Goal: Information Seeking & Learning: Find specific fact

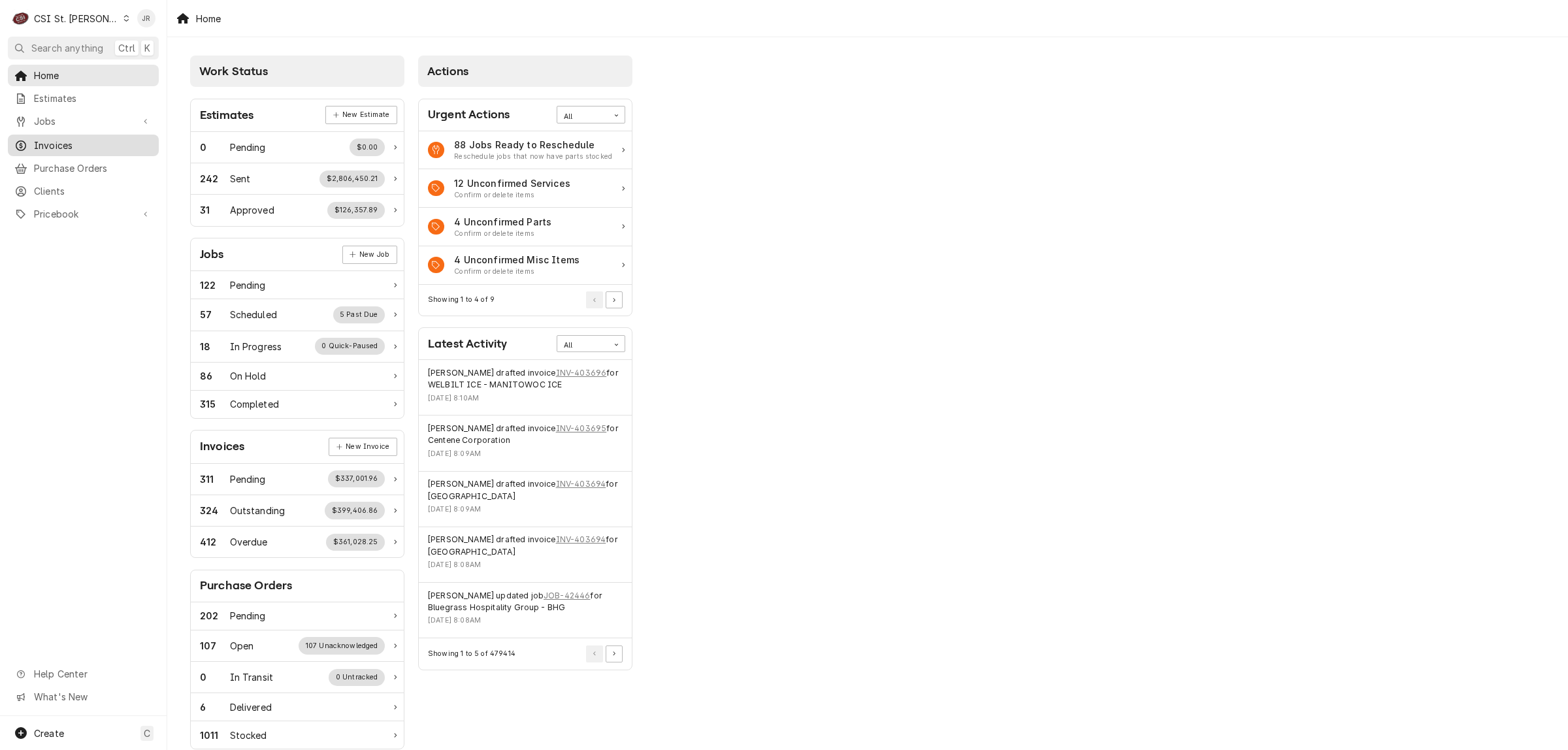
click at [64, 143] on span "Invoices" at bounding box center [92, 145] width 118 height 13
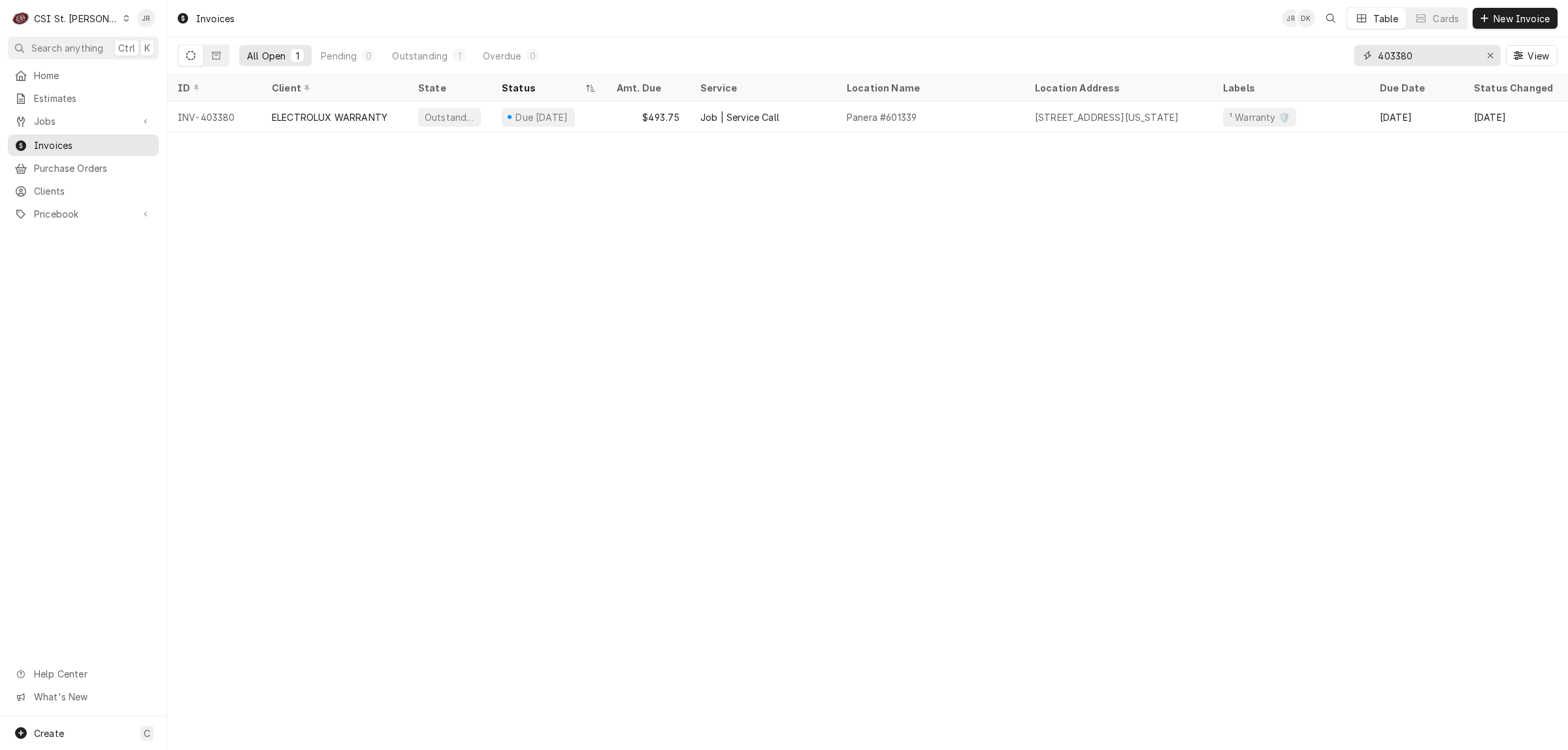
click at [1418, 57] on input "403380" at bounding box center [1426, 55] width 98 height 21
paste input "195"
drag, startPoint x: 308, startPoint y: 60, endPoint x: 628, endPoint y: 60, distance: 320.0
click at [544, 56] on div "All Open 1 Pending 0 Outstanding 0 Overdue 1" at bounding box center [393, 55] width 308 height 21
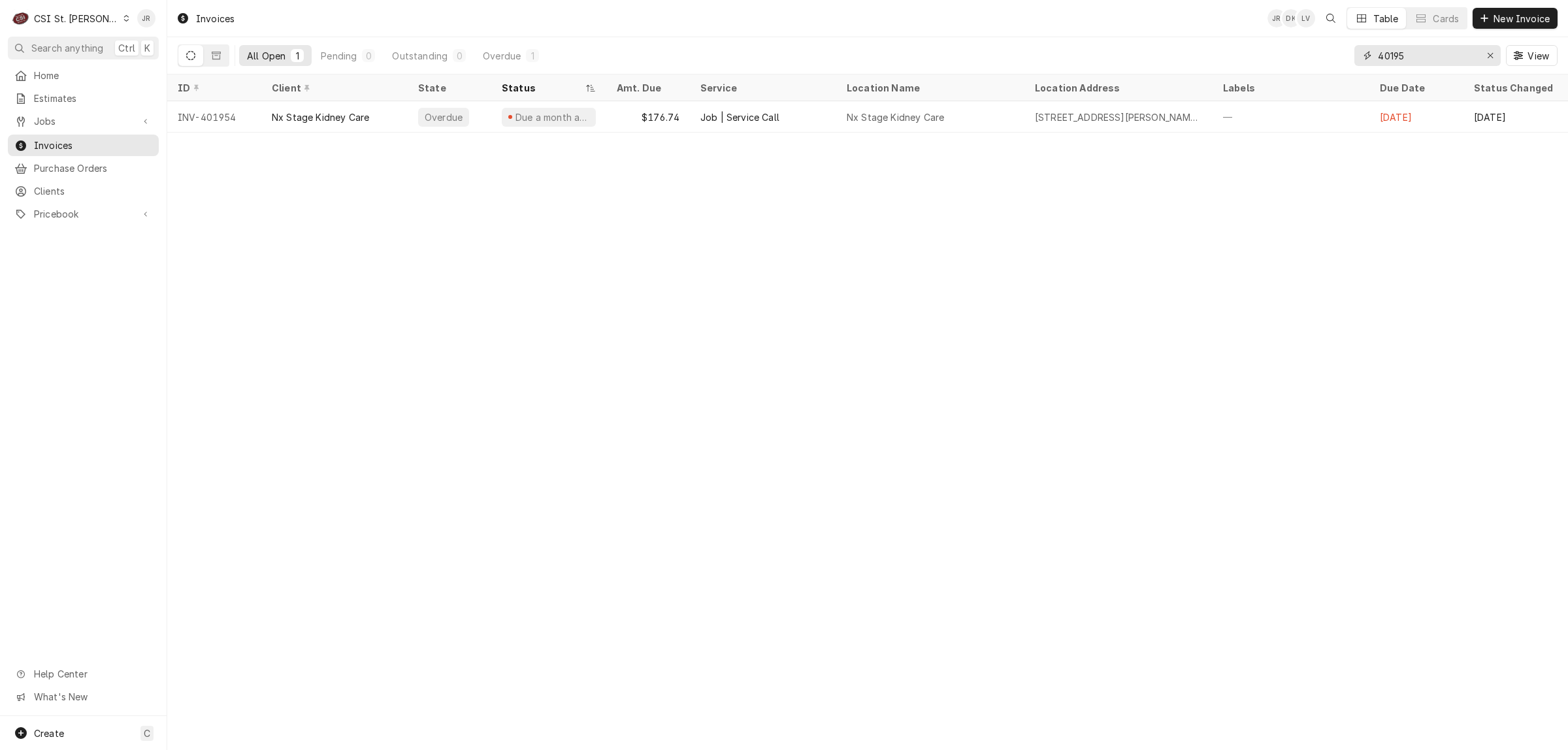
drag, startPoint x: 1413, startPoint y: 53, endPoint x: 1246, endPoint y: 55, distance: 167.0
click at [1248, 58] on div "All Open 1 Pending 0 Outstanding 0 Overdue 1 40195 View" at bounding box center [867, 55] width 1380 height 37
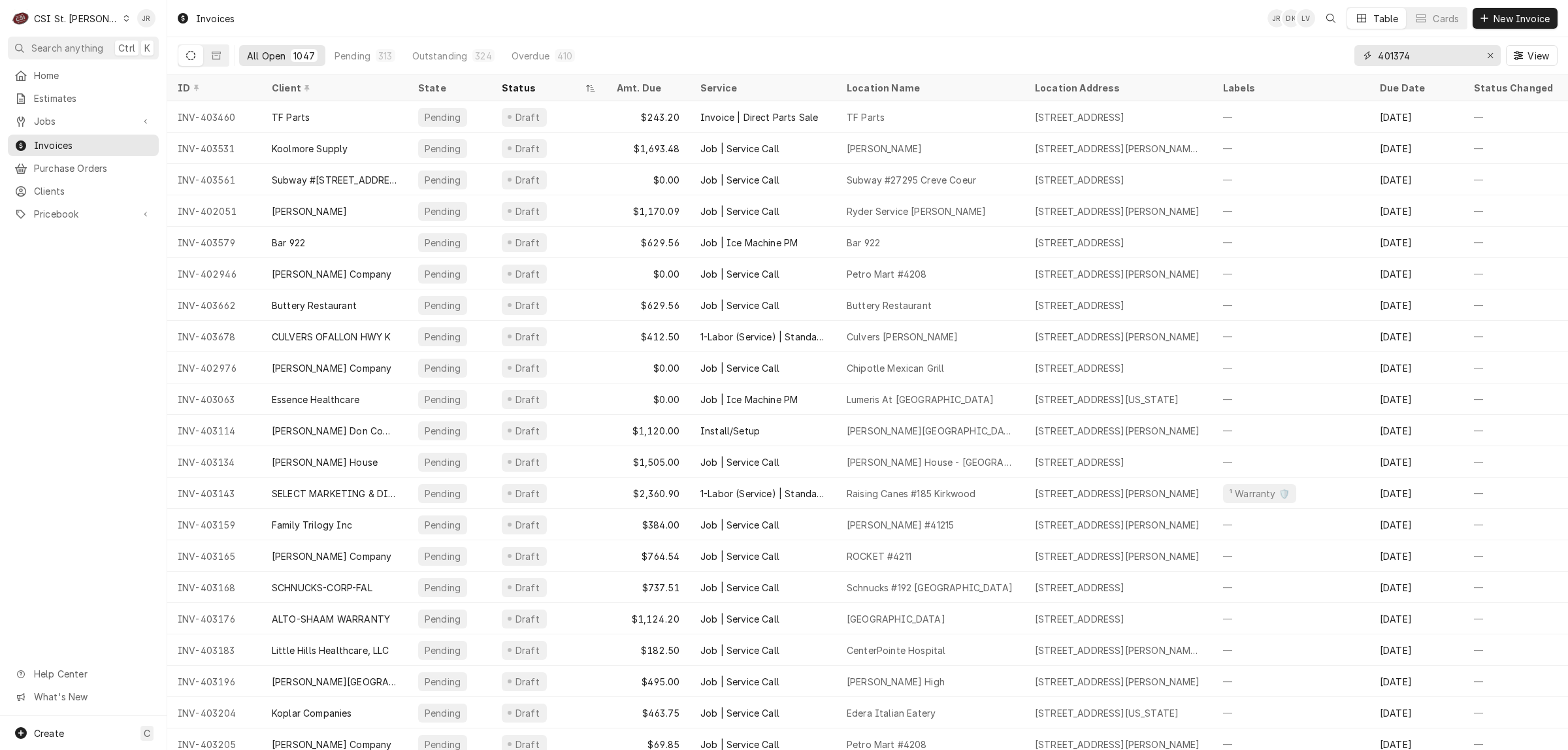
type input "401374"
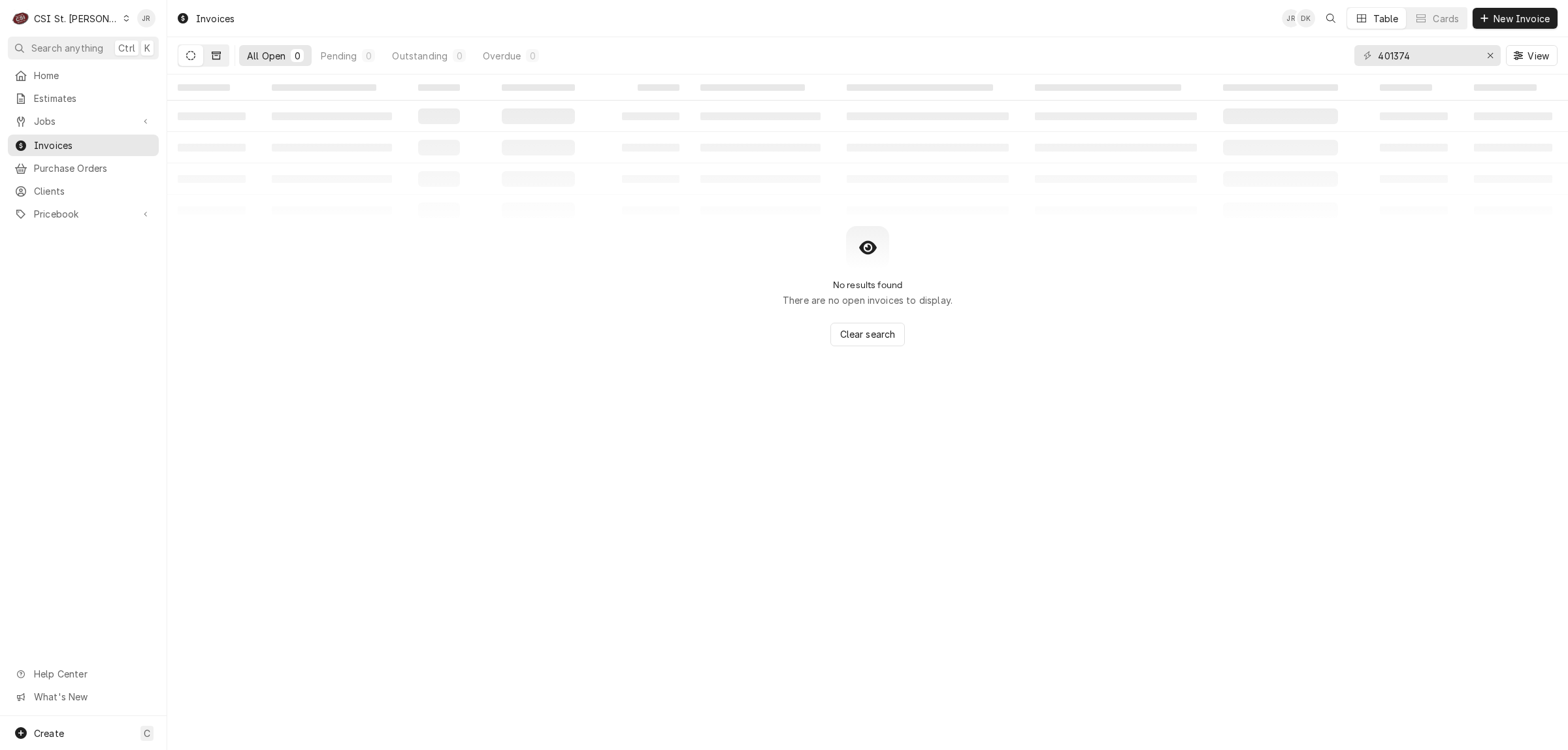
click at [216, 60] on button "Dynamic Content Wrapper" at bounding box center [216, 55] width 25 height 21
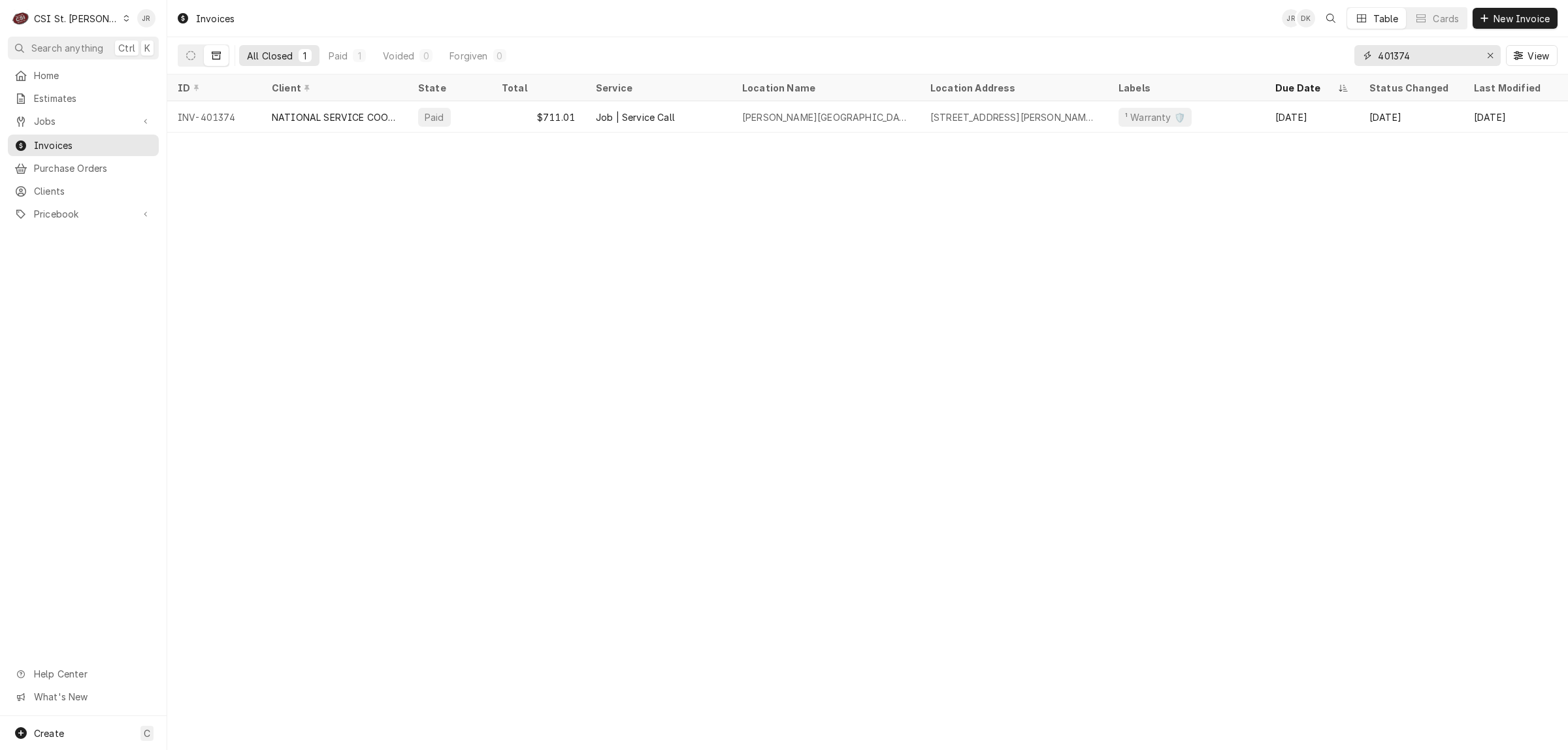
click at [1421, 49] on input "401374" at bounding box center [1426, 55] width 98 height 21
click at [70, 14] on div "CSI St. Louis" at bounding box center [76, 18] width 85 height 13
click at [161, 31] on div "CSI [US_STATE][GEOGRAPHIC_DATA]" at bounding box center [201, 26] width 173 height 13
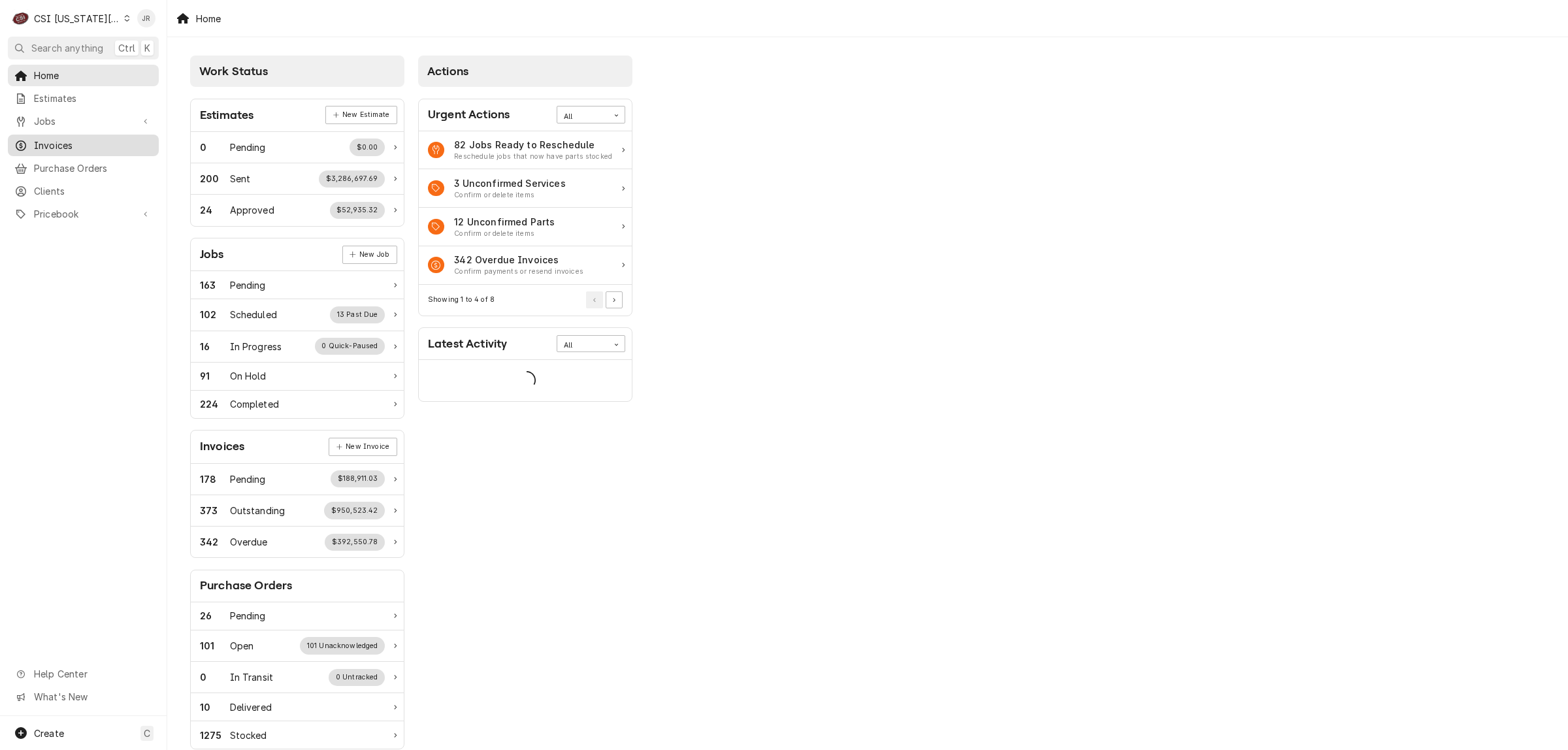
click at [60, 144] on span "Invoices" at bounding box center [92, 145] width 118 height 13
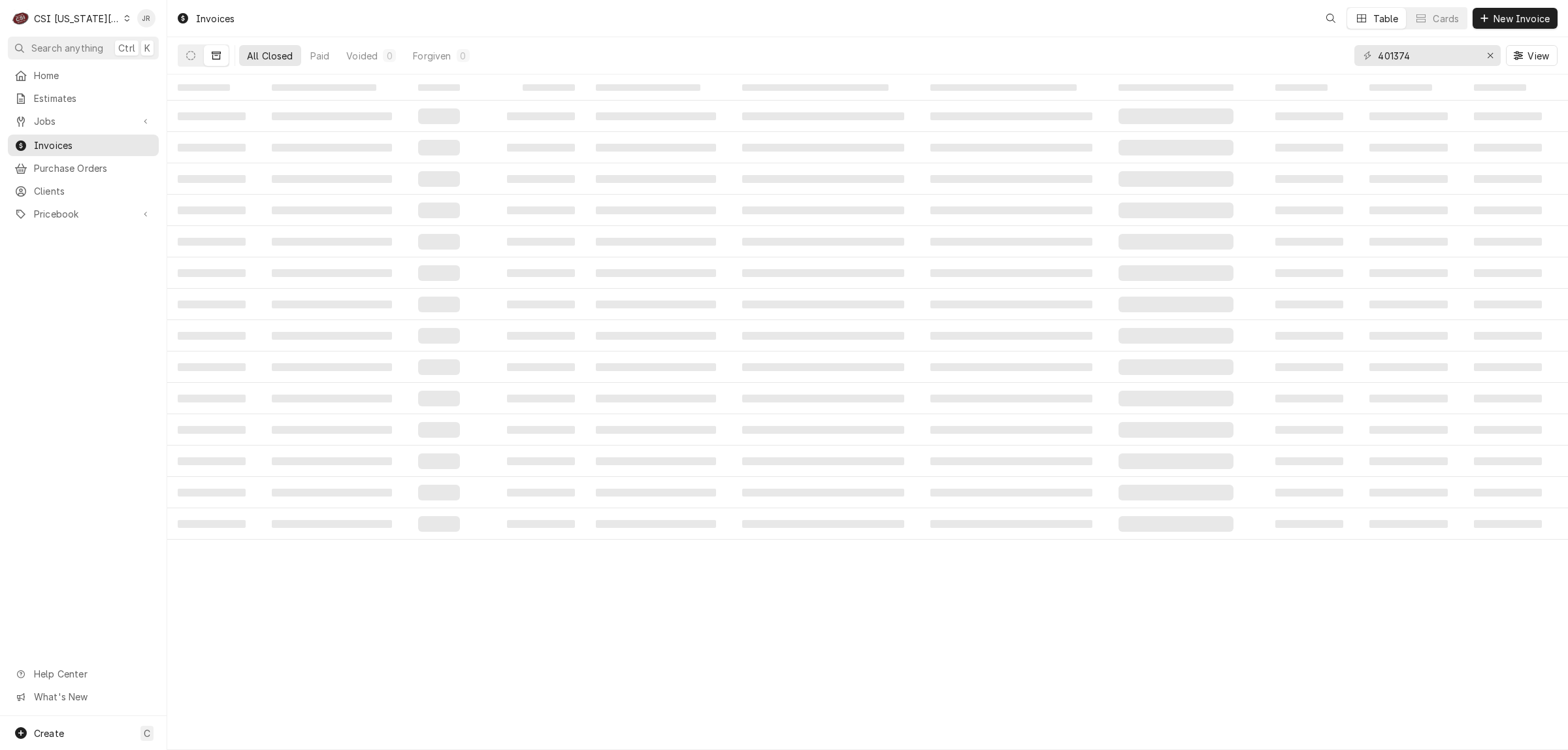
click at [1431, 44] on div "401374 View" at bounding box center [1456, 55] width 203 height 37
click at [1431, 43] on div "401374 View" at bounding box center [1456, 55] width 203 height 37
click at [1418, 60] on input "401374" at bounding box center [1426, 55] width 98 height 21
paste input "301799"
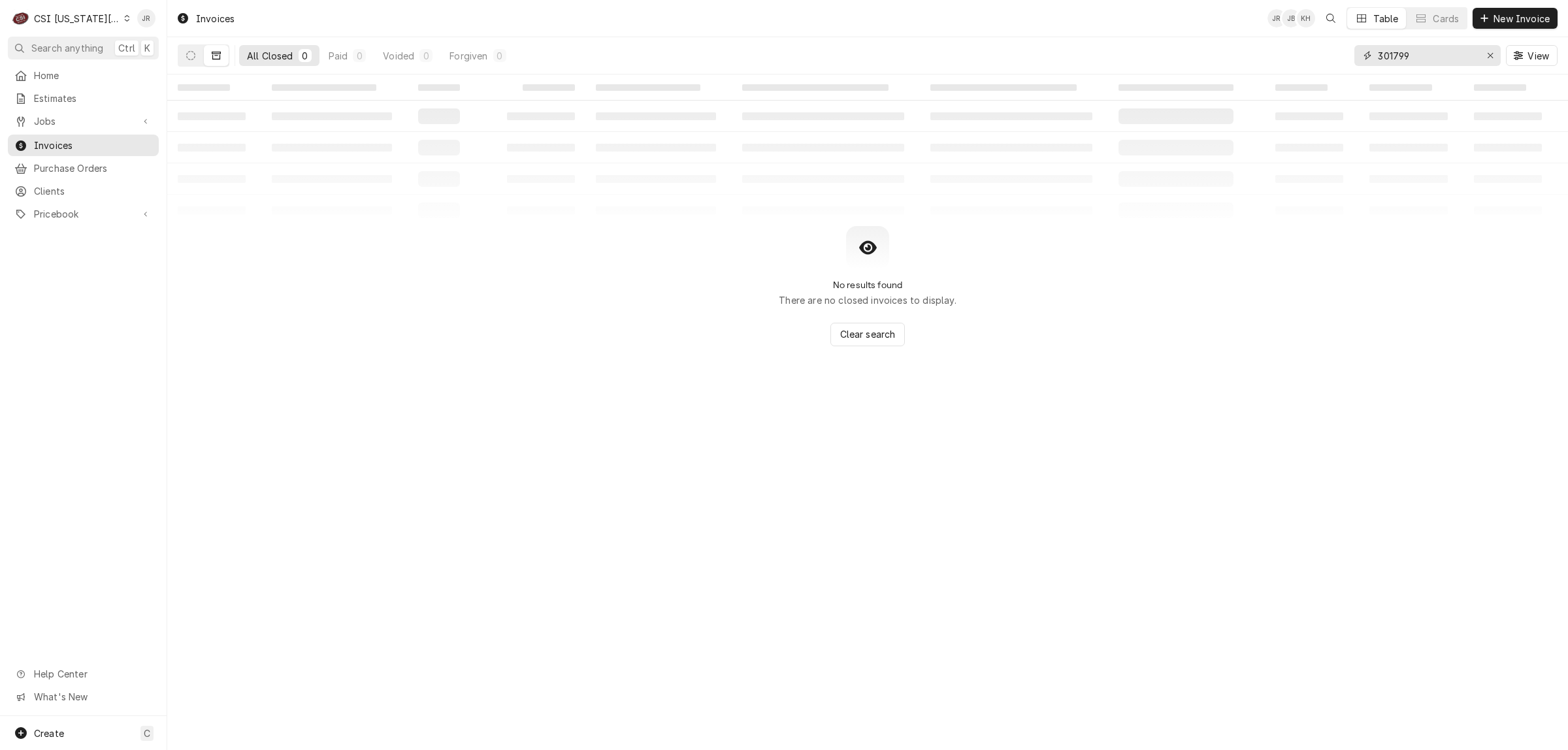
type input "301799"
click at [182, 57] on button "Dynamic Content Wrapper" at bounding box center [191, 55] width 25 height 21
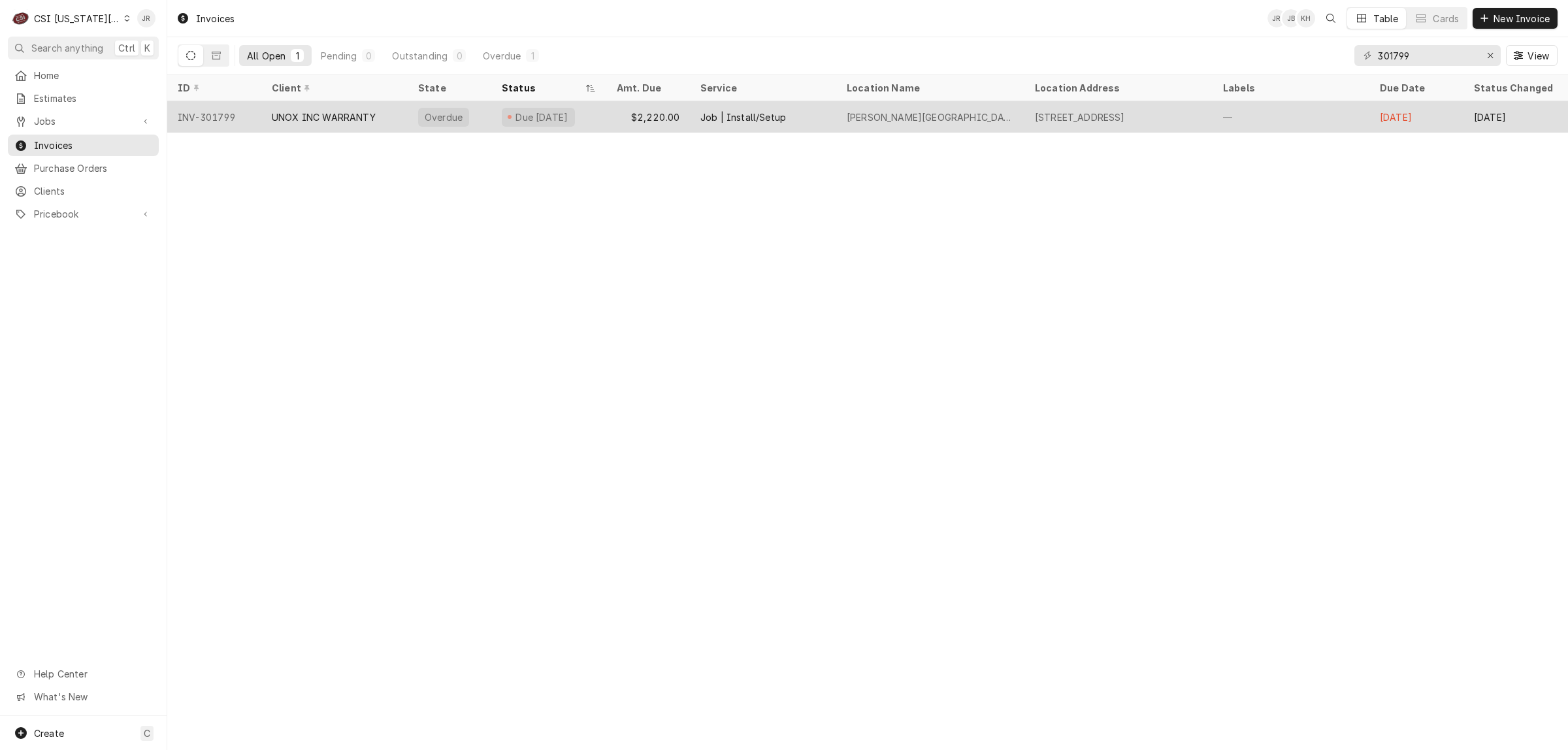
click at [1258, 116] on div "—" at bounding box center [1290, 117] width 157 height 31
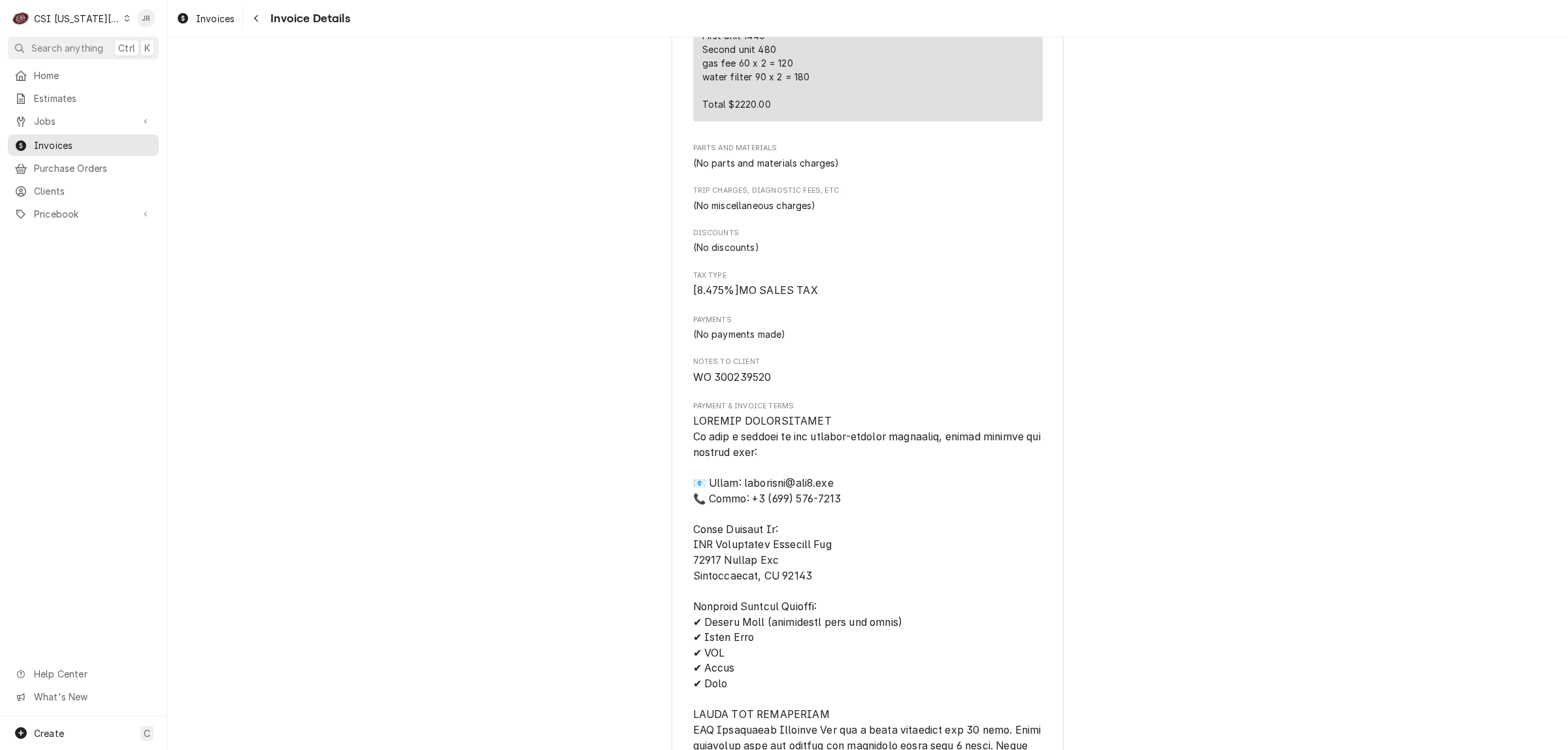
scroll to position [1225, 0]
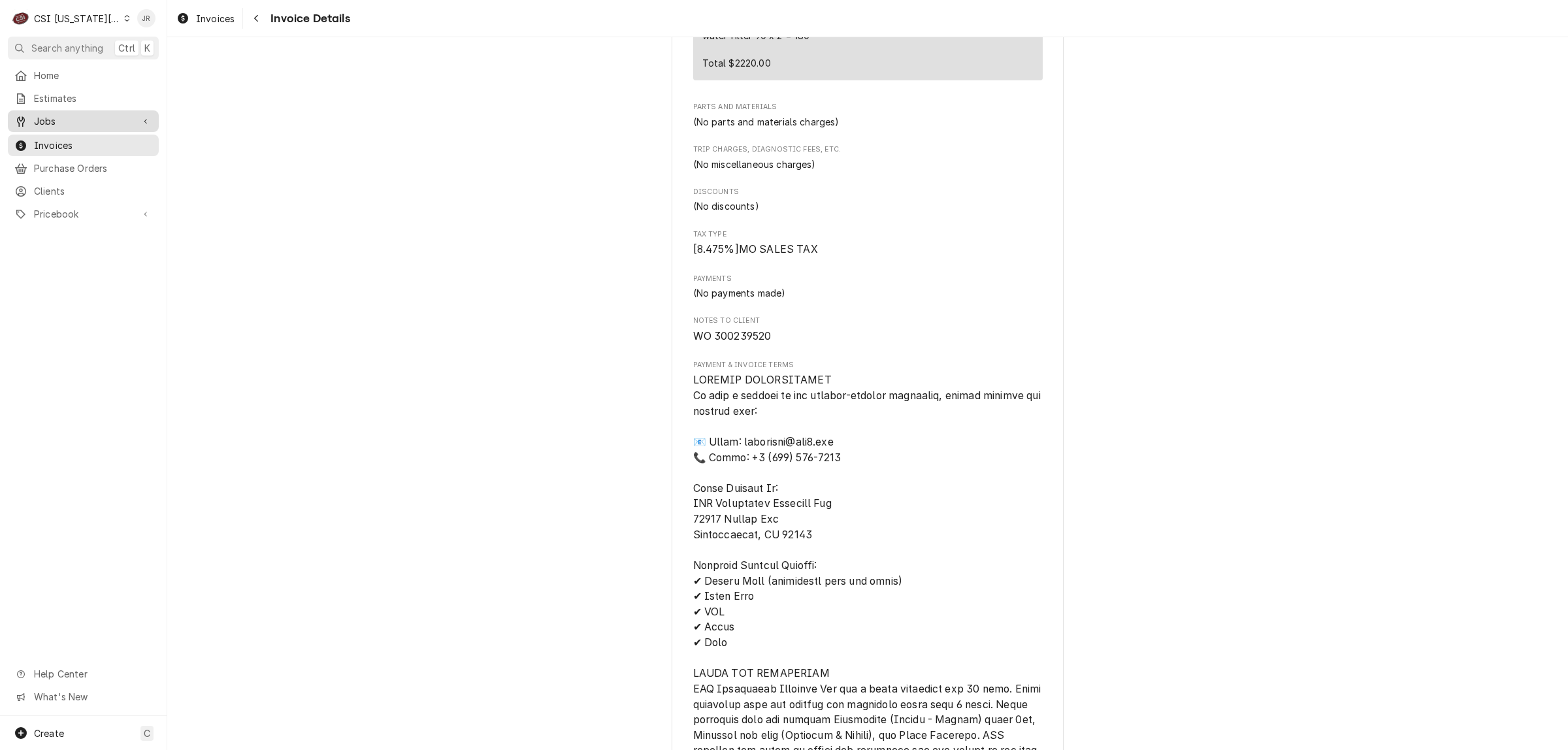
click at [50, 114] on span "Jobs" at bounding box center [83, 121] width 99 height 13
drag, startPoint x: 34, startPoint y: 122, endPoint x: 40, endPoint y: 139, distance: 18.0
click at [34, 134] on div "Jobs Jobs Job Series" at bounding box center [83, 143] width 151 height 66
click at [48, 138] on span "Jobs" at bounding box center [92, 144] width 118 height 13
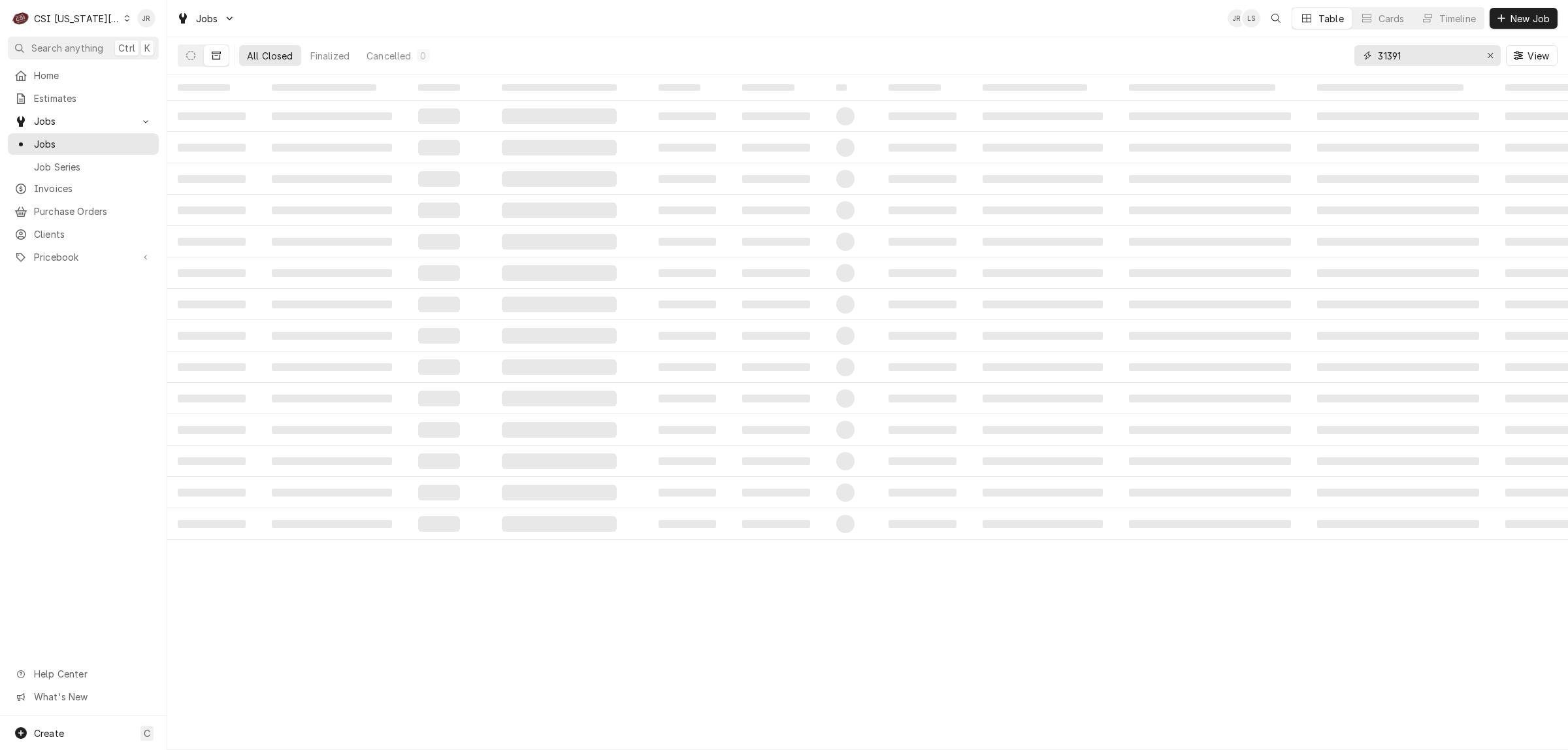
click at [1420, 60] on input "31391" at bounding box center [1426, 55] width 98 height 21
click at [1420, 58] on input "31391" at bounding box center [1426, 55] width 98 height 21
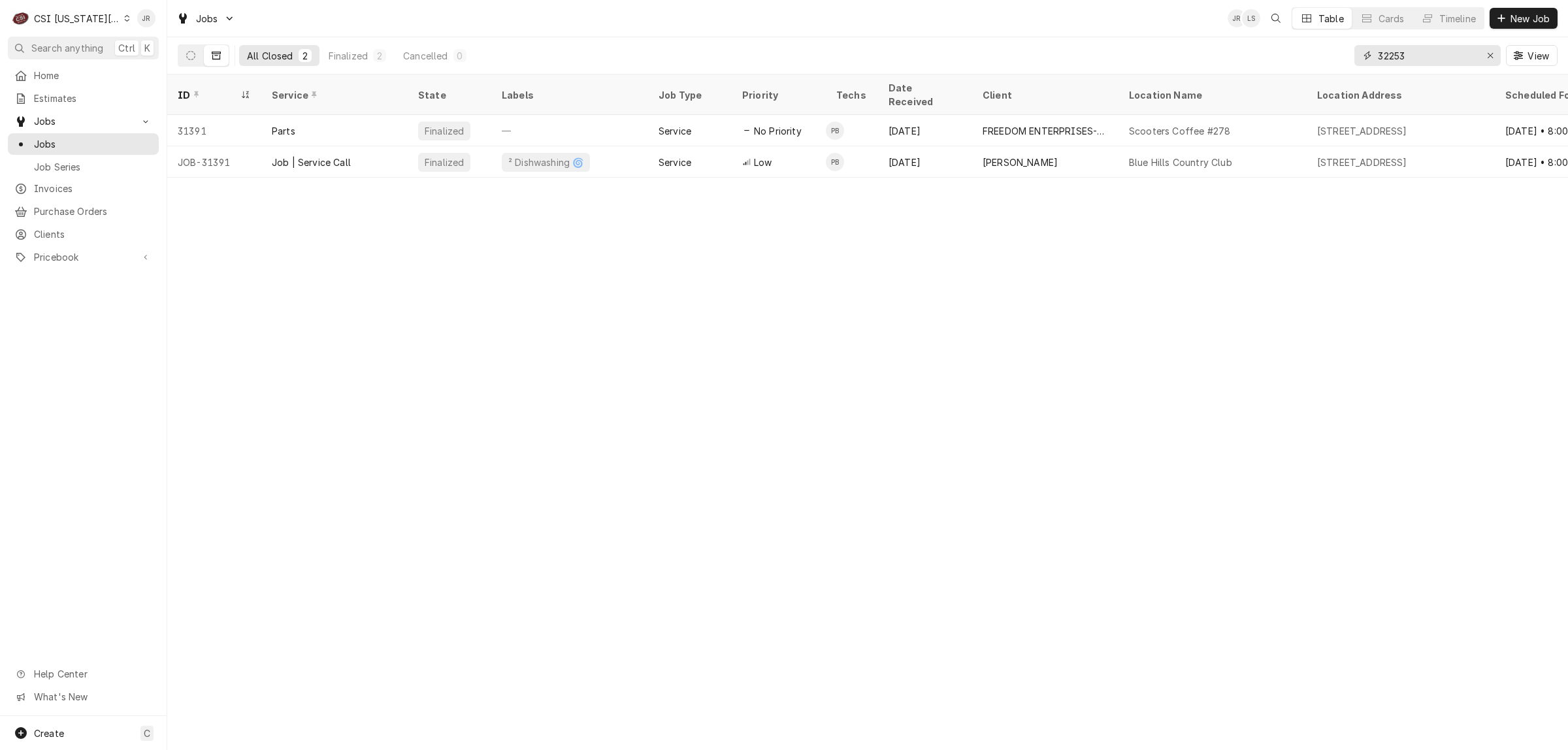
type input "32253"
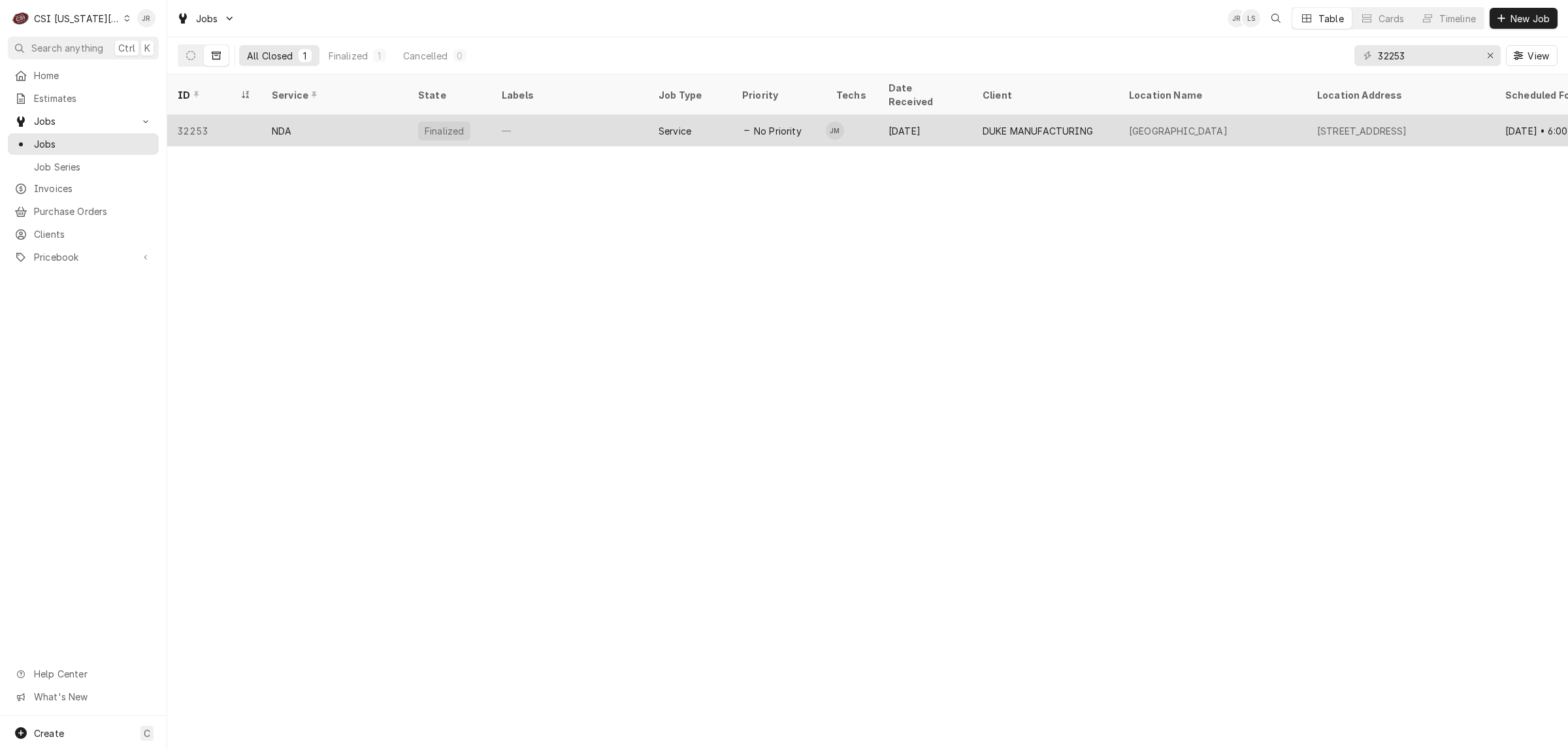
click at [562, 115] on div "—" at bounding box center [570, 130] width 157 height 31
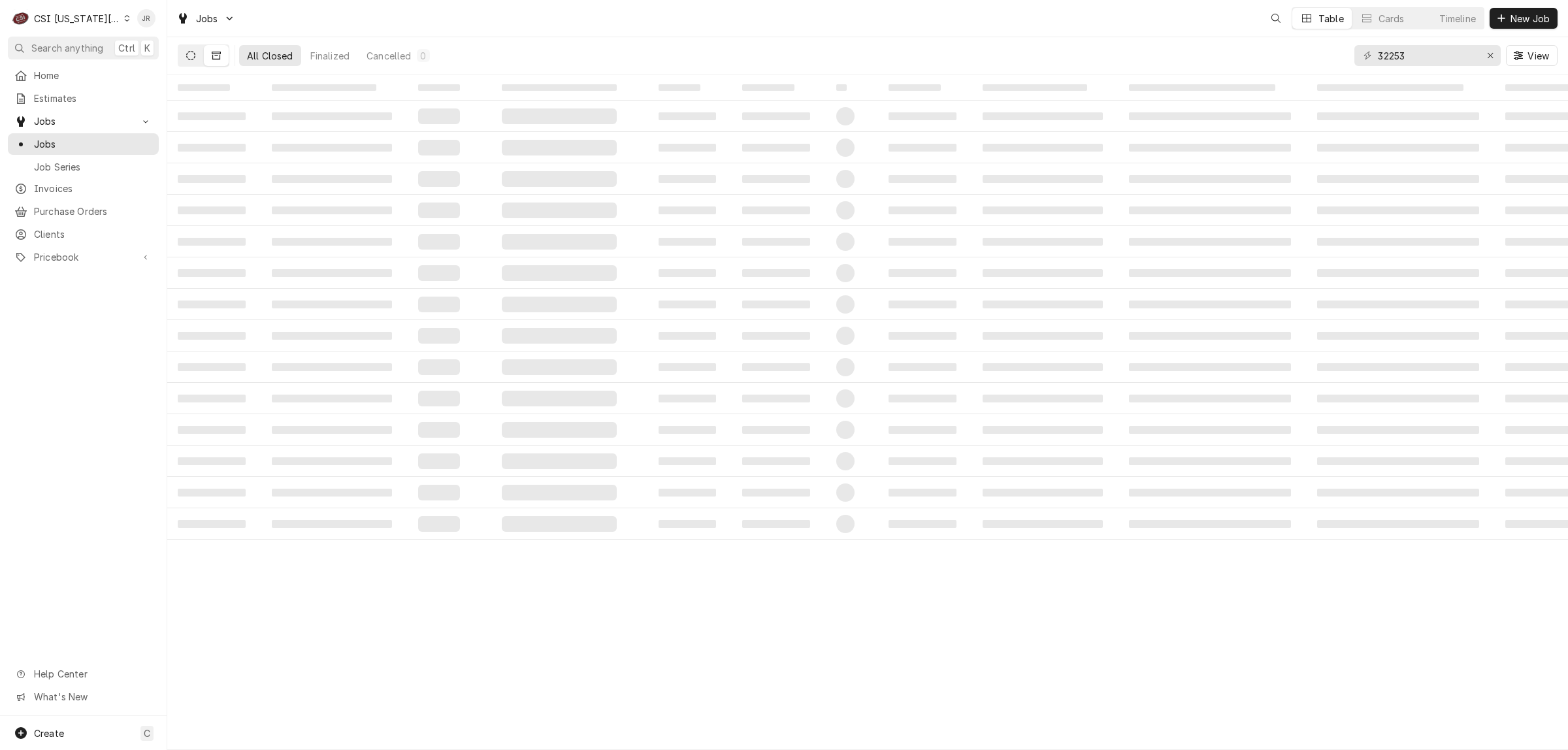
click at [187, 60] on icon "Dynamic Content Wrapper" at bounding box center [190, 55] width 9 height 9
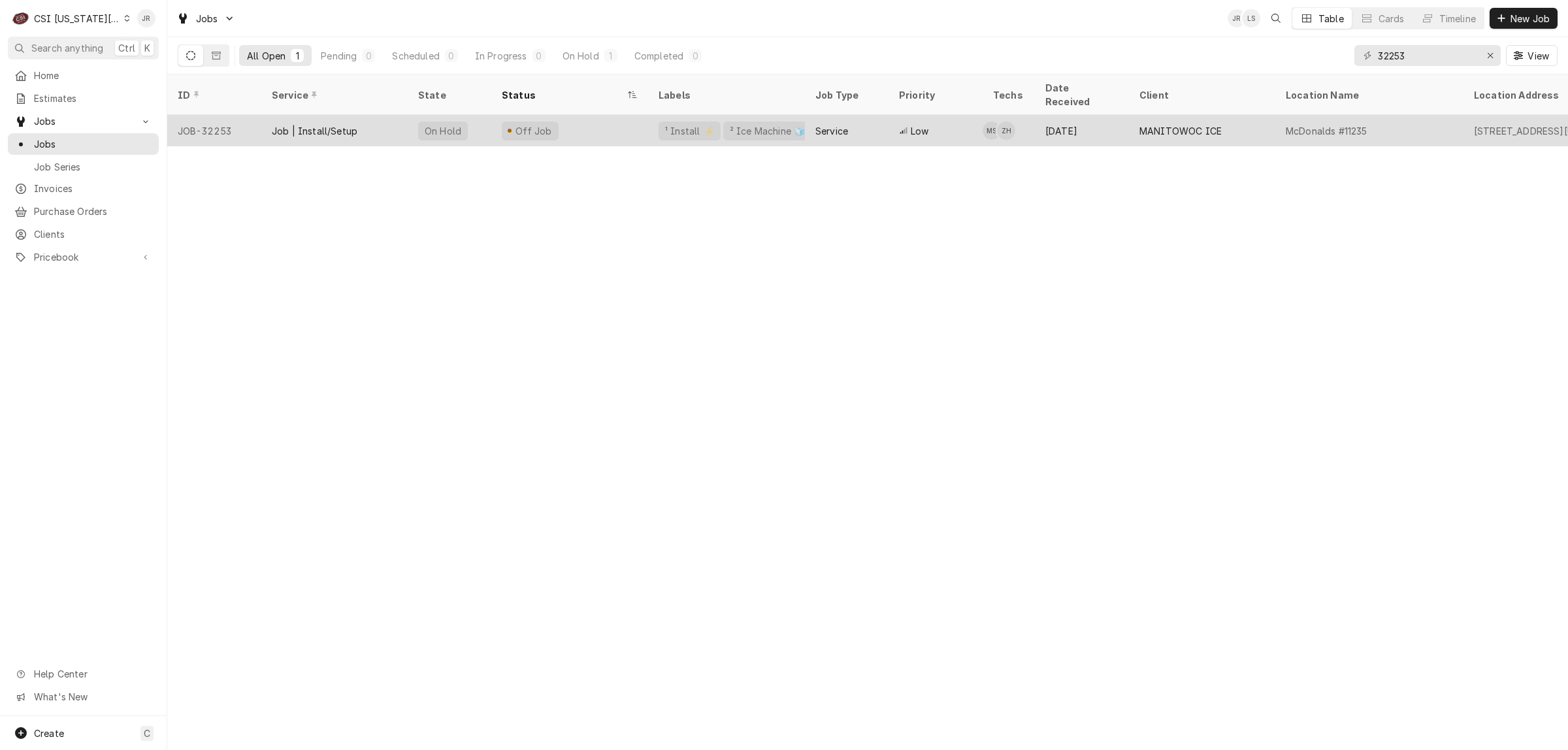
click at [367, 115] on div "Job | Install/Setup" at bounding box center [335, 130] width 146 height 31
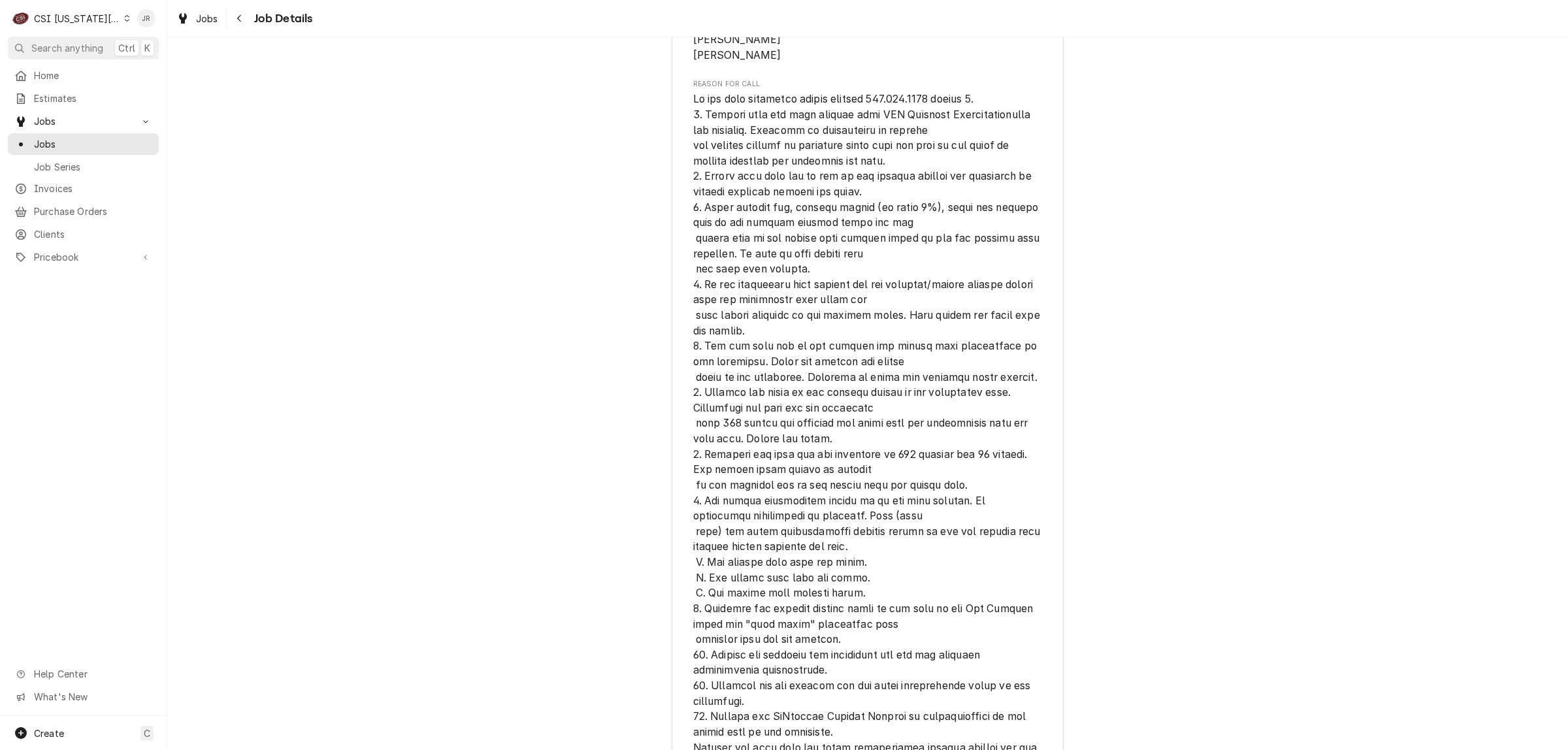
scroll to position [1225, 0]
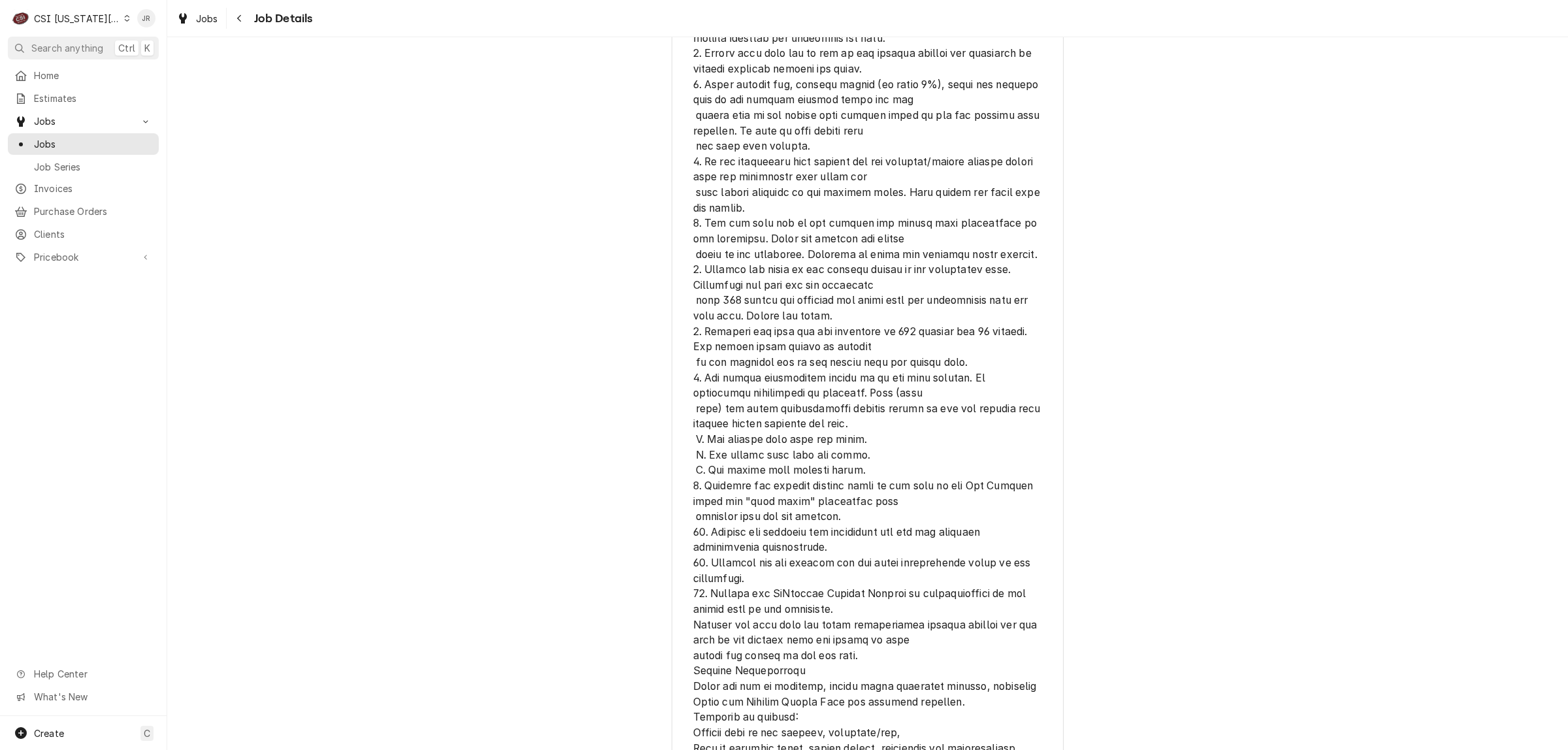
click at [1336, 340] on div "Off Job MANITOWOC ICE McDonalds #[STREET_ADDRESS][US_STATE][US_STATE] Open in M…" at bounding box center [867, 336] width 1401 height 3020
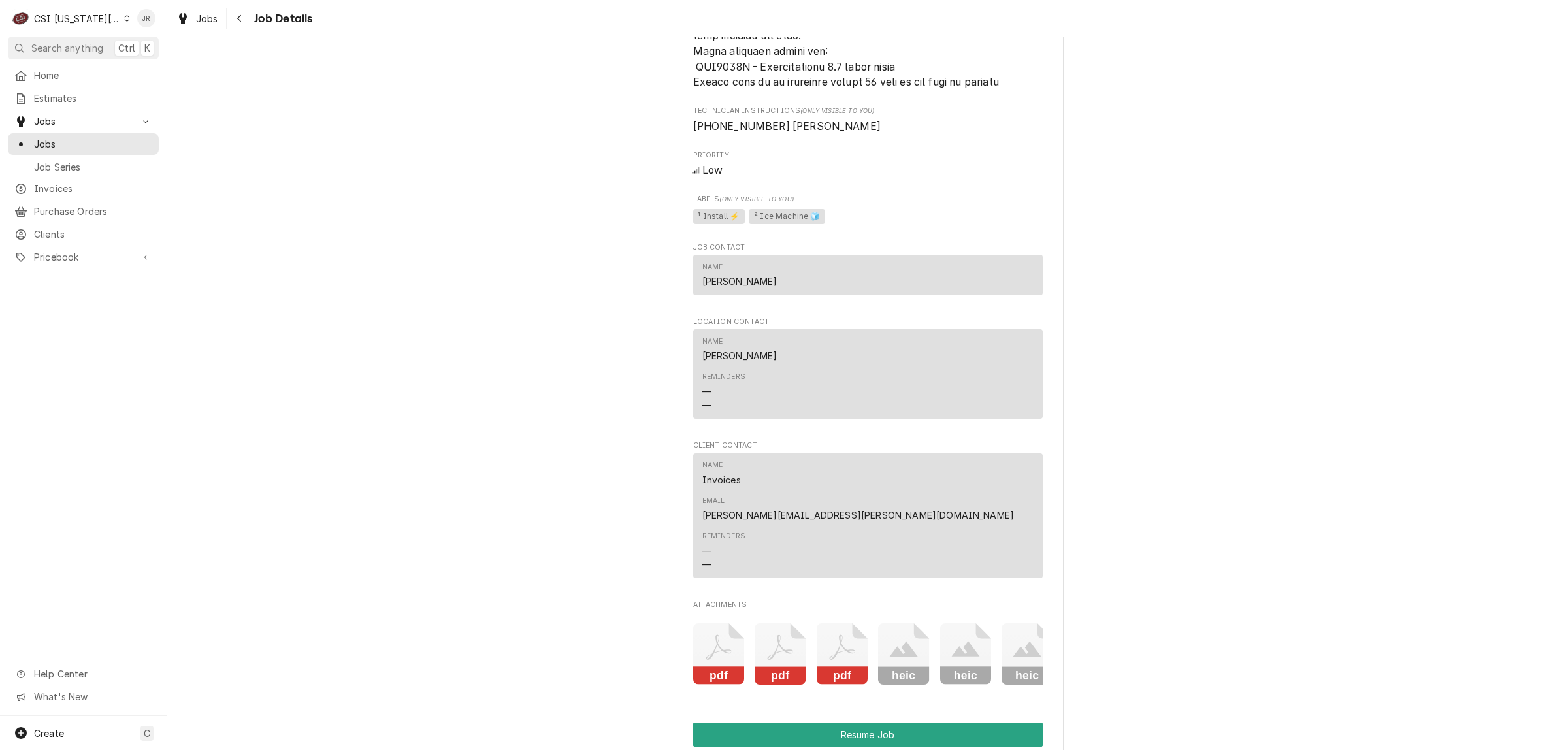
scroll to position [2749, 0]
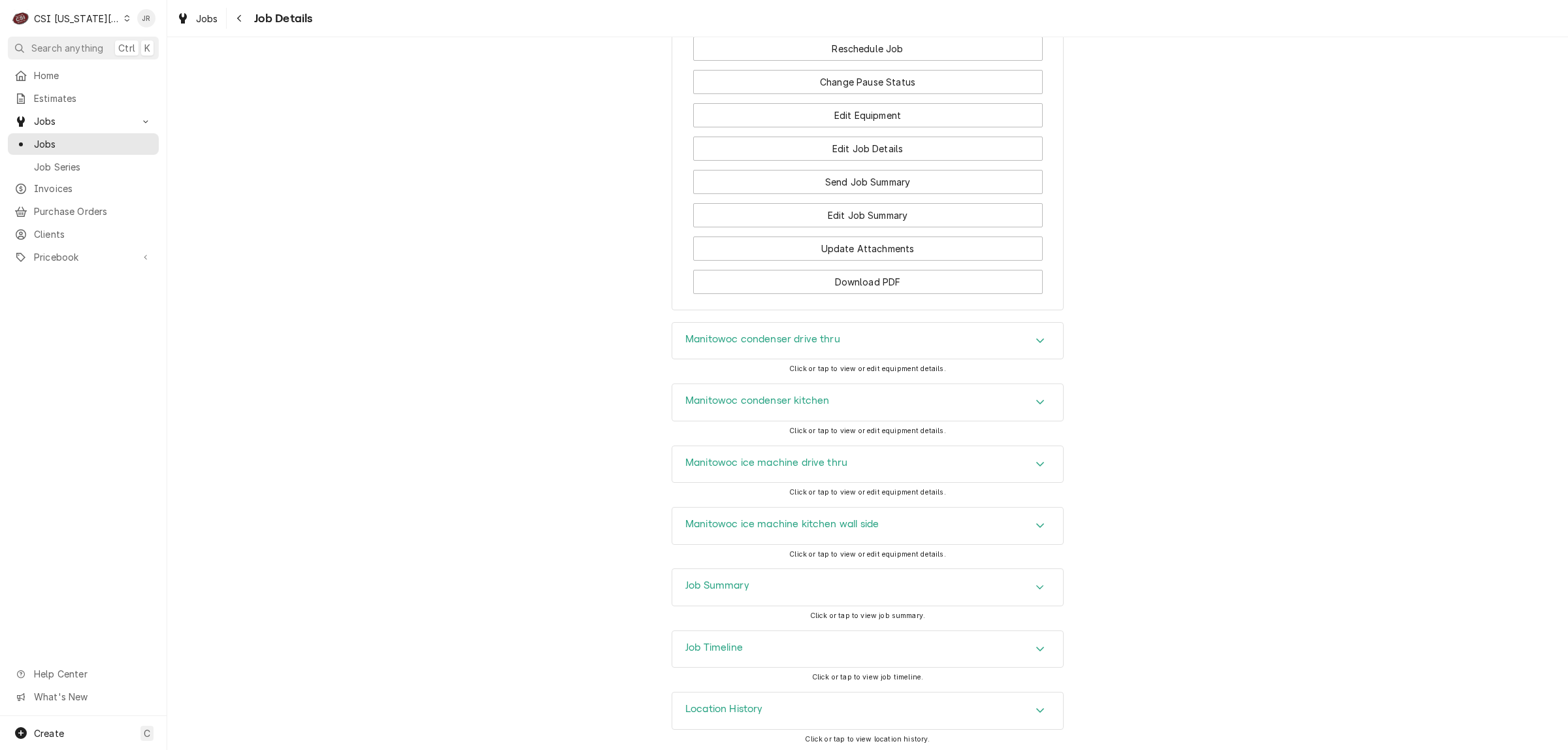
drag, startPoint x: 684, startPoint y: 566, endPoint x: 877, endPoint y: 553, distance: 193.4
click at [684, 569] on div "Job Summary" at bounding box center [867, 587] width 391 height 37
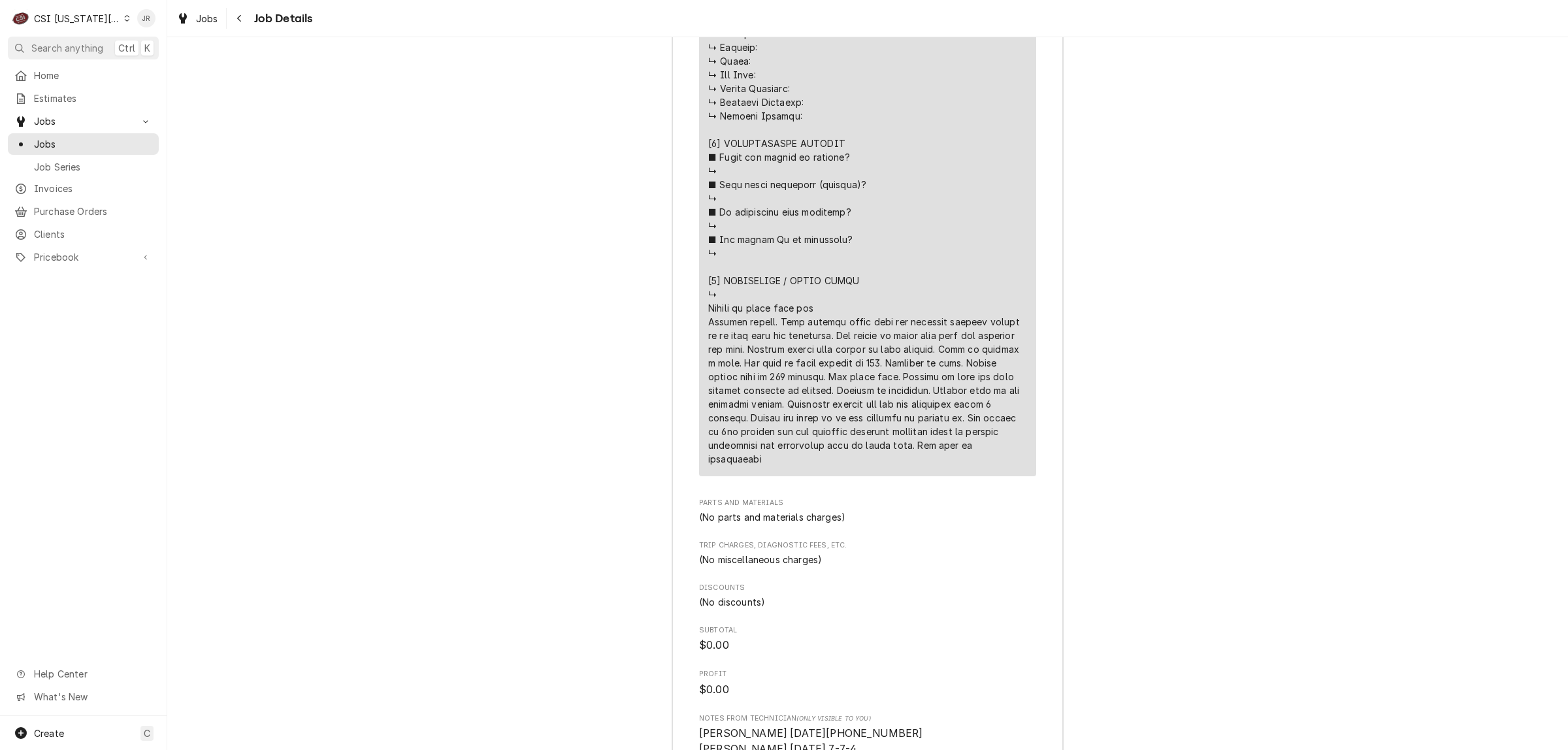
scroll to position [4130, 0]
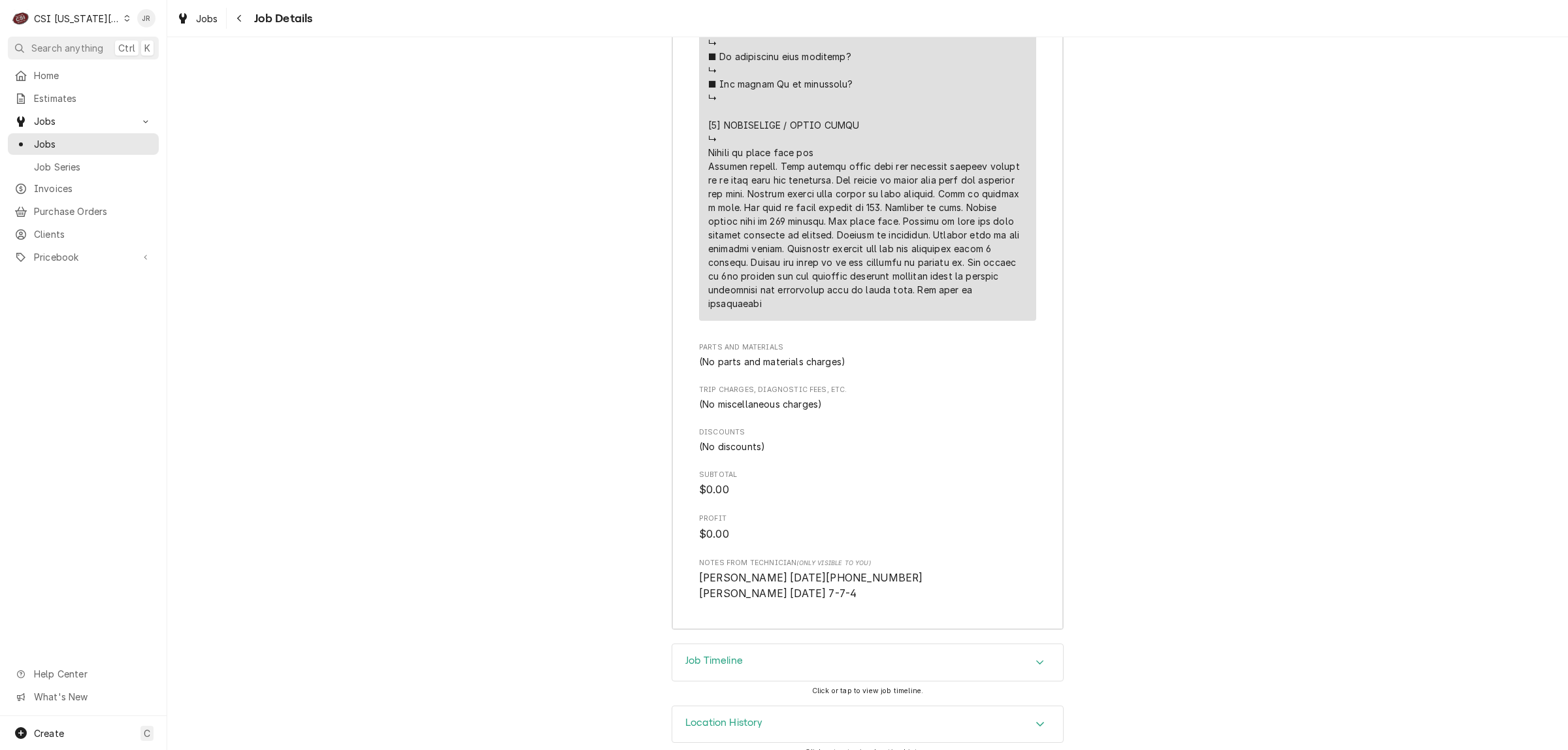
click at [693, 654] on h3 "Job Timeline" at bounding box center [714, 660] width 58 height 13
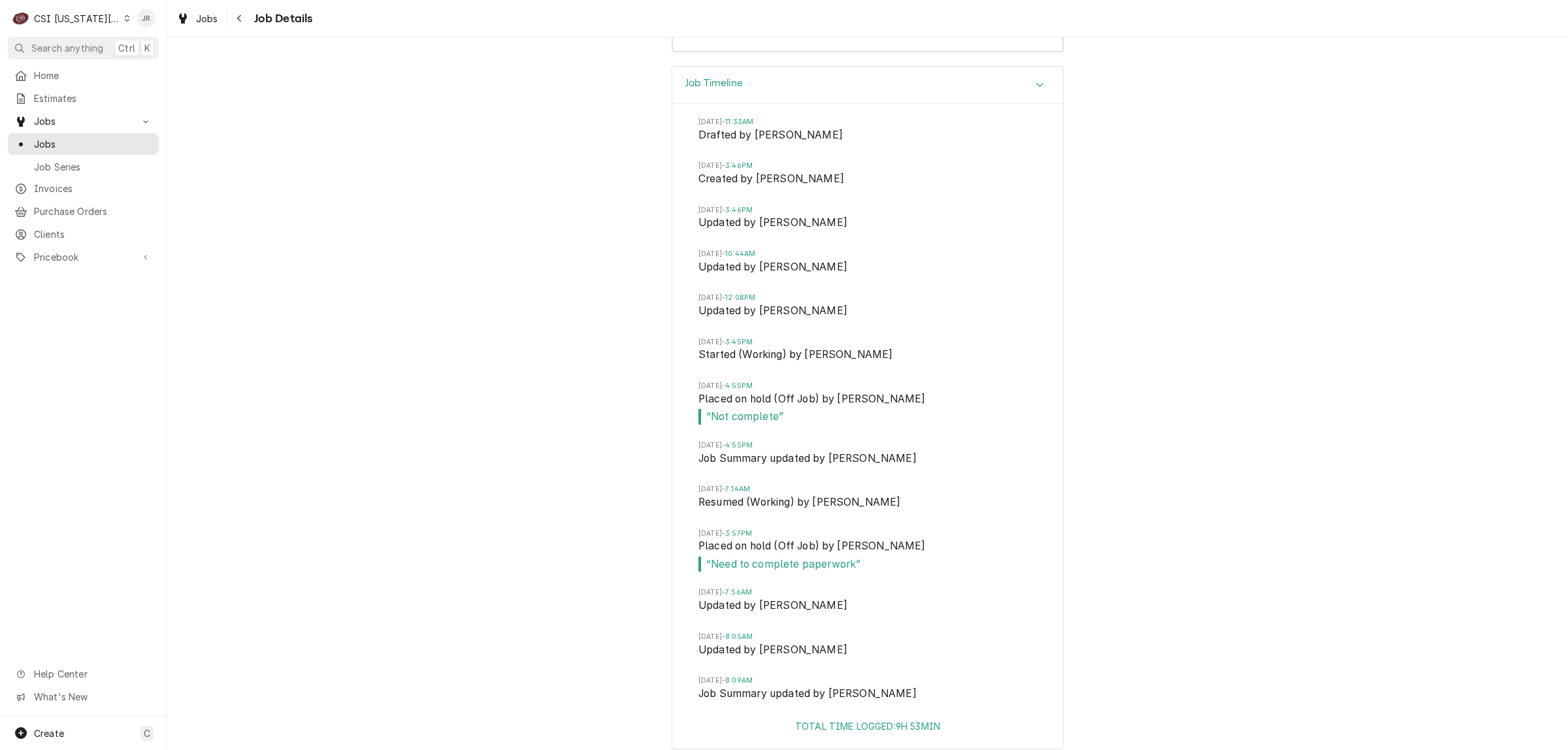
scroll to position [4765, 0]
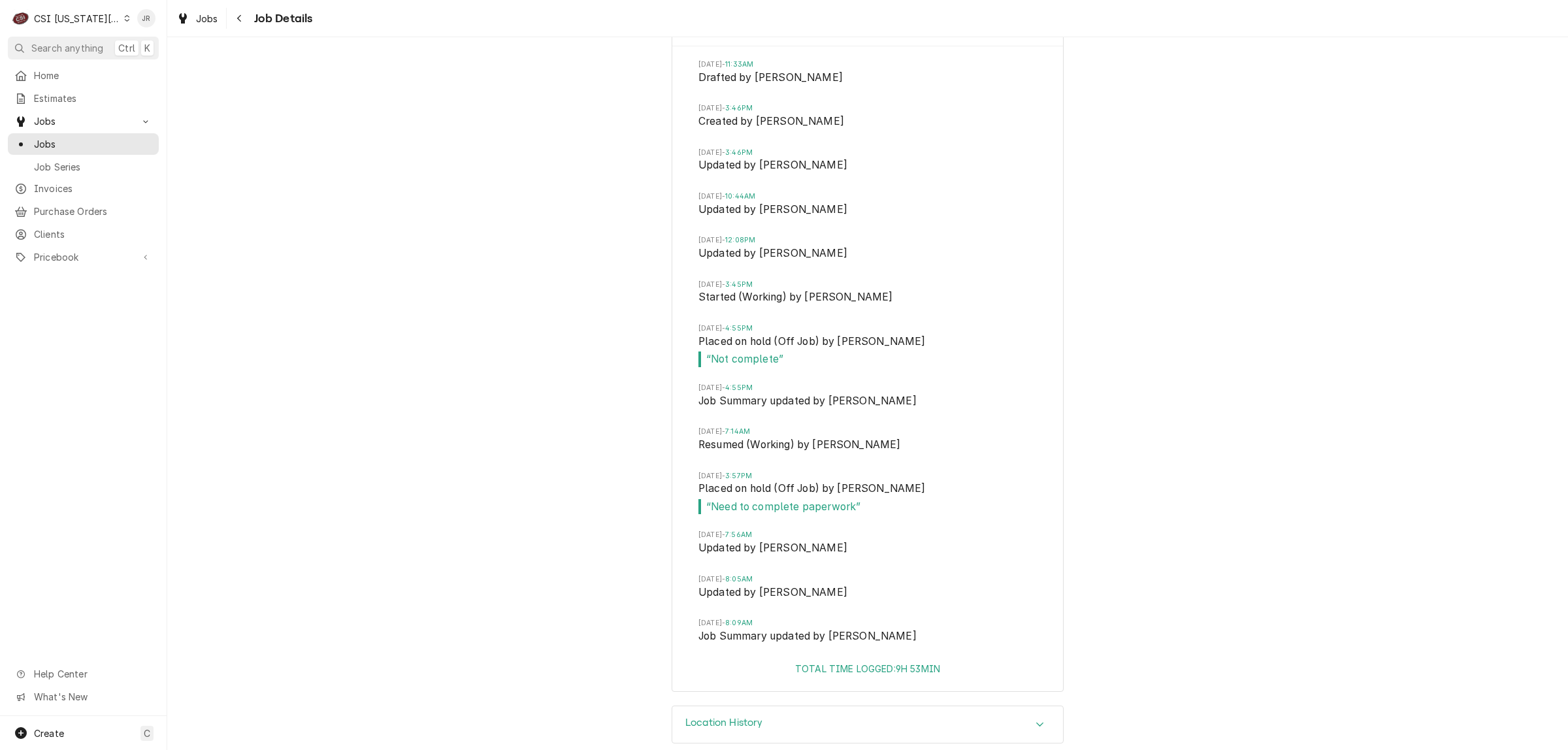
click at [60, 24] on div "CSI Kansas City" at bounding box center [76, 18] width 86 height 13
click at [155, 48] on div "CSI [US_STATE]" at bounding box center [223, 49] width 190 height 13
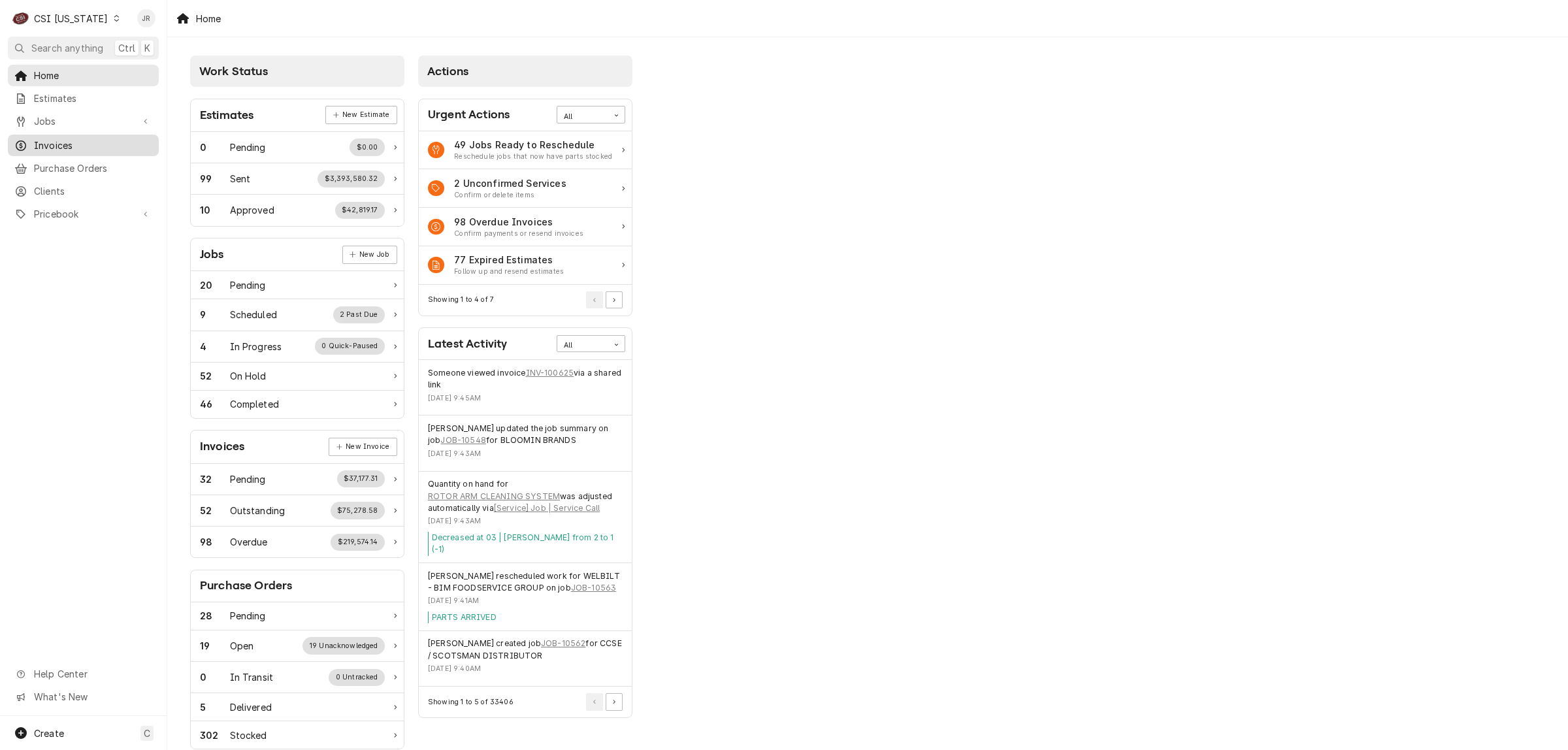
click at [59, 138] on span "Invoices" at bounding box center [92, 145] width 118 height 13
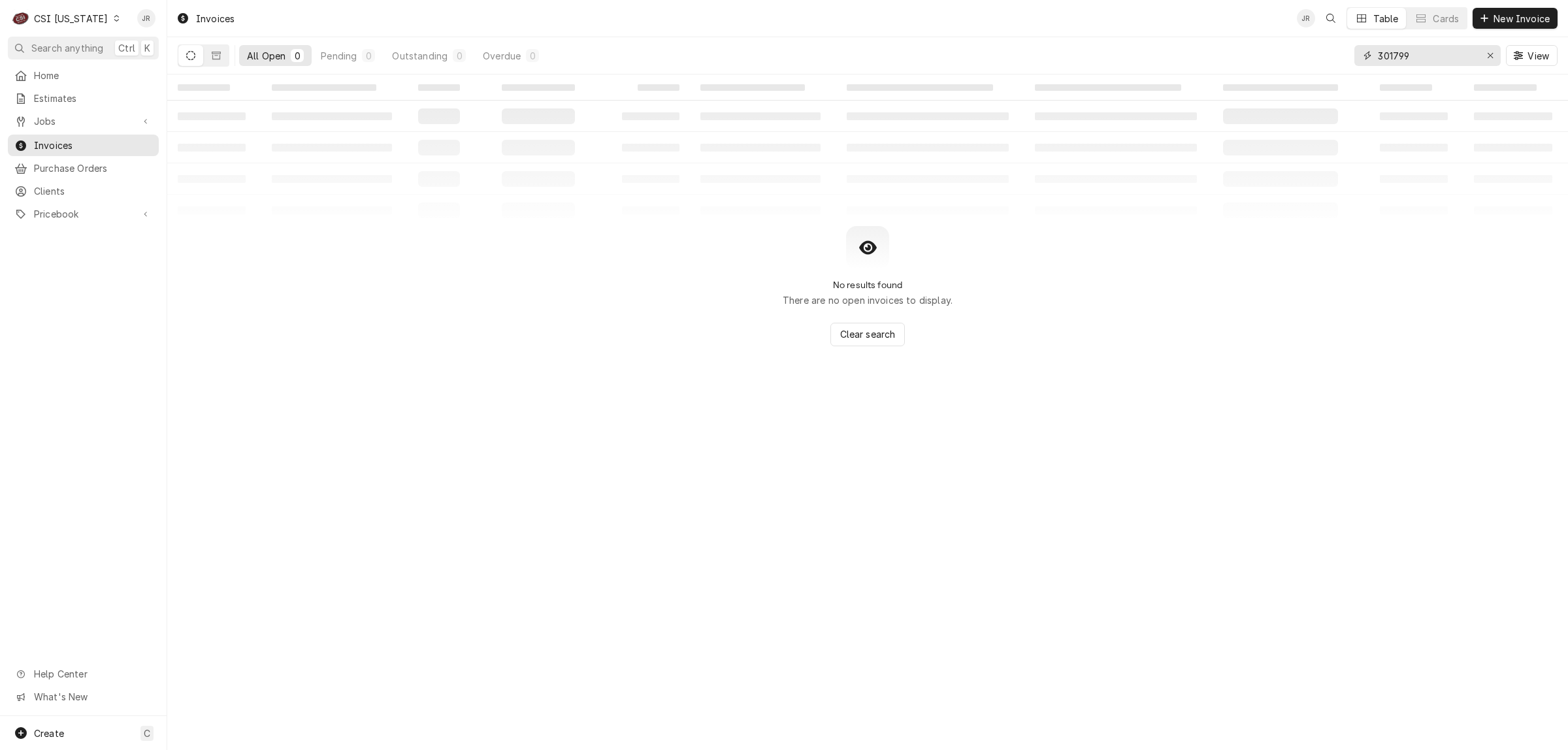
click at [1465, 60] on input "301799" at bounding box center [1426, 55] width 98 height 21
drag, startPoint x: 1465, startPoint y: 60, endPoint x: 1478, endPoint y: 63, distance: 13.3
click at [1477, 62] on div "301799" at bounding box center [1427, 55] width 146 height 21
type input "100625"
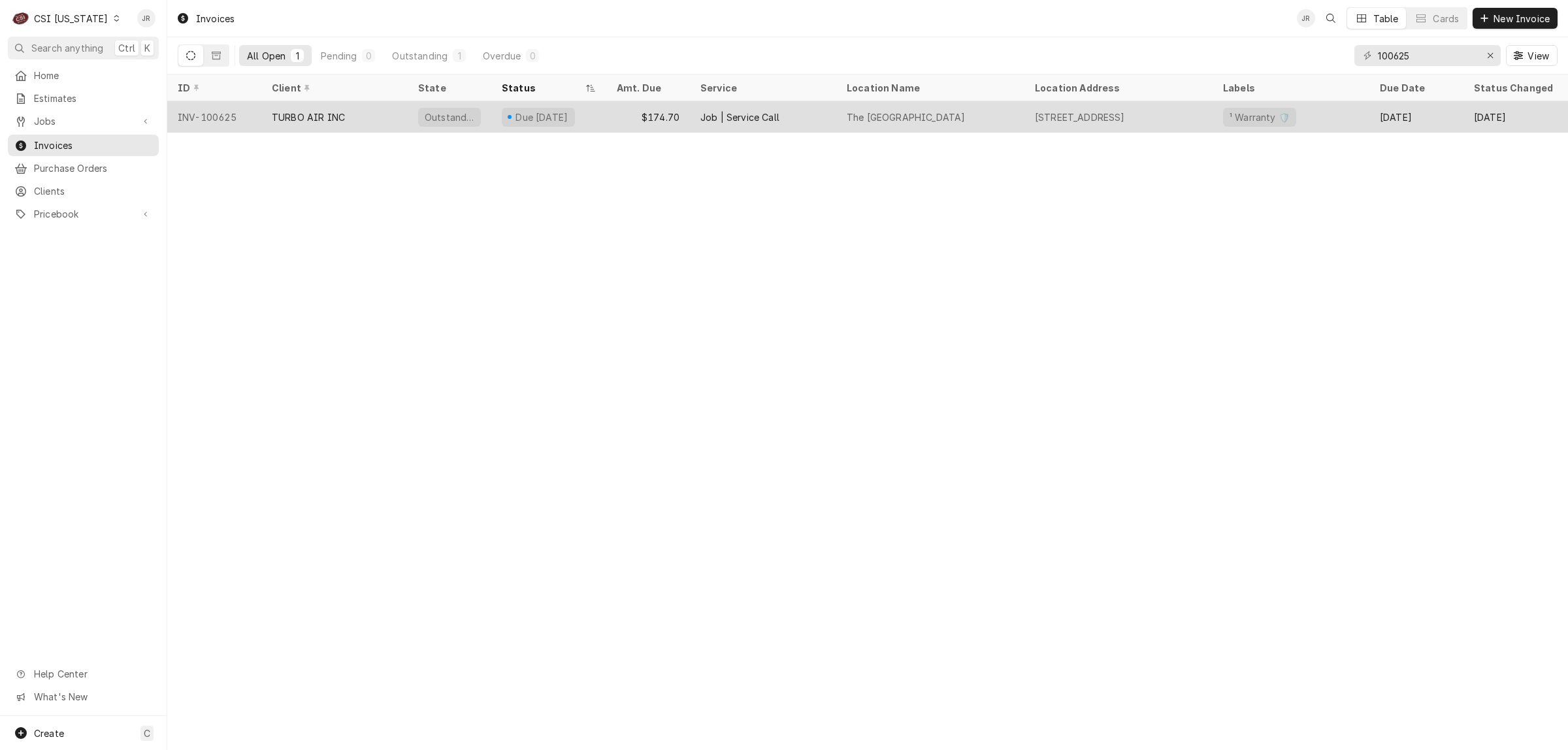
click at [377, 118] on div "TURBO AIR INC" at bounding box center [335, 117] width 146 height 31
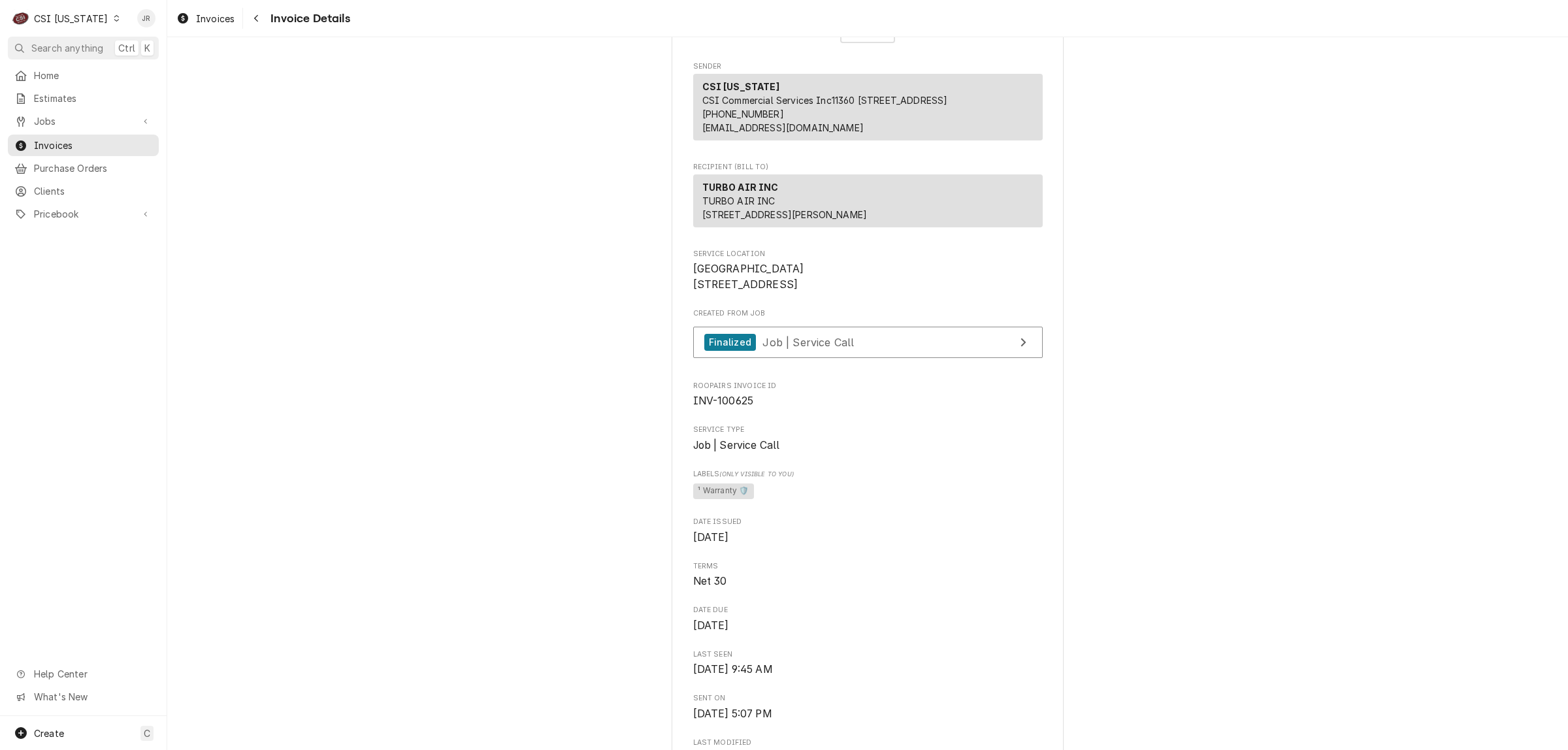
scroll to position [81, 0]
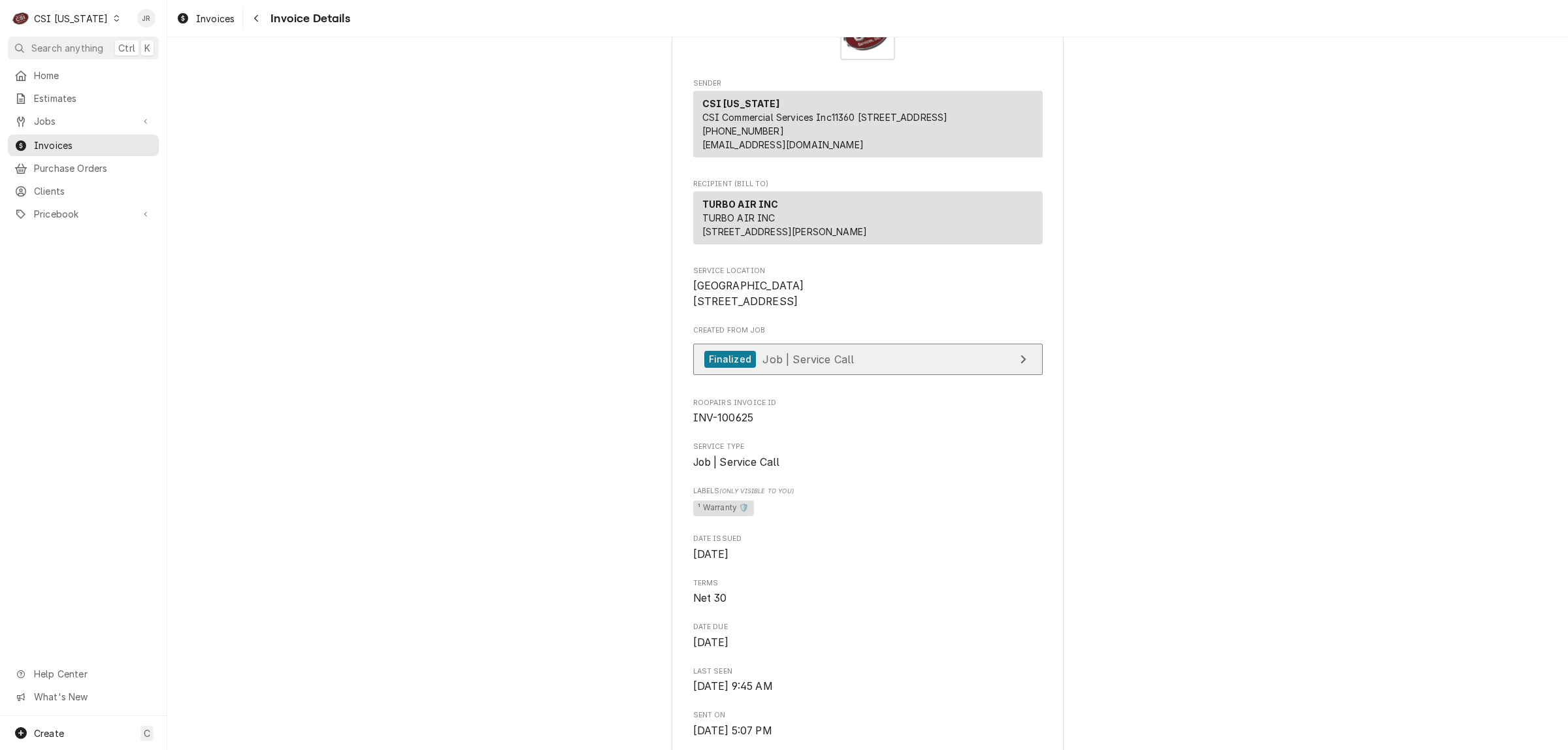
click at [796, 365] on span "Job | Service Call" at bounding box center [808, 359] width 91 height 13
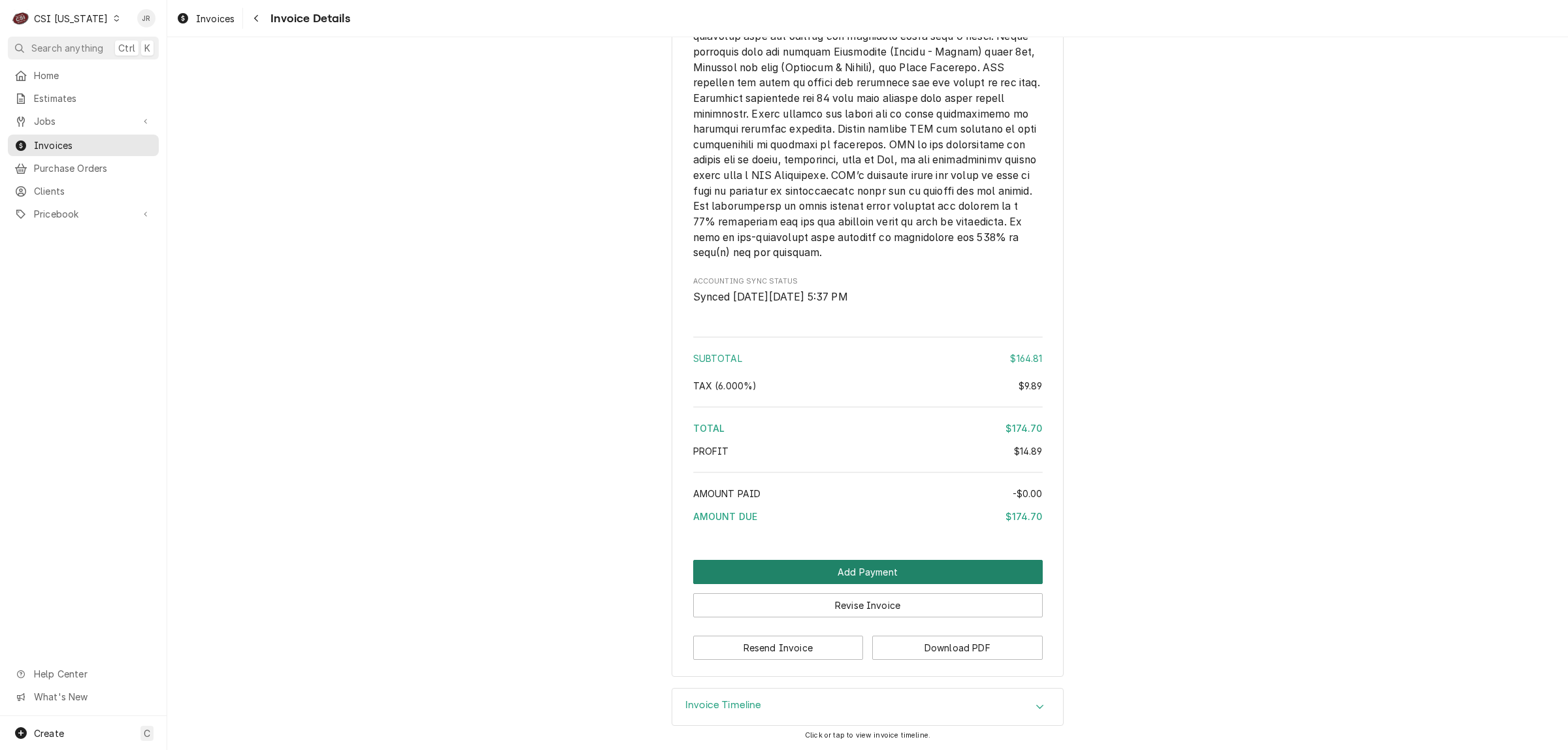
scroll to position [2212, 0]
click at [736, 701] on h3 "Invoice Timeline" at bounding box center [723, 705] width 76 height 13
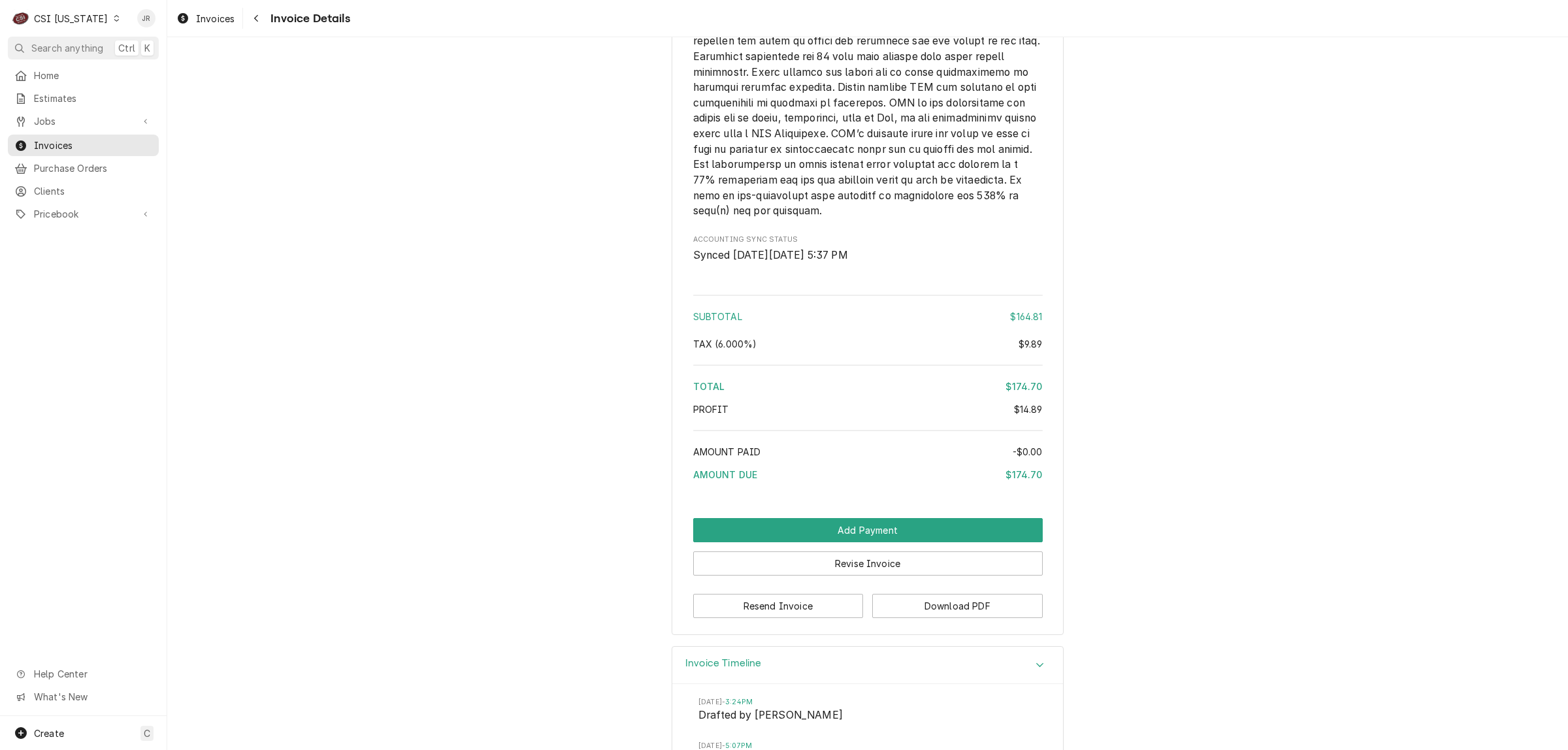
scroll to position [2539, 0]
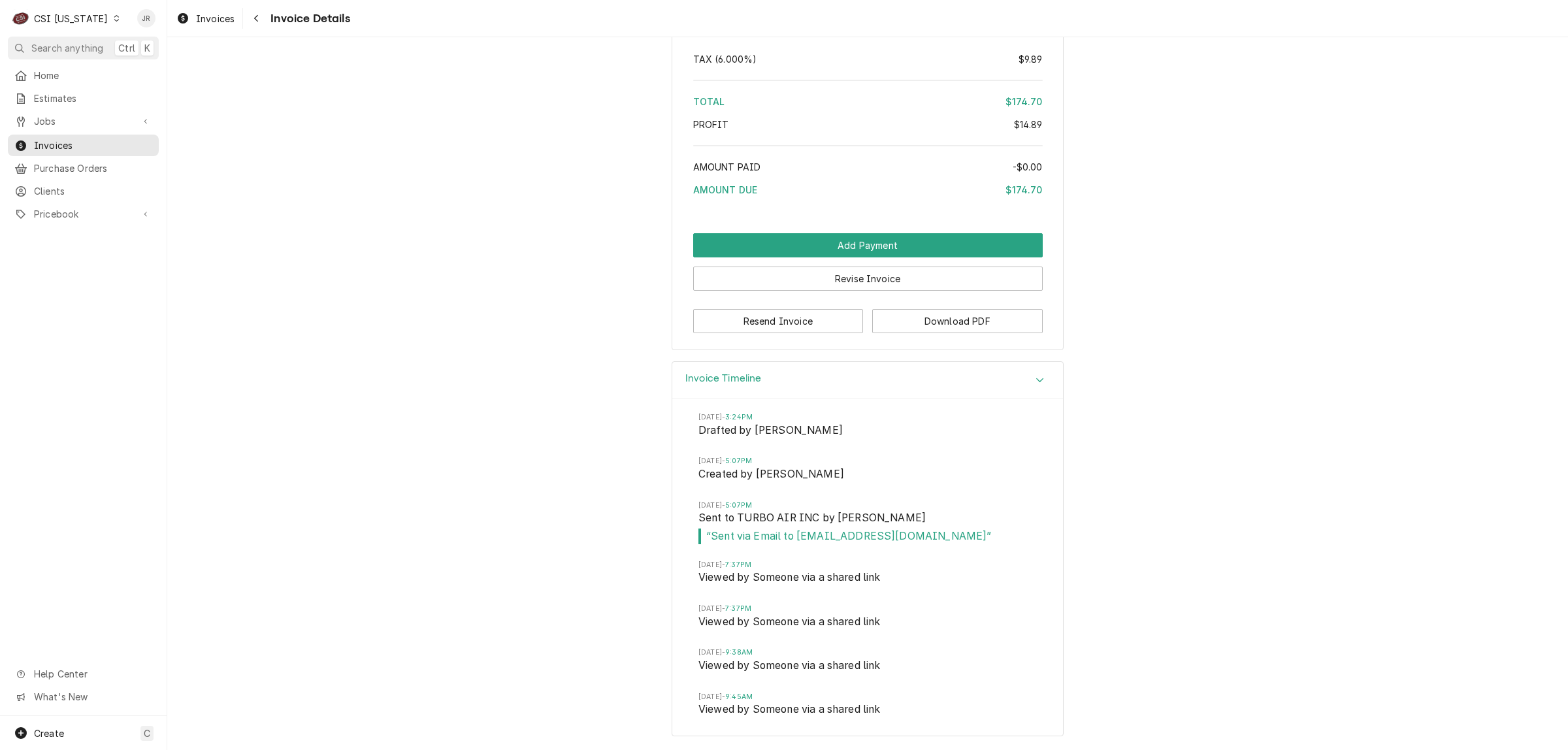
drag, startPoint x: 1437, startPoint y: 211, endPoint x: 1259, endPoint y: 276, distance: 189.5
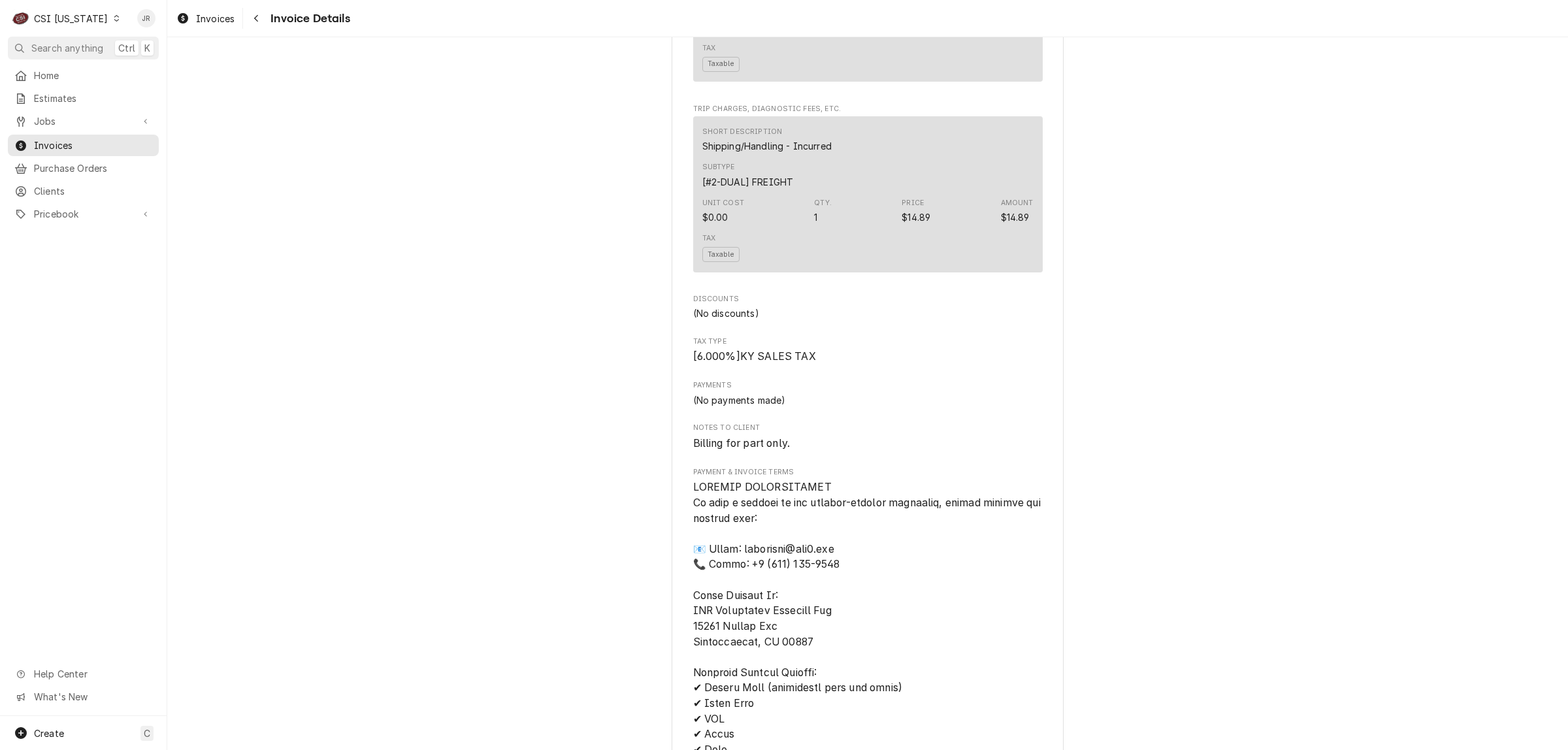
scroll to position [1069, 0]
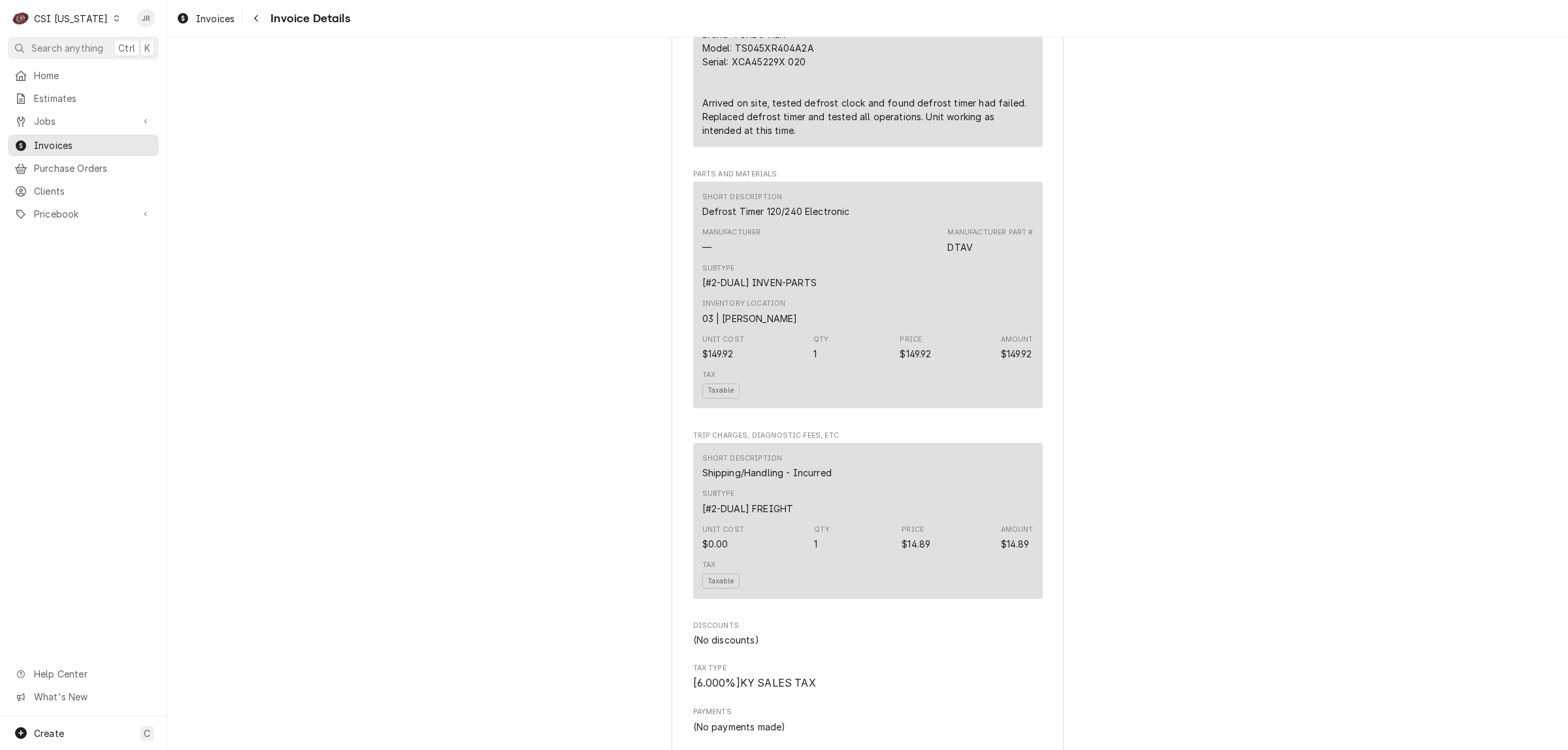
drag, startPoint x: 1143, startPoint y: 182, endPoint x: 1150, endPoint y: 196, distance: 15.7
click at [1143, 183] on div "Outstanding Sender CSI Kentucky CSI Commercial Services Inc11360 Bluegrass Park…" at bounding box center [867, 378] width 1401 height 2821
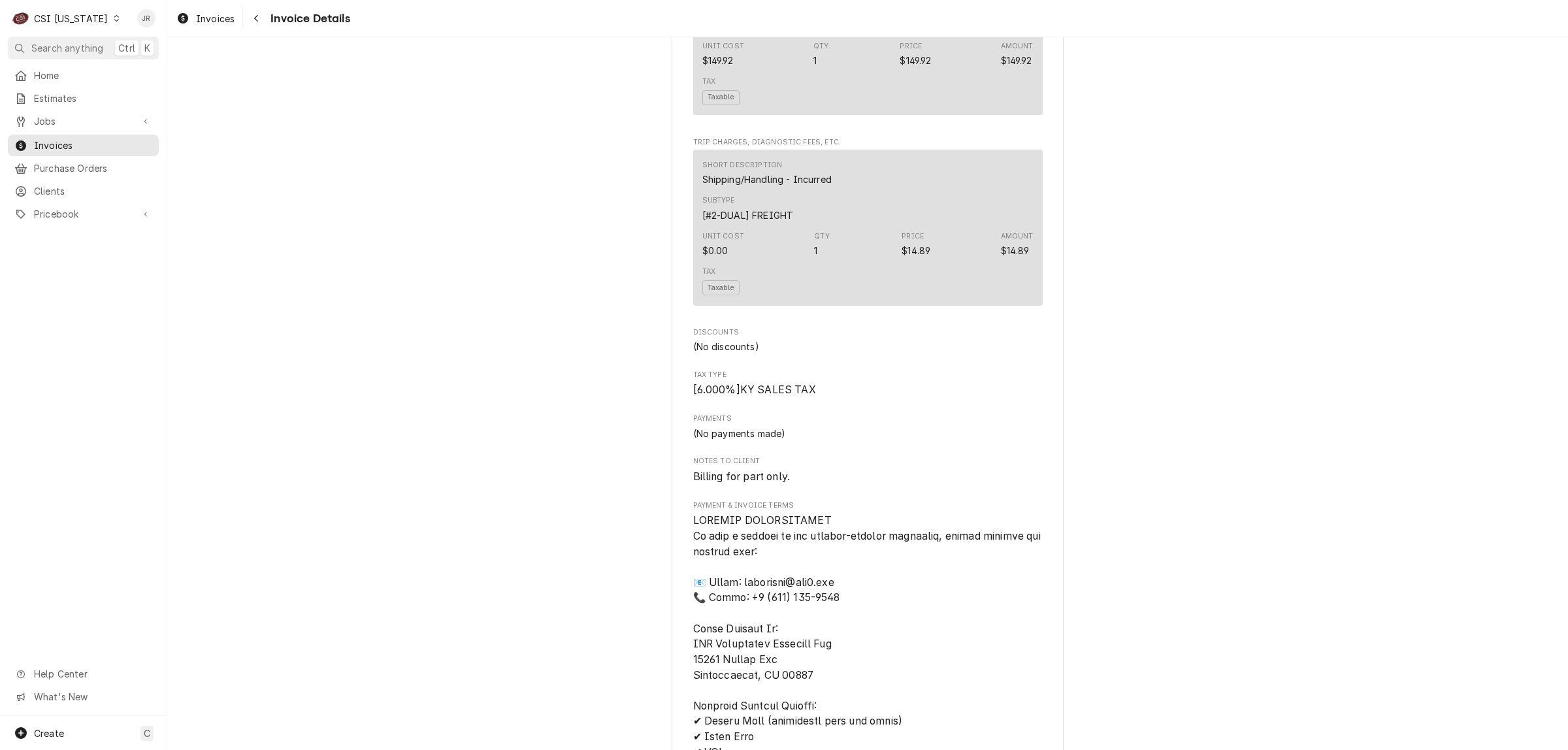
scroll to position [1641, 0]
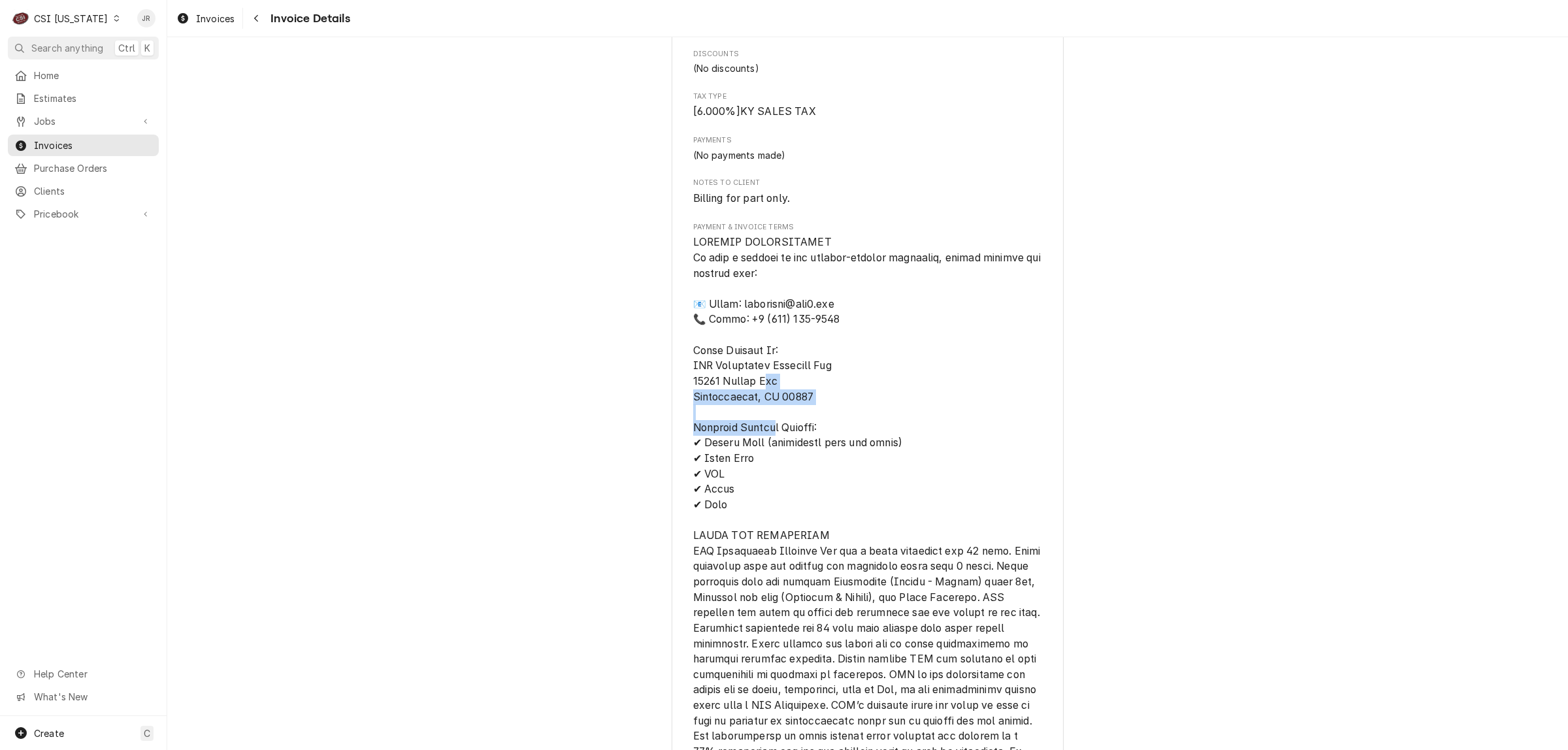
drag, startPoint x: 684, startPoint y: 409, endPoint x: 838, endPoint y: 412, distance: 154.0
copy span "Chesterfield, MO 63005"
click at [873, 428] on span "Payment & Invoice Terms" at bounding box center [867, 513] width 350 height 556
drag, startPoint x: 684, startPoint y: 419, endPoint x: 812, endPoint y: 439, distance: 129.6
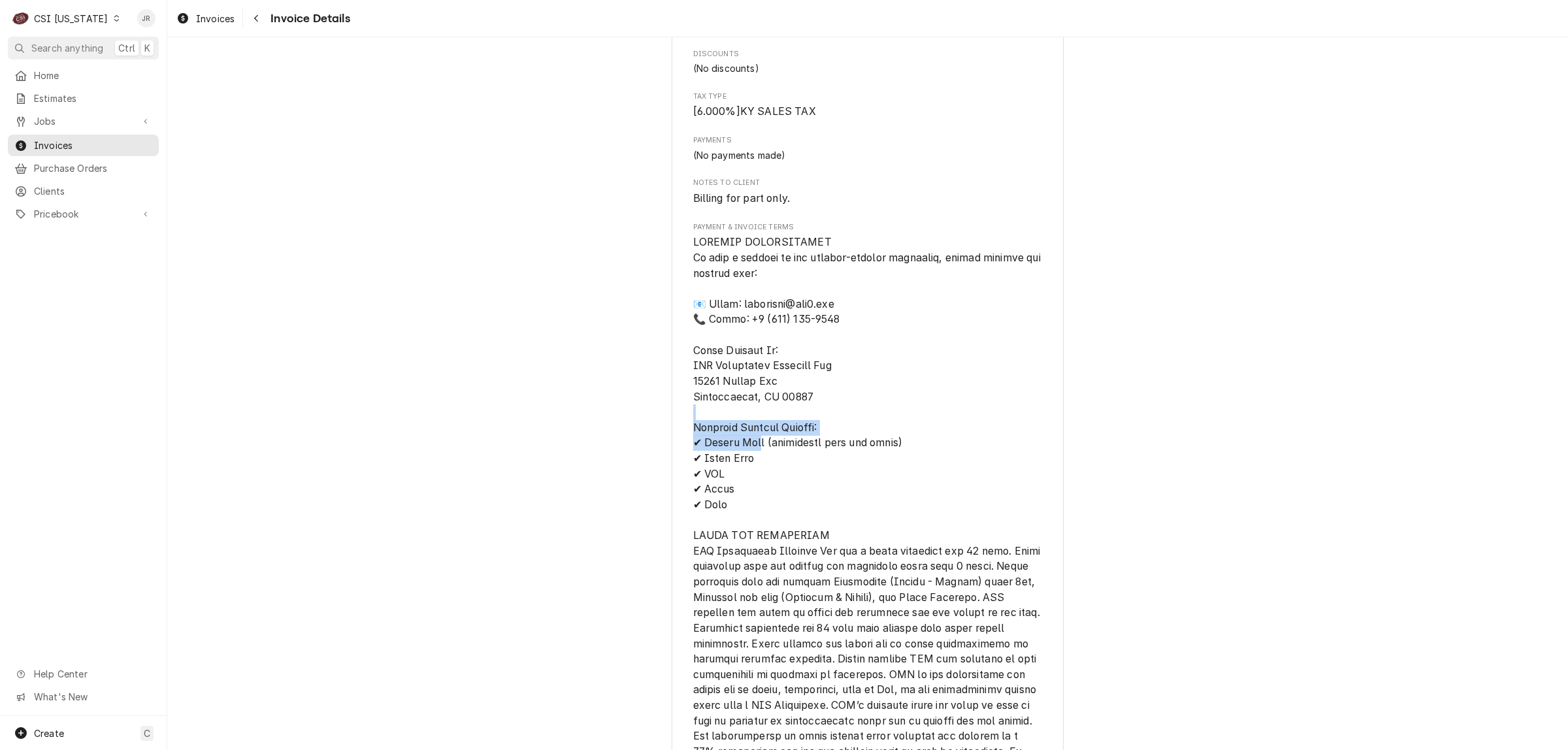
copy span "𝗰𝗰𝗲𝗽𝘁𝗲𝗱 𝗣𝗮𝘆𝗺𝗲𝗻𝘁 𝗠𝗲𝘁𝗵𝗼𝗱𝘀: ✔ Credit Card"
drag, startPoint x: 838, startPoint y: 345, endPoint x: 739, endPoint y: 346, distance: 99.0
click at [739, 346] on span "Payment & Invoice Terms" at bounding box center [867, 513] width 350 height 556
copy span "𝗻𝗲: +1 (502) 806-5"
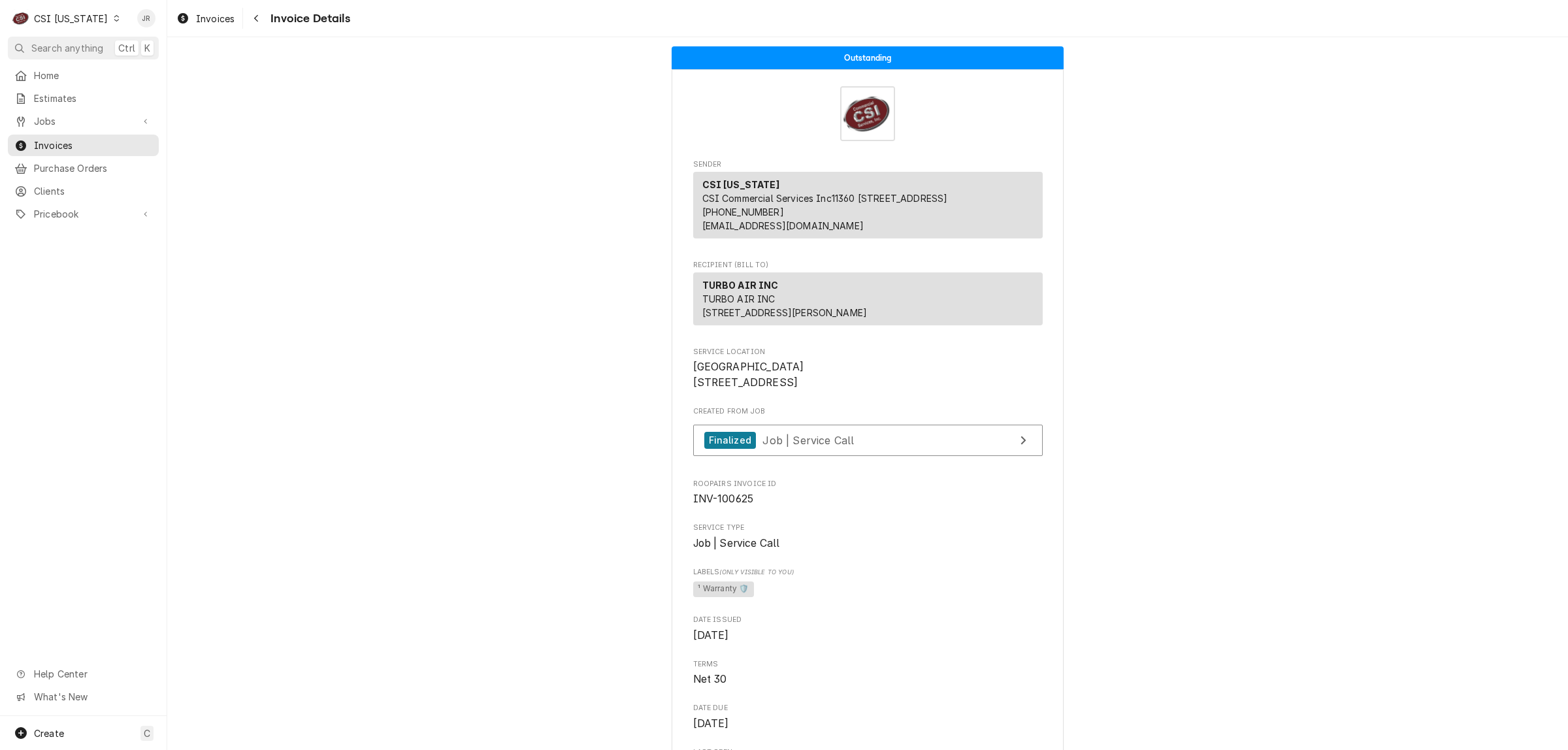
scroll to position [0, 0]
drag, startPoint x: 688, startPoint y: 386, endPoint x: 782, endPoint y: 392, distance: 94.2
drag, startPoint x: 784, startPoint y: 392, endPoint x: 762, endPoint y: 392, distance: 22.0
click at [784, 391] on span "The Brook Hospital 8521 La Grange Rd Louisville, KY 40242" at bounding box center [867, 375] width 350 height 31
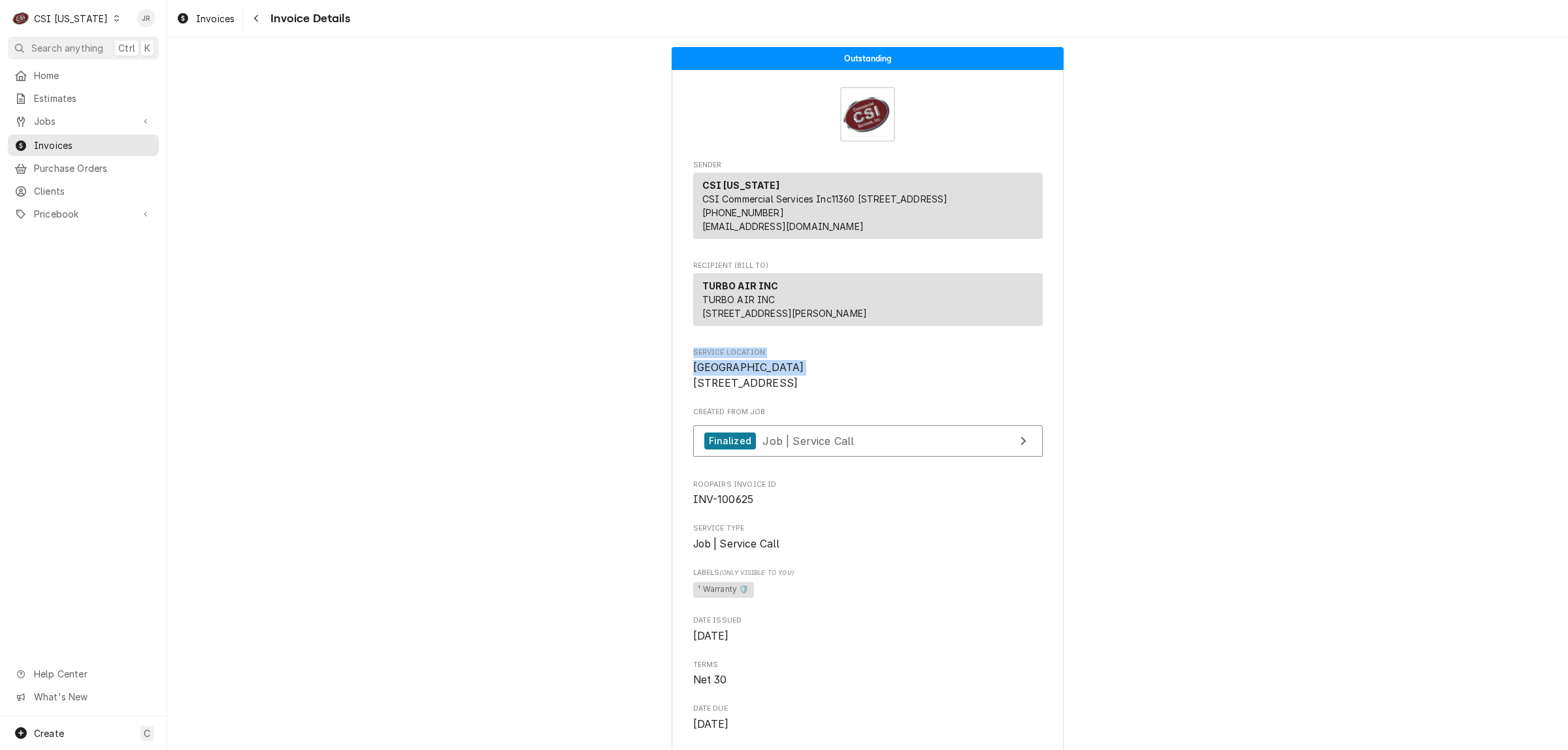
click at [693, 389] on span "The Brook Hospital 8521 La Grange Rd Louisville, KY 40242" at bounding box center [748, 375] width 111 height 28
click at [776, 389] on span "The Brook Hospital 8521 La Grange Rd Louisville, KY 40242" at bounding box center [748, 375] width 111 height 28
click at [769, 358] on span "Service Location" at bounding box center [867, 352] width 350 height 10
drag, startPoint x: 686, startPoint y: 387, endPoint x: 793, endPoint y: 396, distance: 107.4
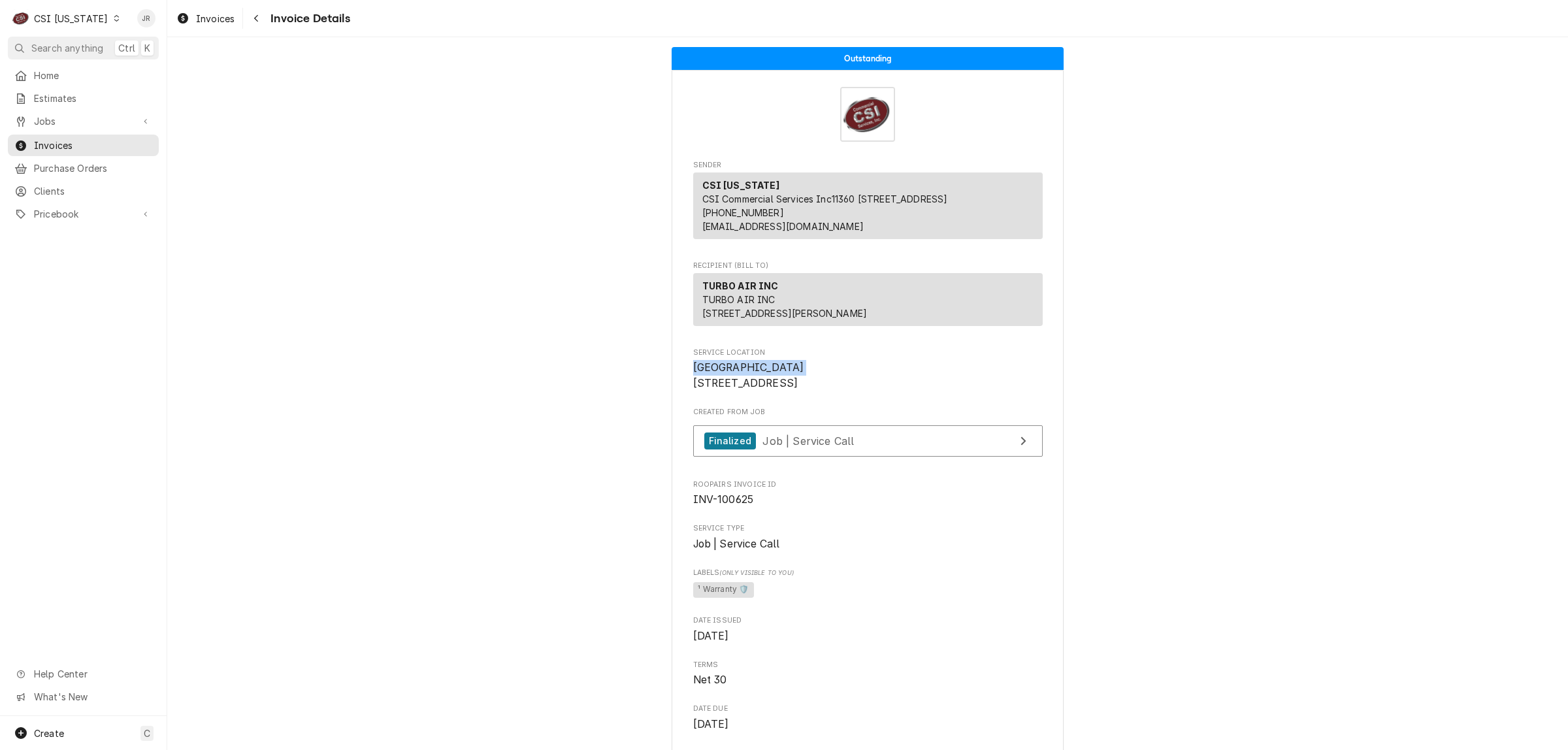
copy span "The Brook Hospital"
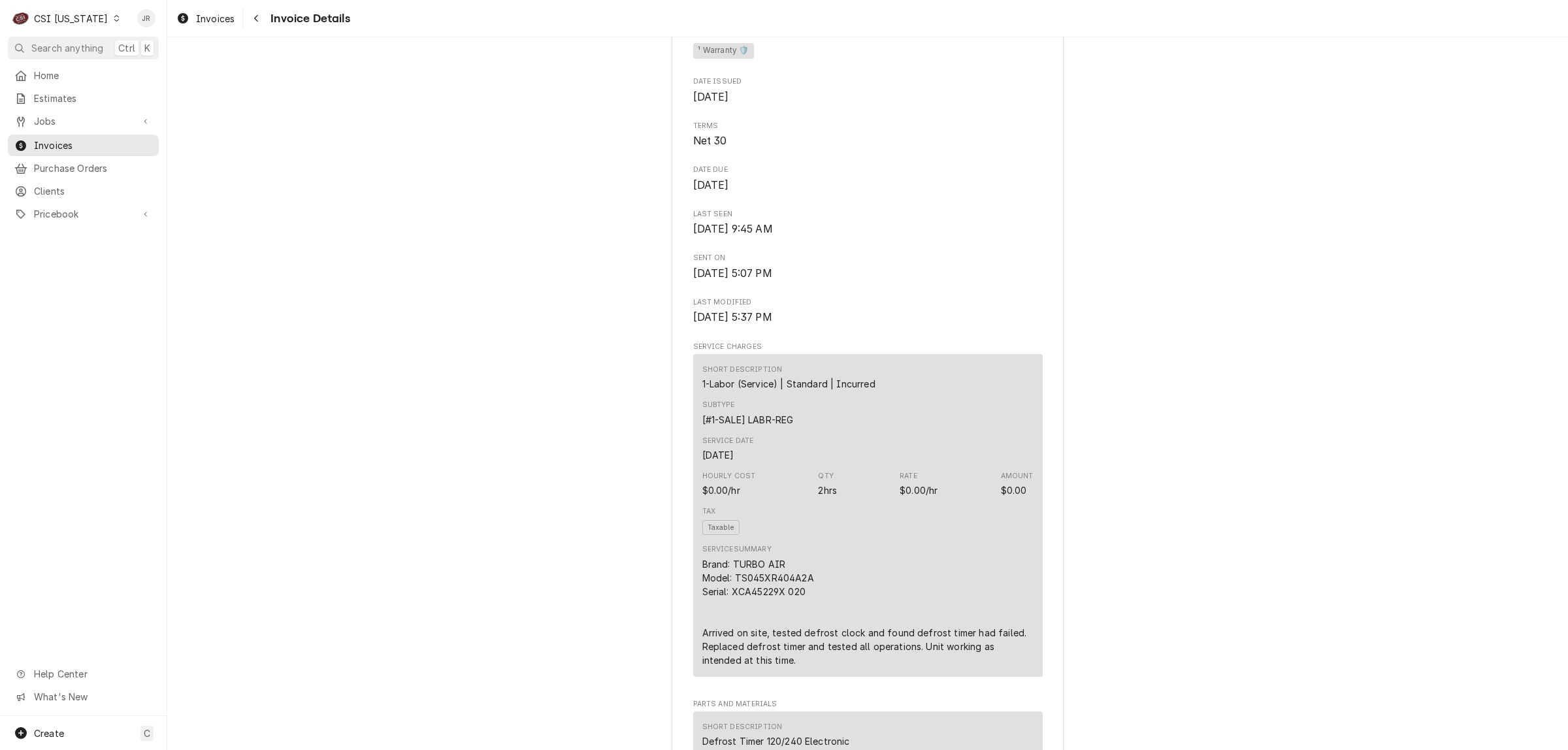
scroll to position [245, 0]
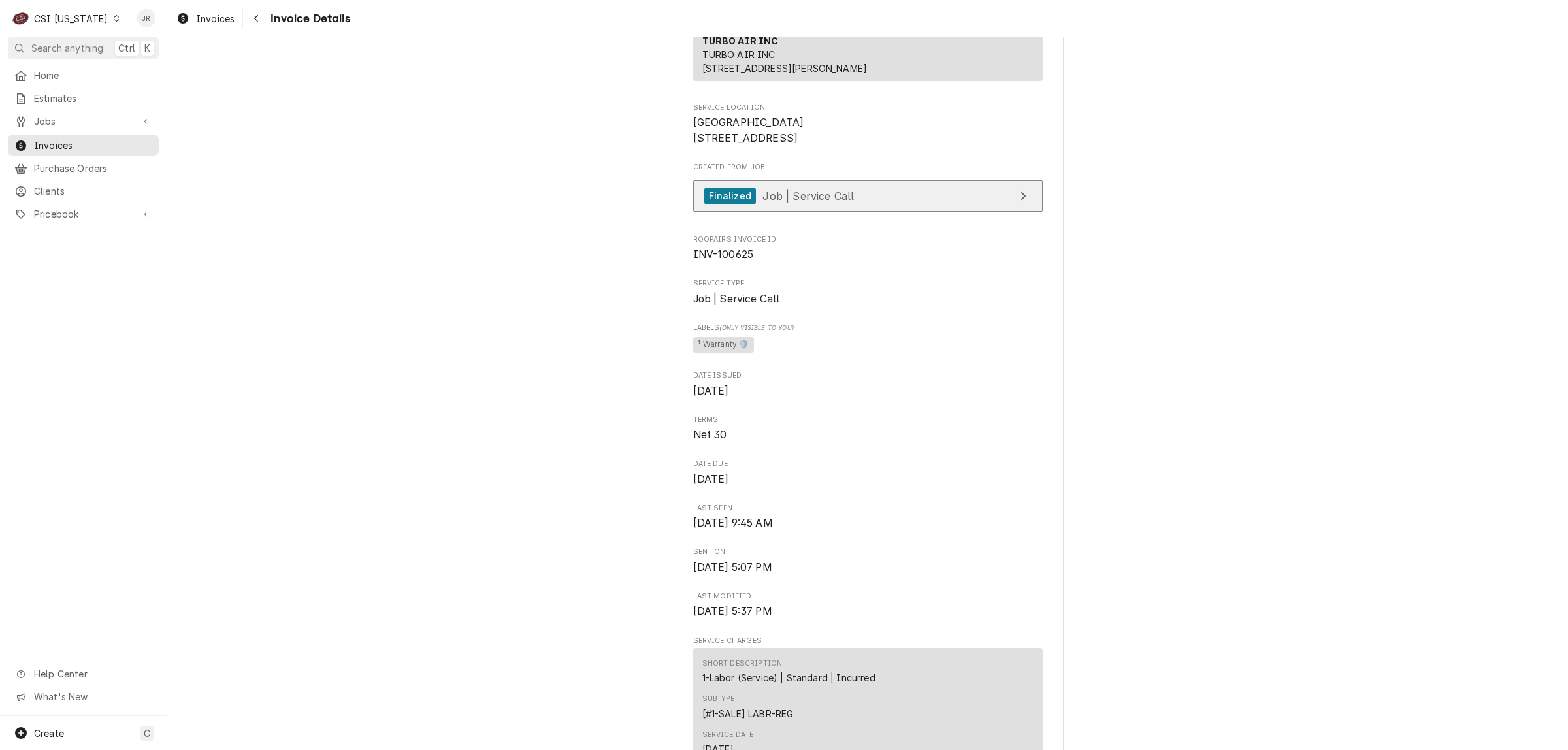
click at [911, 218] on div "Created From Job Finalized Job | Service Call" at bounding box center [867, 190] width 350 height 56
click at [933, 212] on link "Finalized Job | Service Call" at bounding box center [867, 196] width 350 height 32
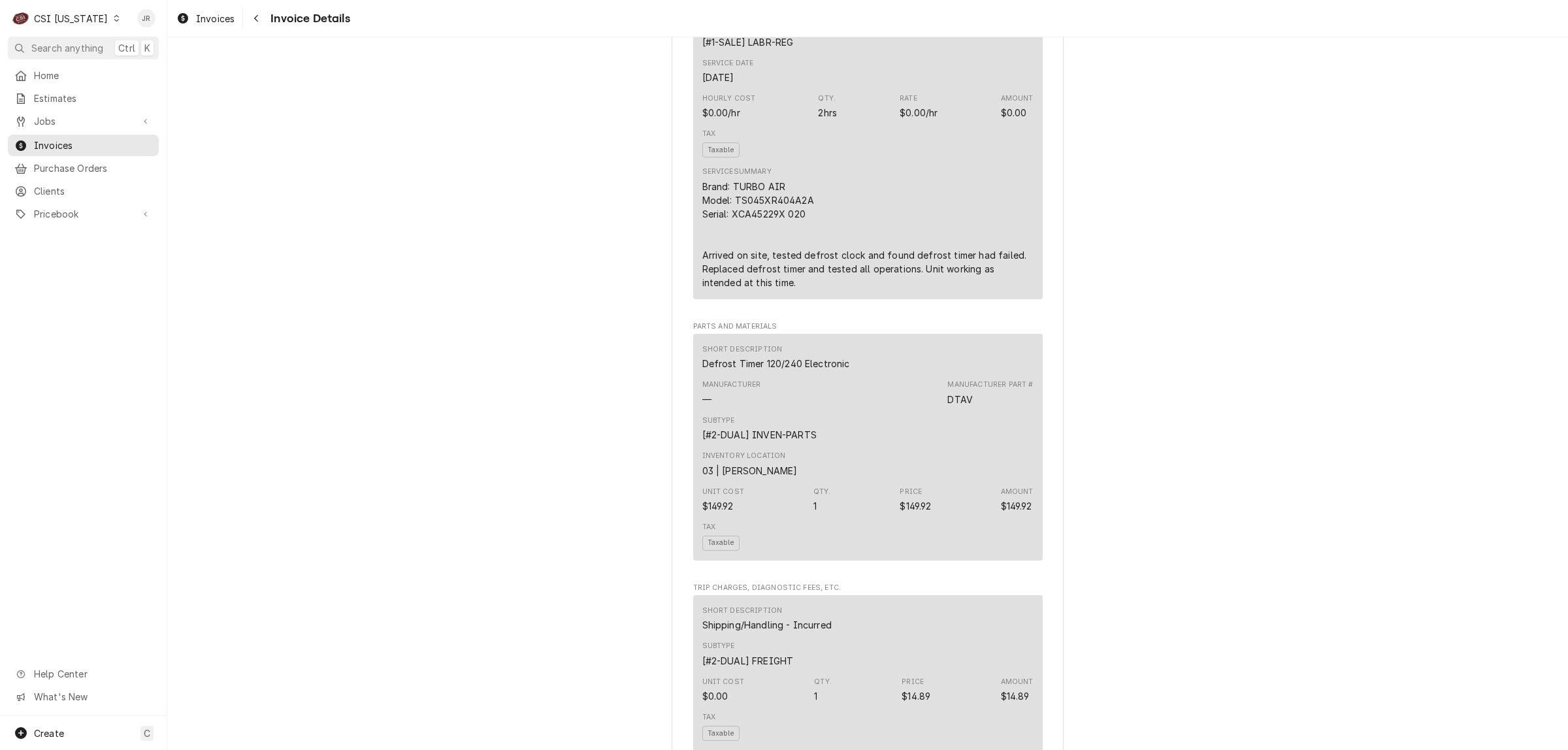
scroll to position [898, 0]
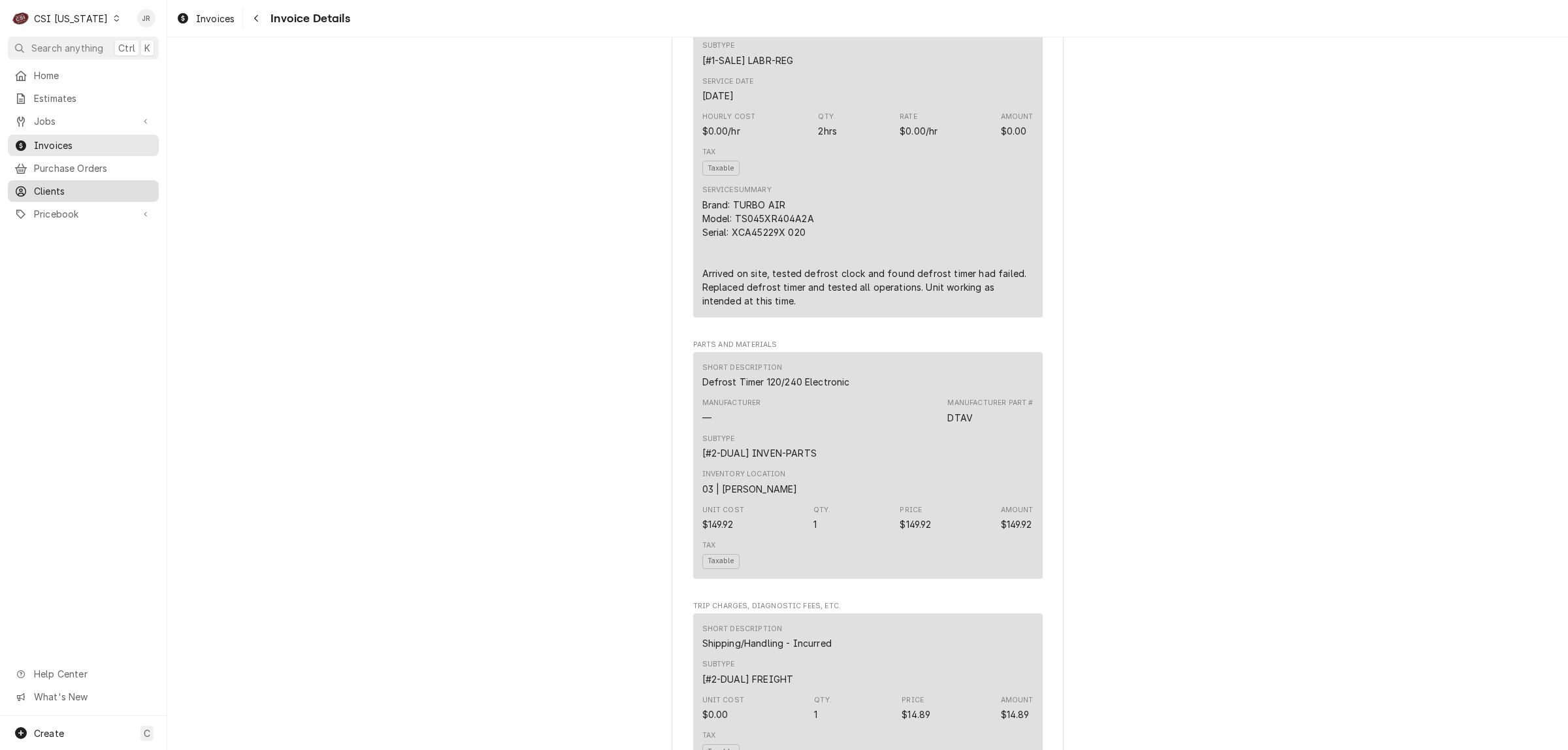
click at [54, 187] on span "Clients" at bounding box center [92, 191] width 118 height 13
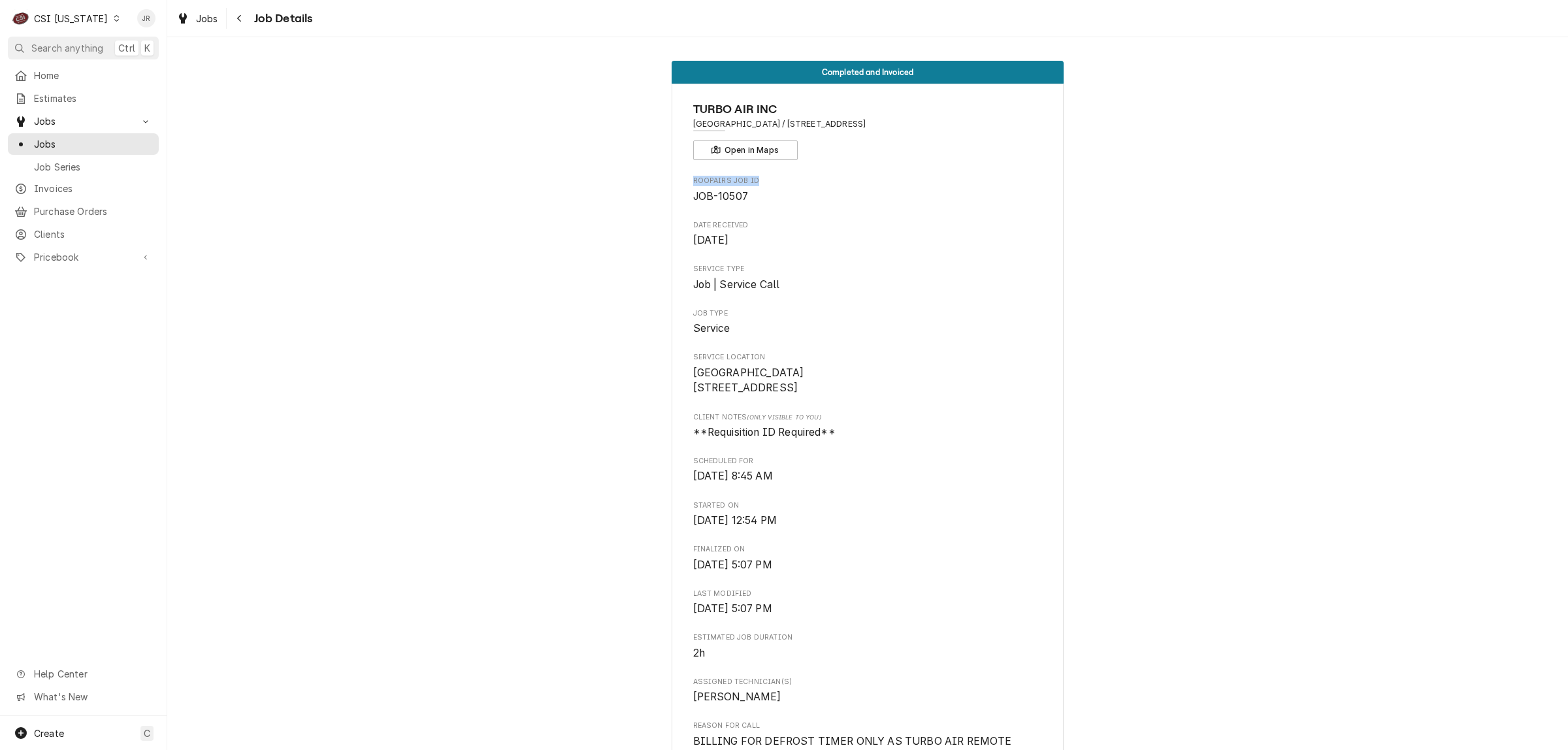
drag, startPoint x: 789, startPoint y: 180, endPoint x: 687, endPoint y: 187, distance: 102.2
click at [693, 187] on div "Roopairs Job ID JOB-10507" at bounding box center [867, 189] width 350 height 28
drag, startPoint x: 776, startPoint y: 196, endPoint x: 666, endPoint y: 190, distance: 110.2
click at [672, 188] on div "TURBO AIR INC The Brook Hospital / 8521 La Grange Rd, Louisville, KY 40242 Open…" at bounding box center [867, 686] width 392 height 1205
copy span "JOB-10507"
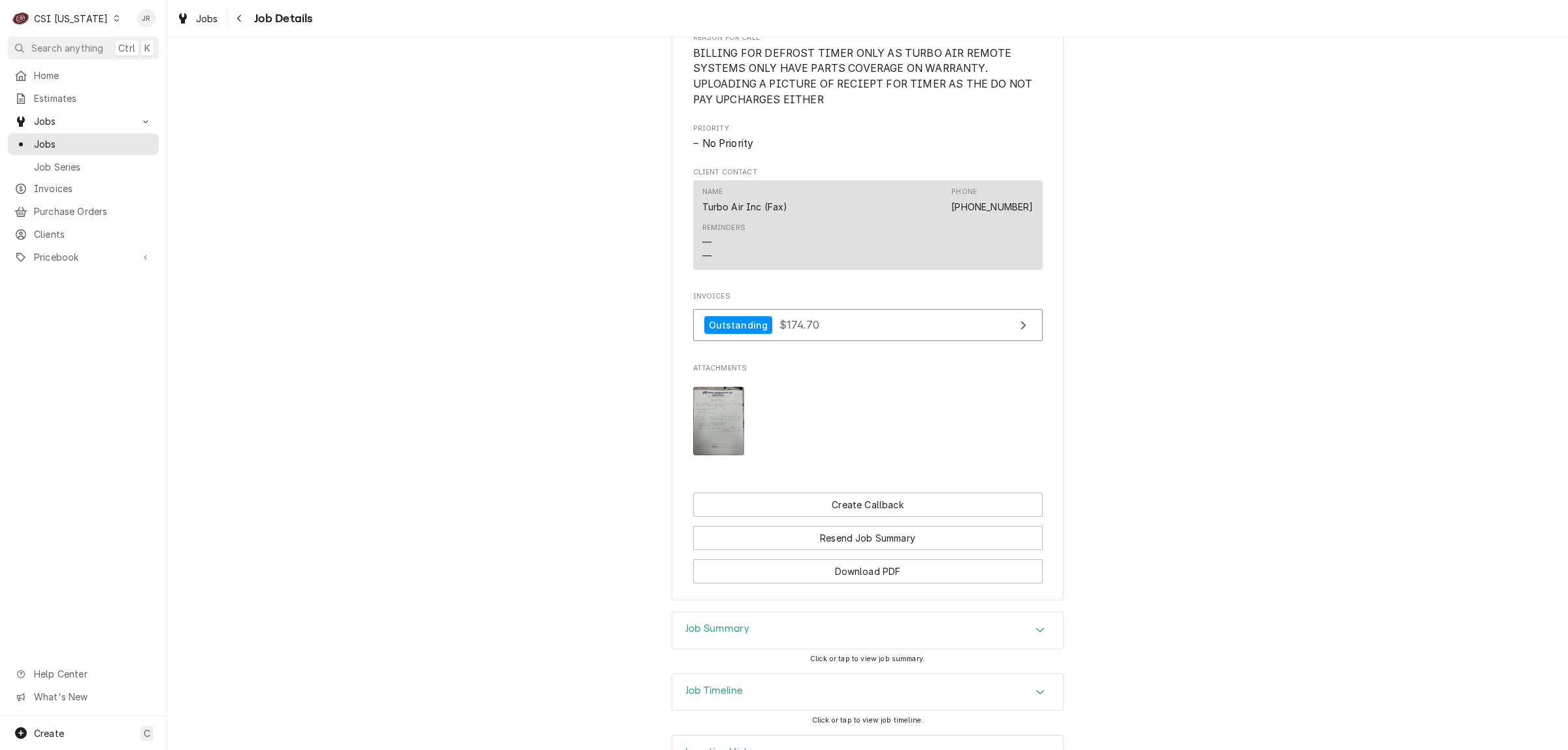
scroll to position [752, 0]
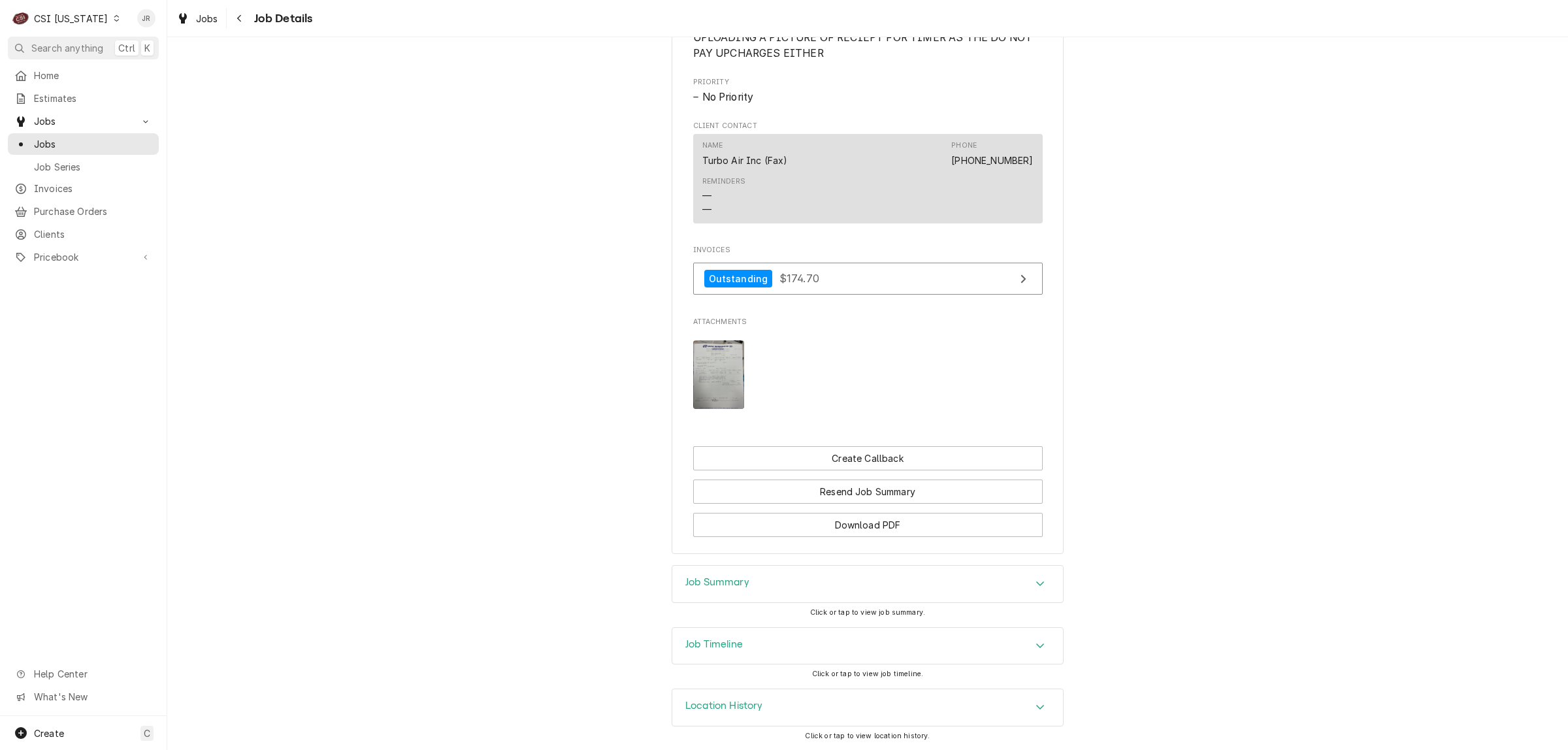
drag, startPoint x: 727, startPoint y: 576, endPoint x: 748, endPoint y: 576, distance: 21.0
click at [727, 576] on h3 "Job Summary" at bounding box center [717, 582] width 64 height 13
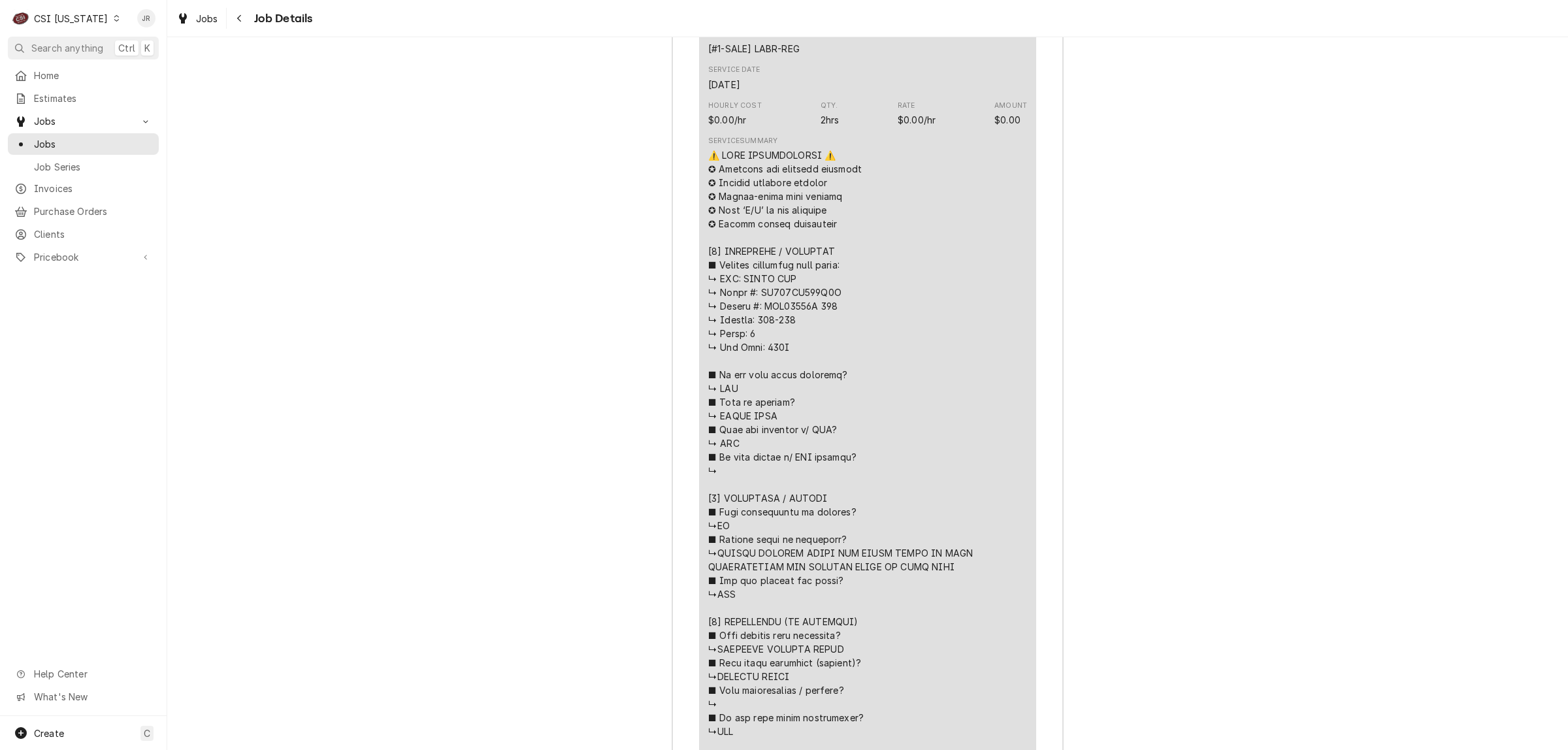
scroll to position [1732, 0]
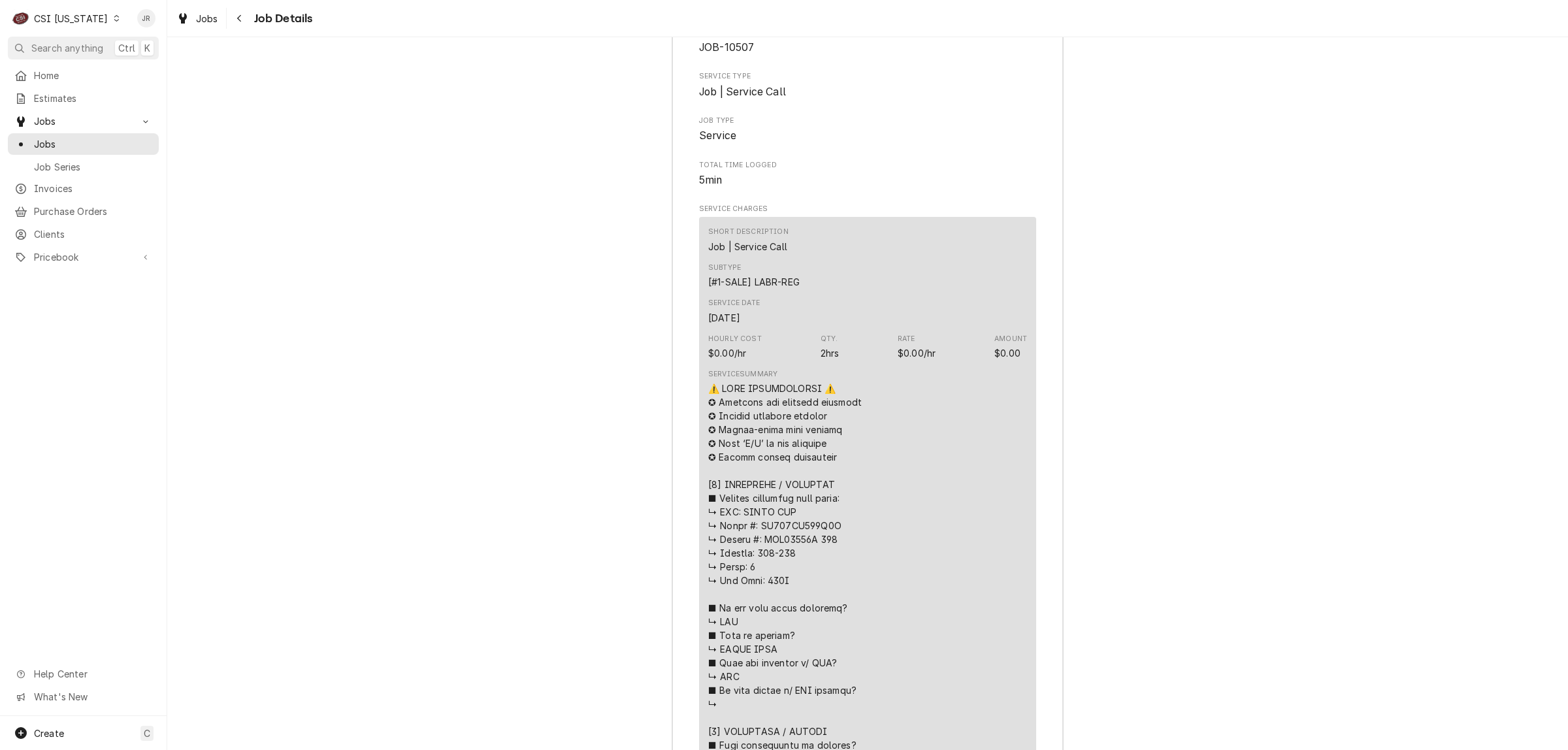
click at [1018, 188] on span "5min" at bounding box center [867, 180] width 337 height 16
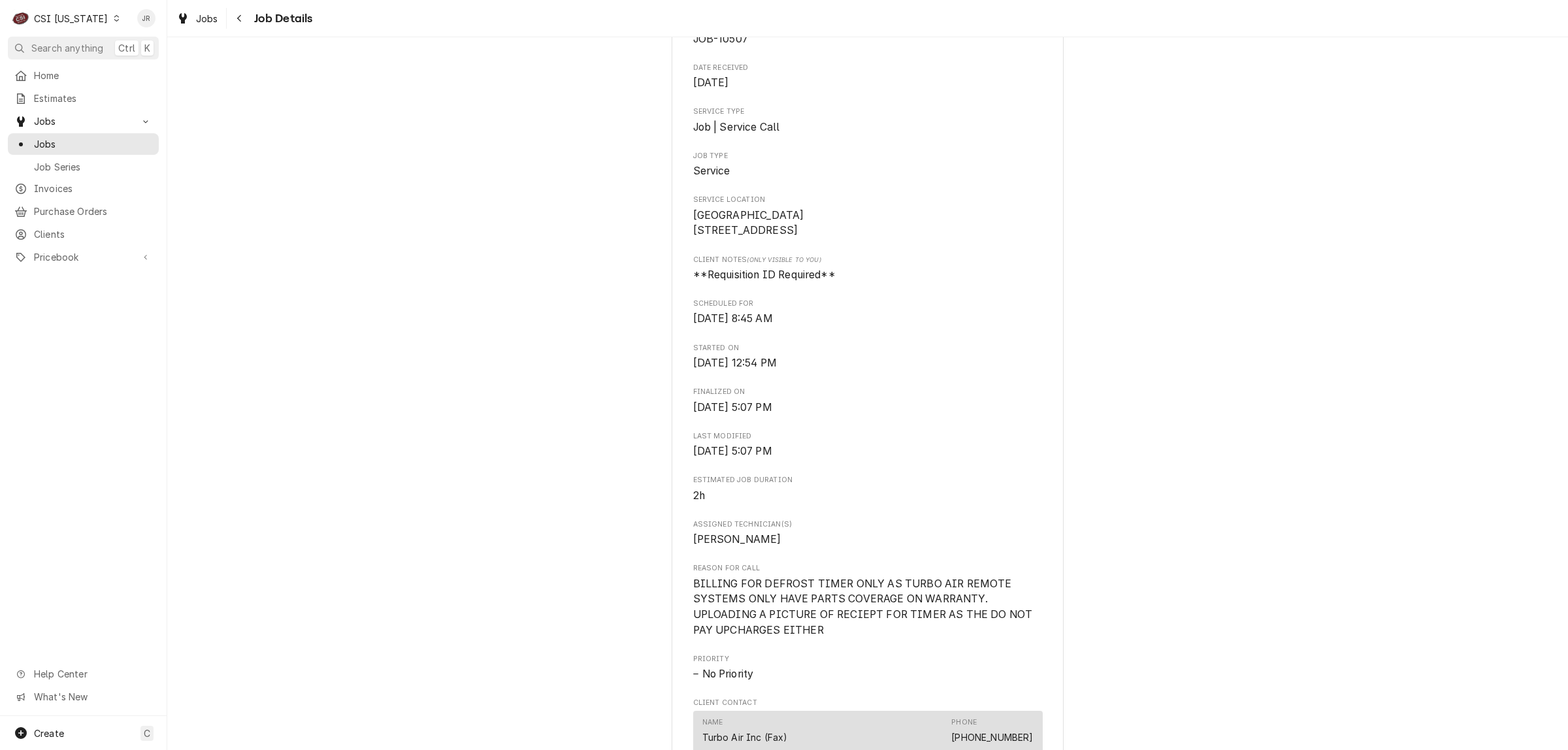
scroll to position [0, 0]
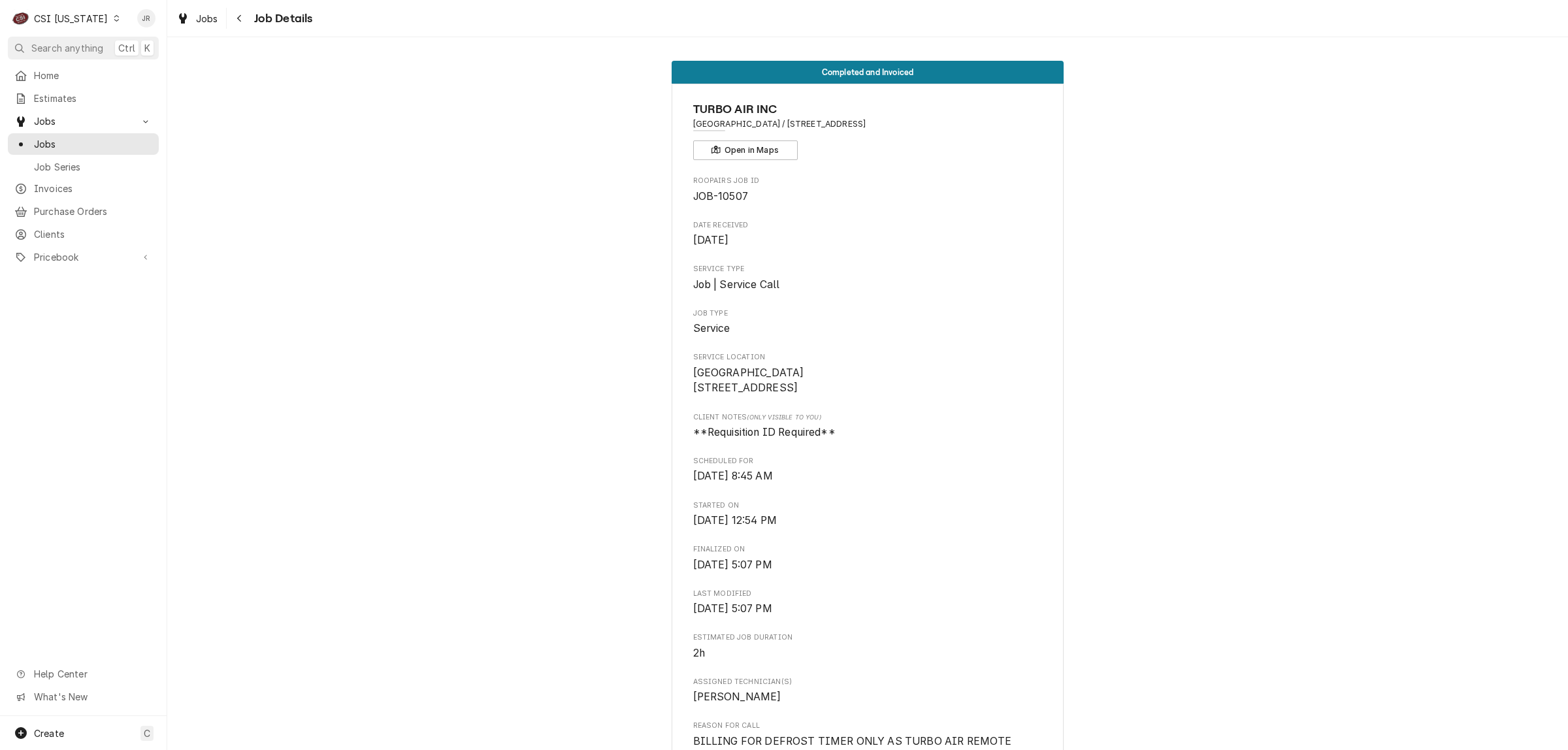
drag, startPoint x: 789, startPoint y: 385, endPoint x: 688, endPoint y: 392, distance: 101.2
click at [693, 392] on span "[GEOGRAPHIC_DATA] [STREET_ADDRESS]" at bounding box center [867, 380] width 350 height 31
copy span "[STREET_ADDRESS]"
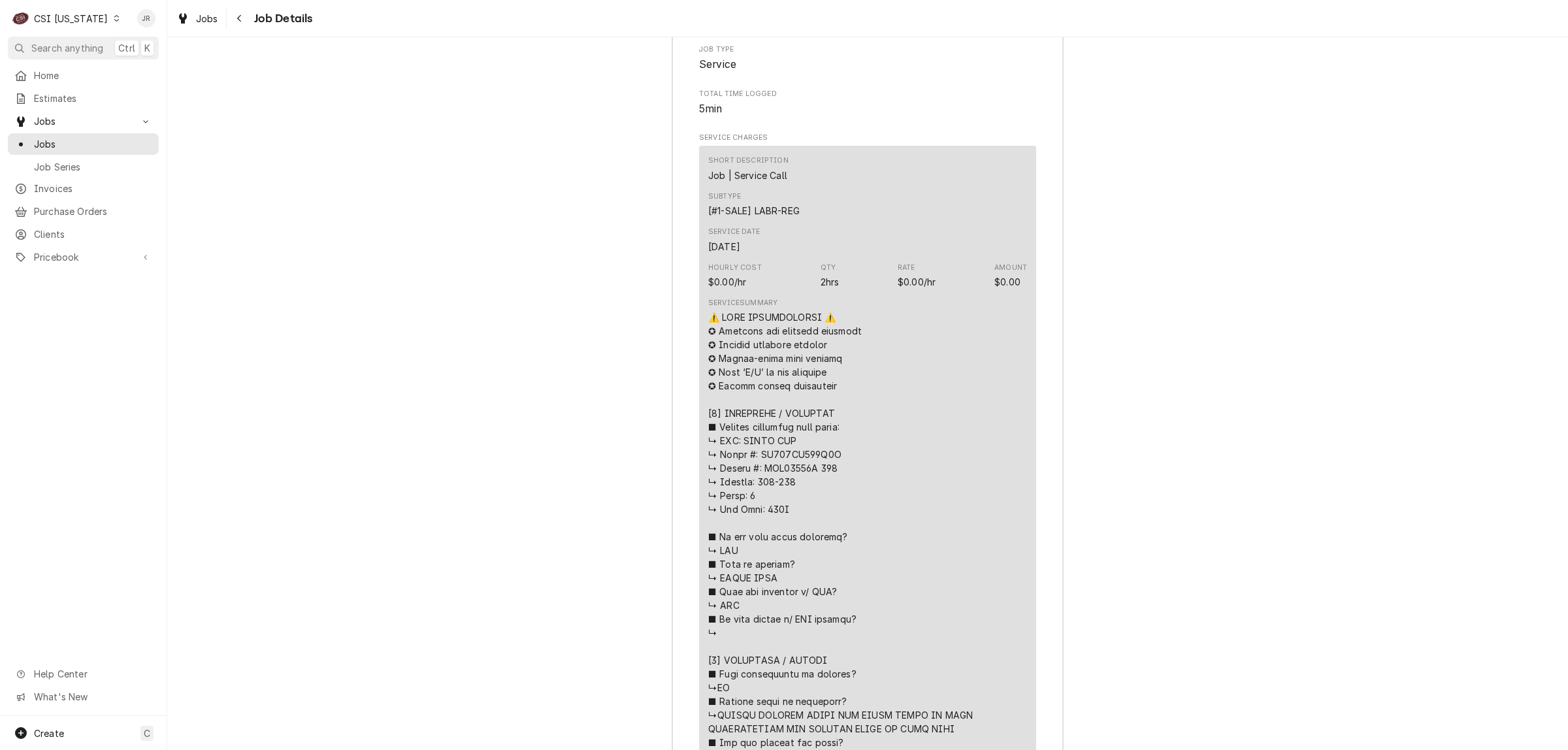
scroll to position [1633, 0]
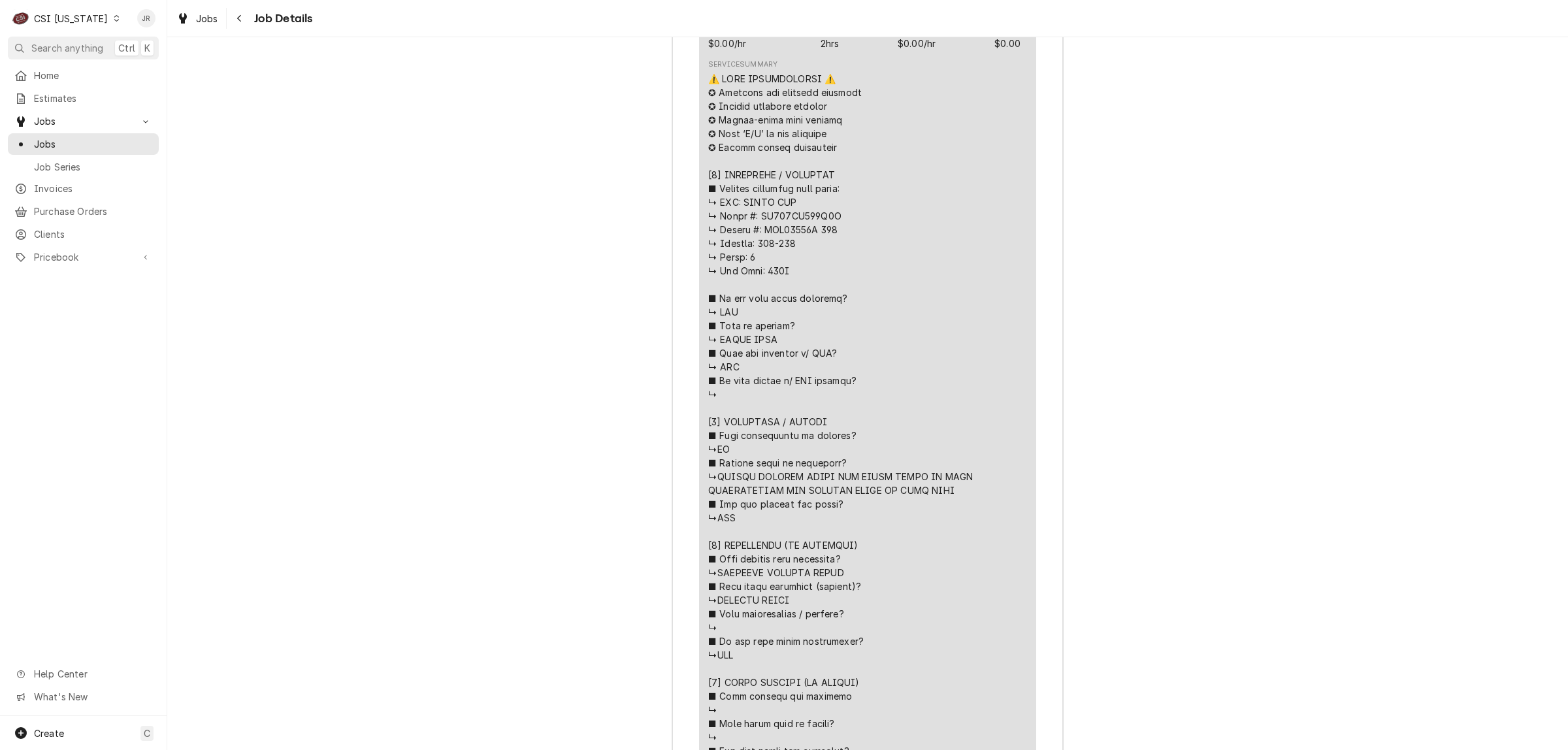
click at [792, 256] on div "Line Item" at bounding box center [867, 456] width 319 height 768
drag, startPoint x: 753, startPoint y: 229, endPoint x: 837, endPoint y: 229, distance: 84.0
click at [845, 232] on div "Line Item" at bounding box center [867, 456] width 319 height 768
copy div "𝗠𝗙𝗚? ↳ YES ■"
click at [810, 238] on div "Line Item" at bounding box center [867, 456] width 319 height 768
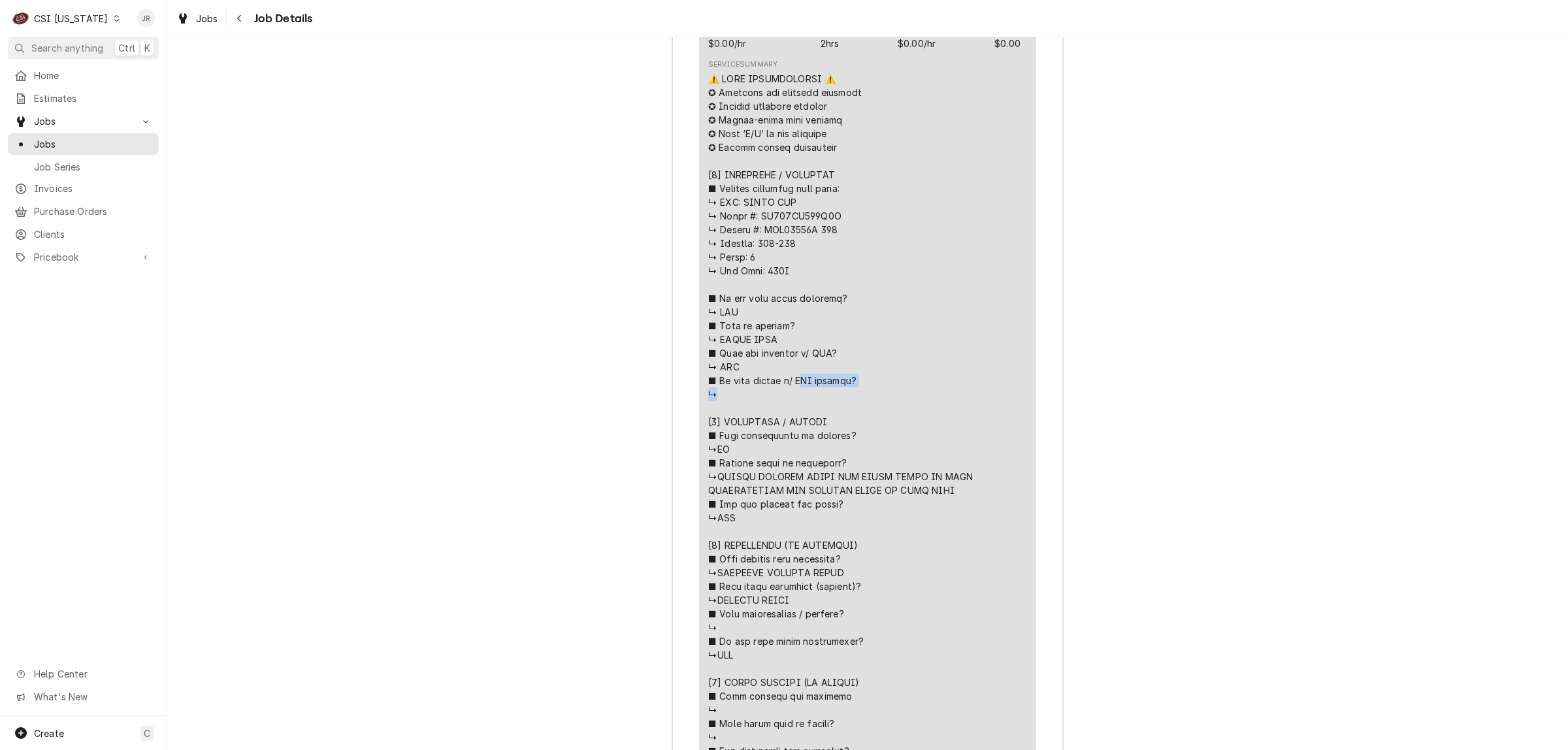
drag, startPoint x: 752, startPoint y: 243, endPoint x: 849, endPoint y: 253, distance: 97.5
click at [849, 253] on div "Line Item" at bounding box center [867, 456] width 319 height 768
copy div "𝗦𝗜 𝘀𝘁𝗶𝗰𝗸𝗲𝗿? ↳"
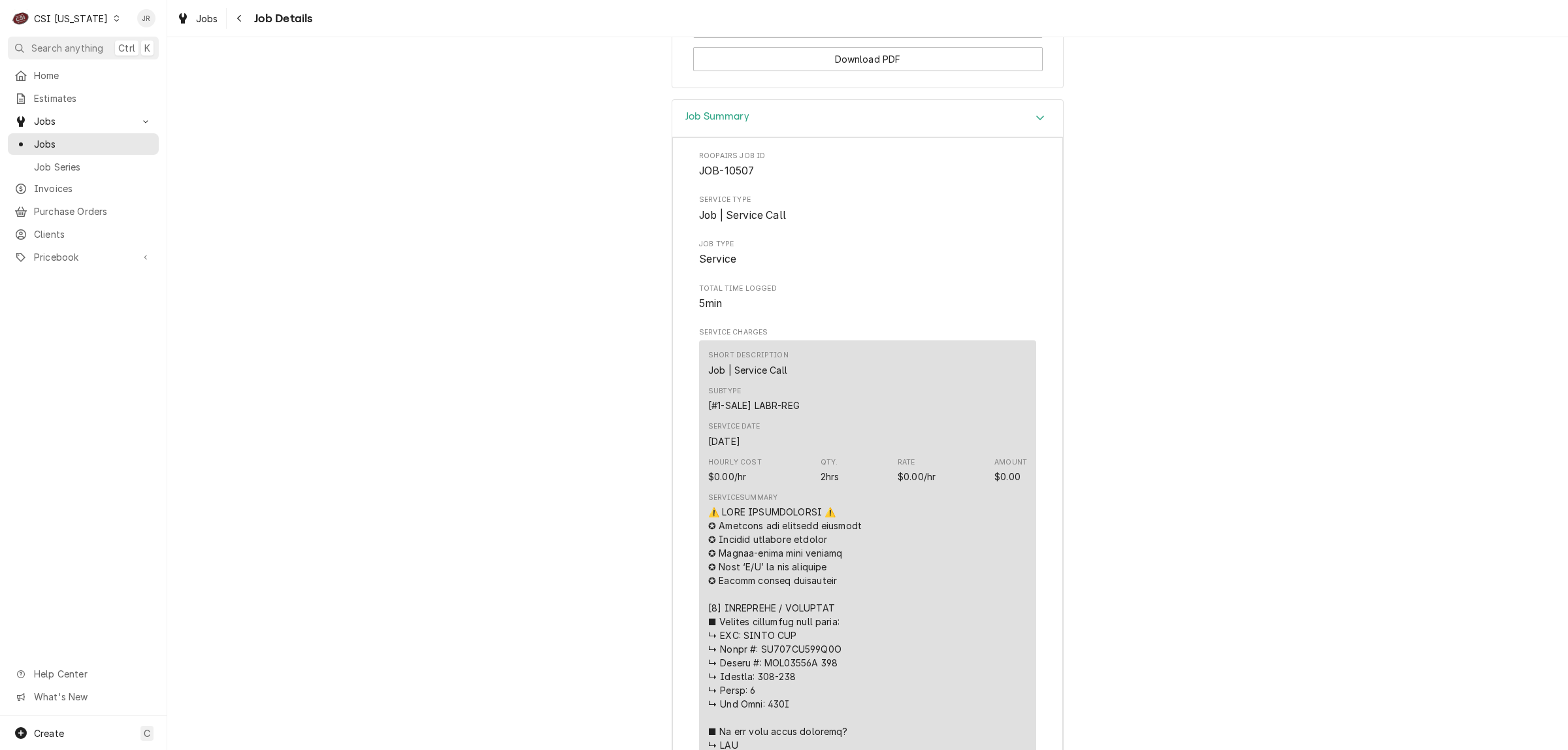
scroll to position [1199, 0]
click at [731, 179] on span "JOB-10507" at bounding box center [726, 172] width 55 height 13
click at [729, 179] on span "JOB-10507" at bounding box center [726, 172] width 55 height 13
copy span "10507"
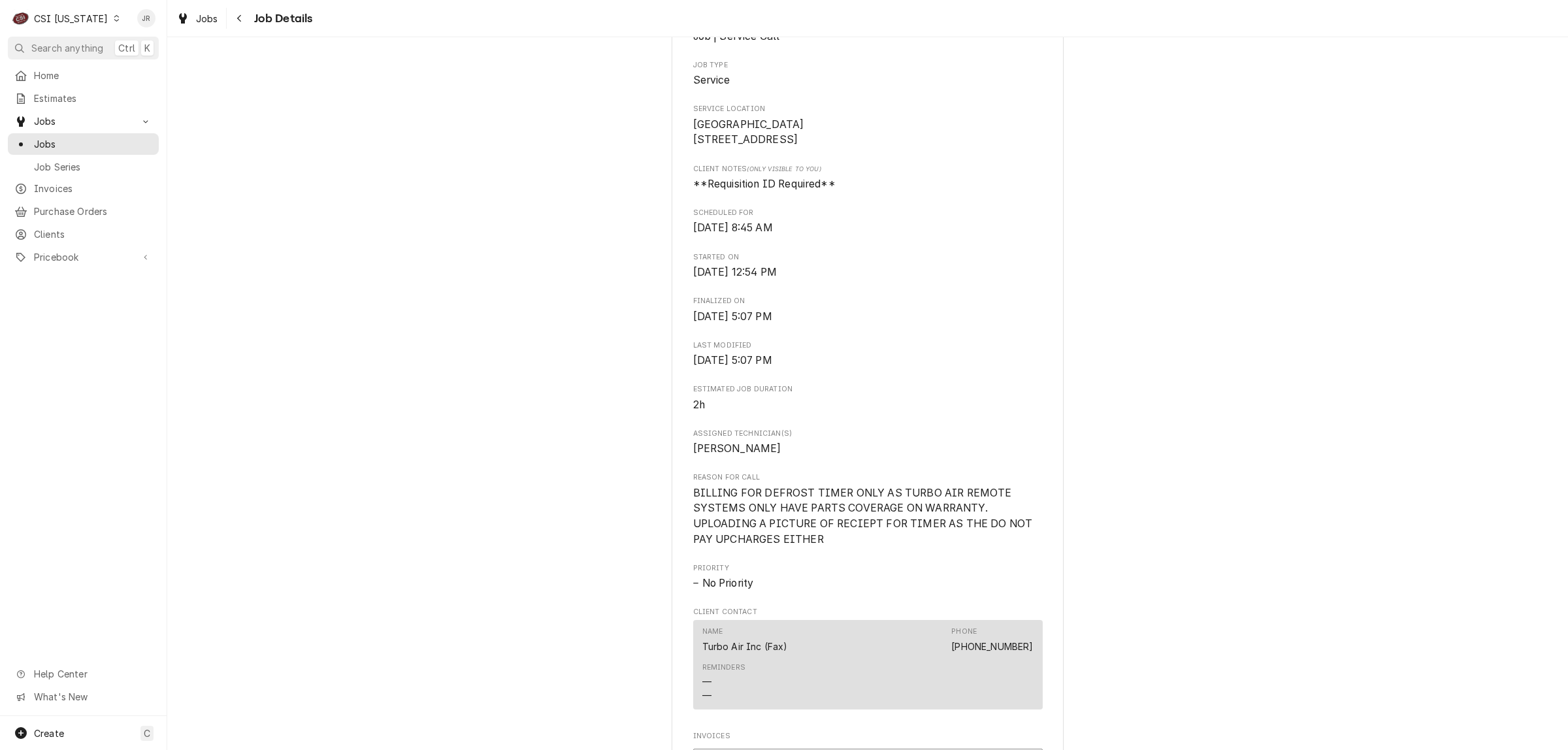
scroll to position [0, 0]
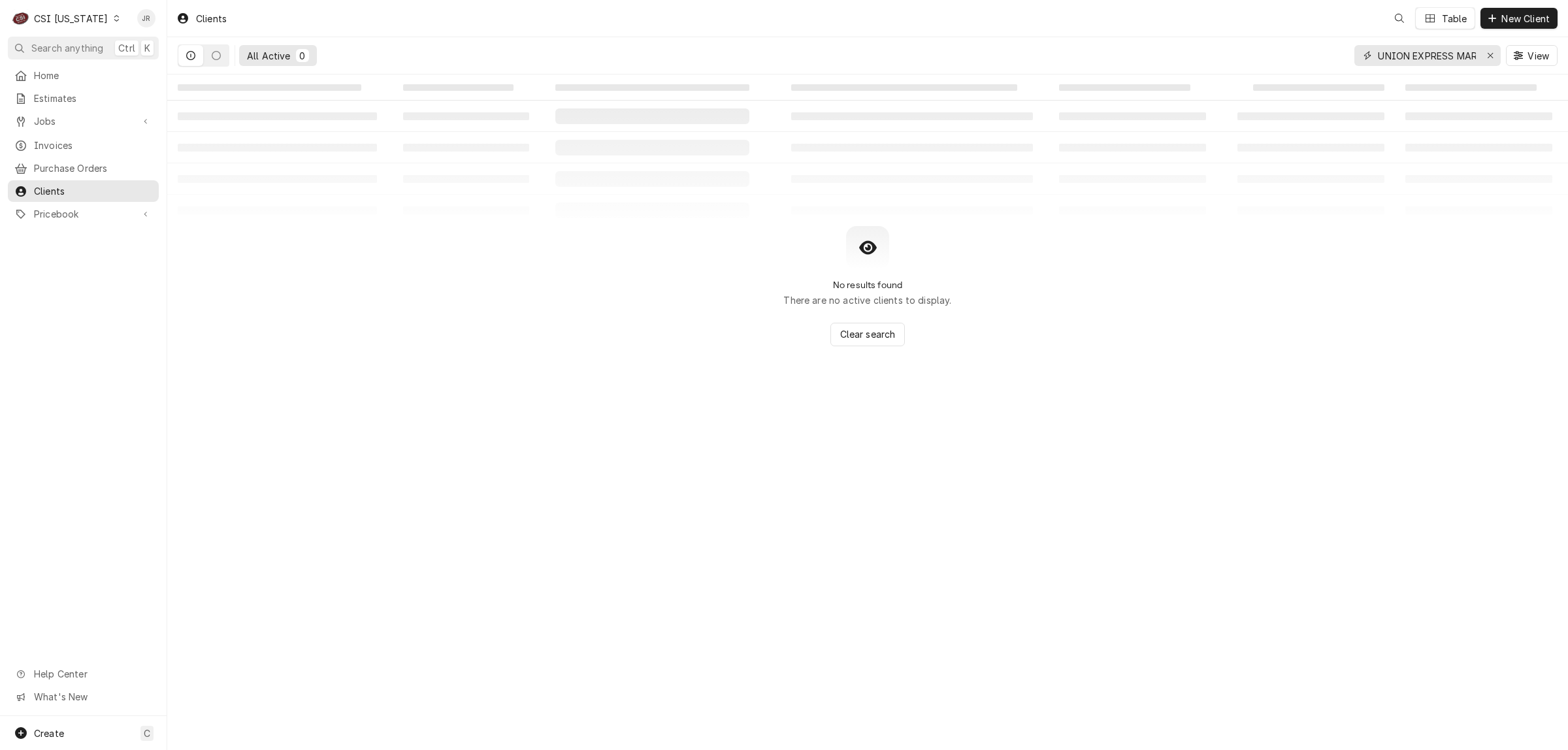
click at [1452, 59] on input "UNION EXPRESS MART" at bounding box center [1426, 55] width 98 height 21
paste input "[STREET_ADDRESS]"
type input "[STREET_ADDRESS]"
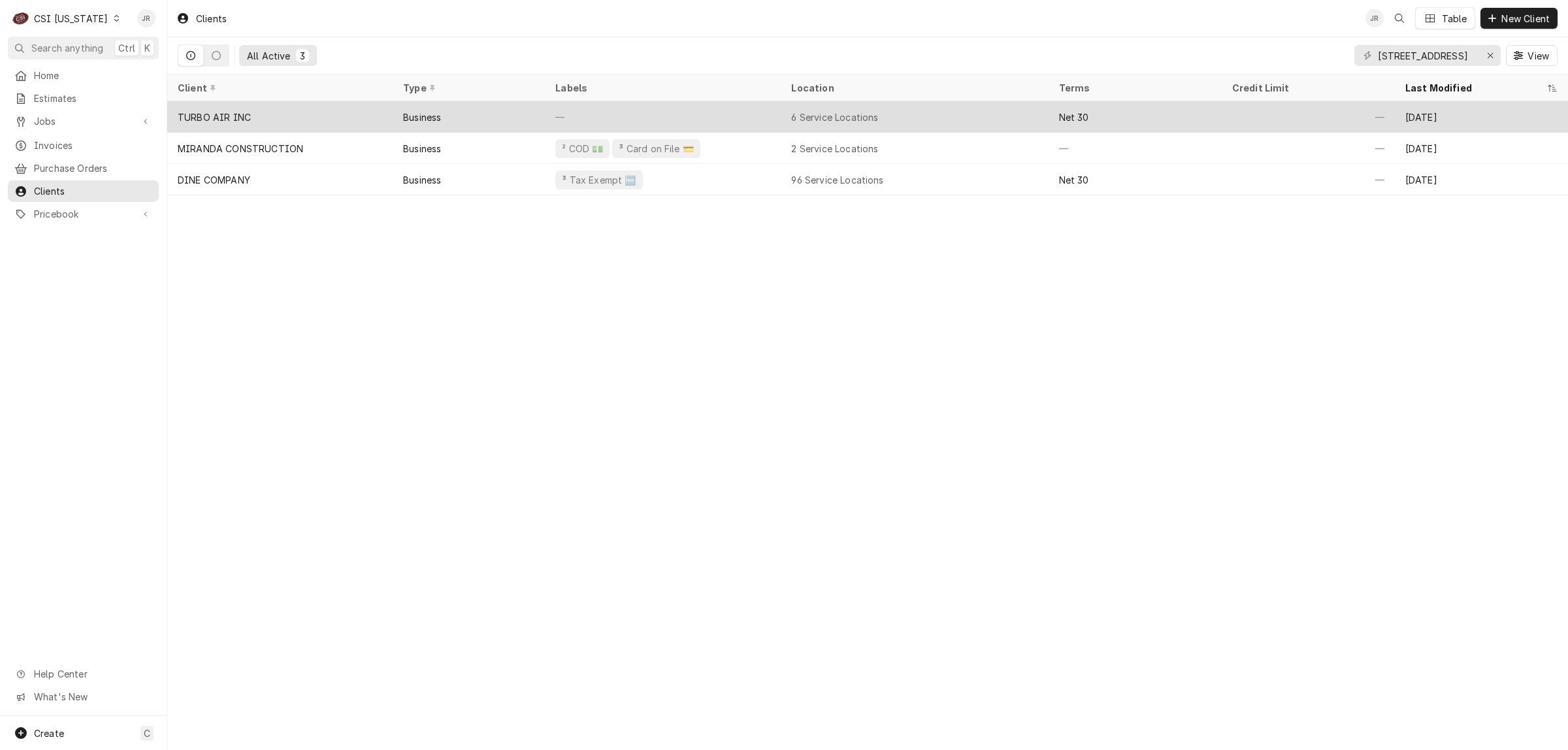
click at [270, 117] on div "TURBO AIR INC" at bounding box center [279, 117] width 226 height 31
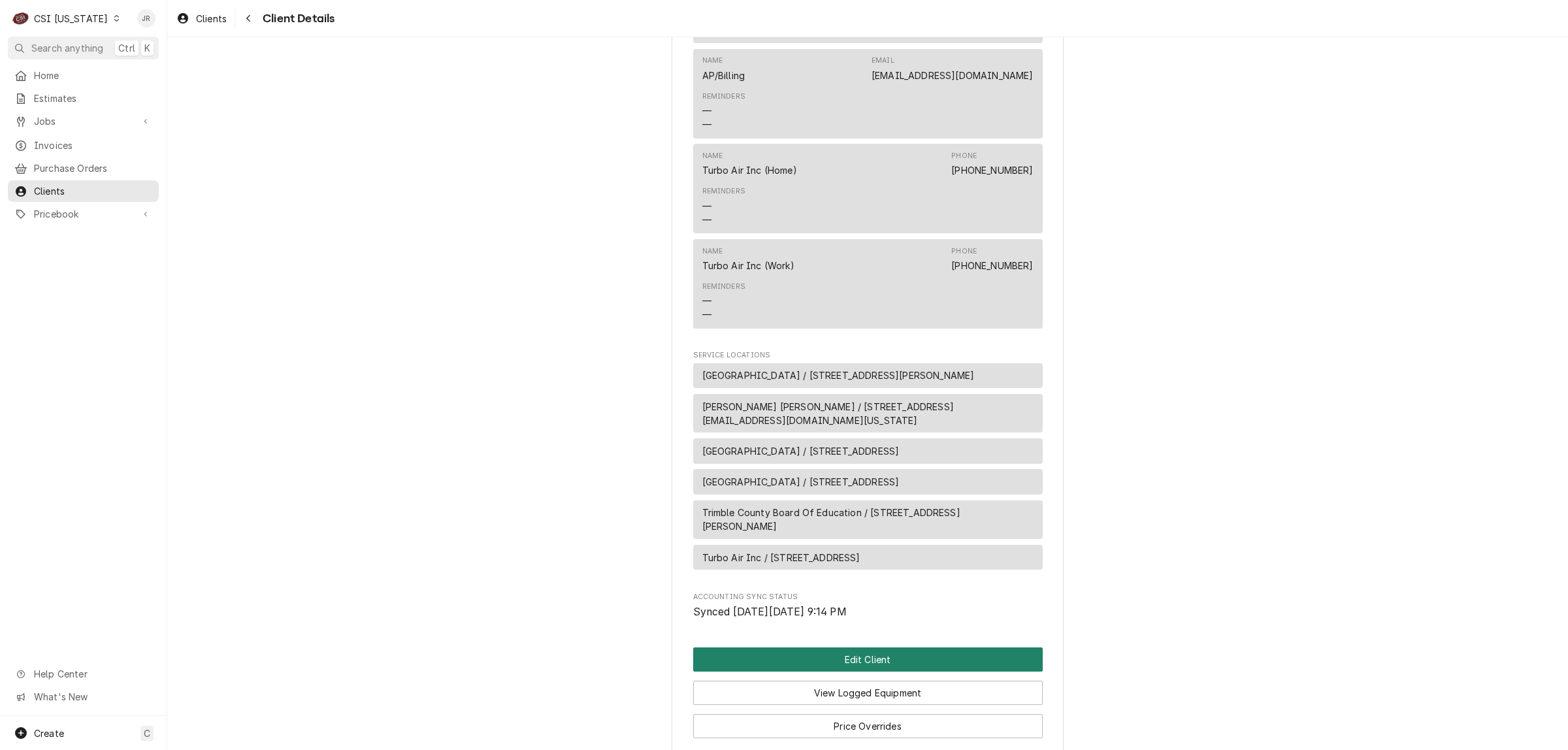
scroll to position [642, 0]
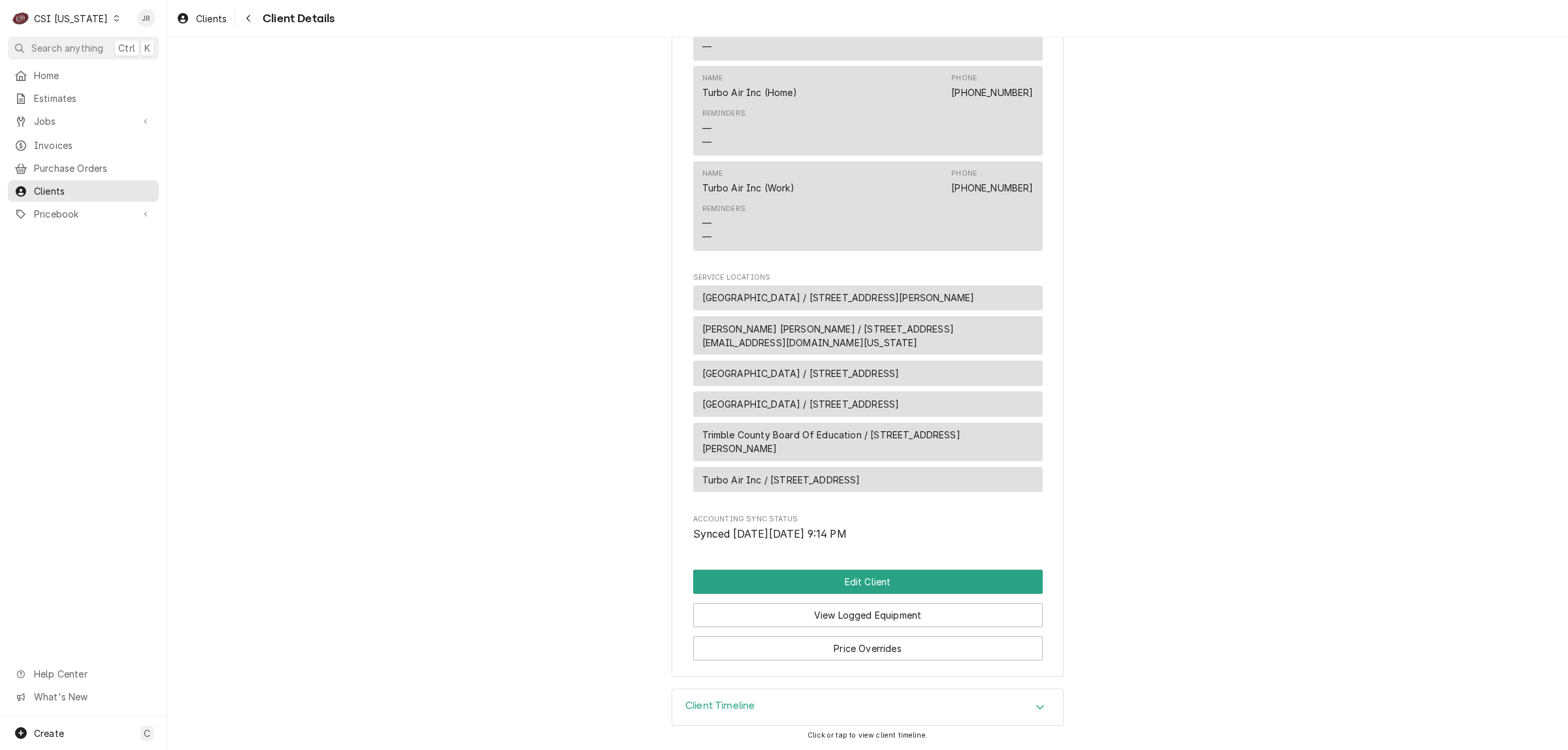
click at [730, 710] on h3 "Client Timeline" at bounding box center [720, 706] width 70 height 13
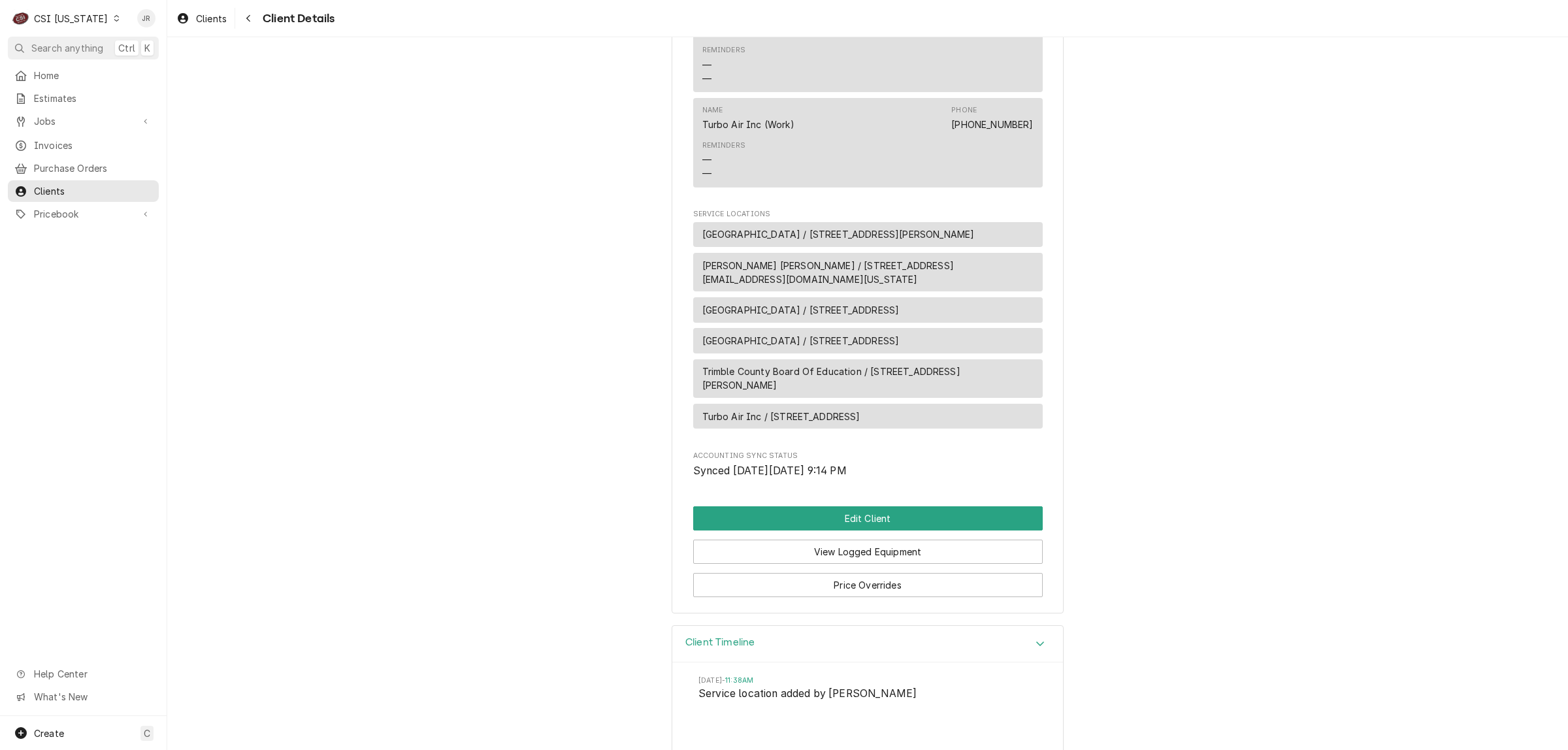
scroll to position [763, 0]
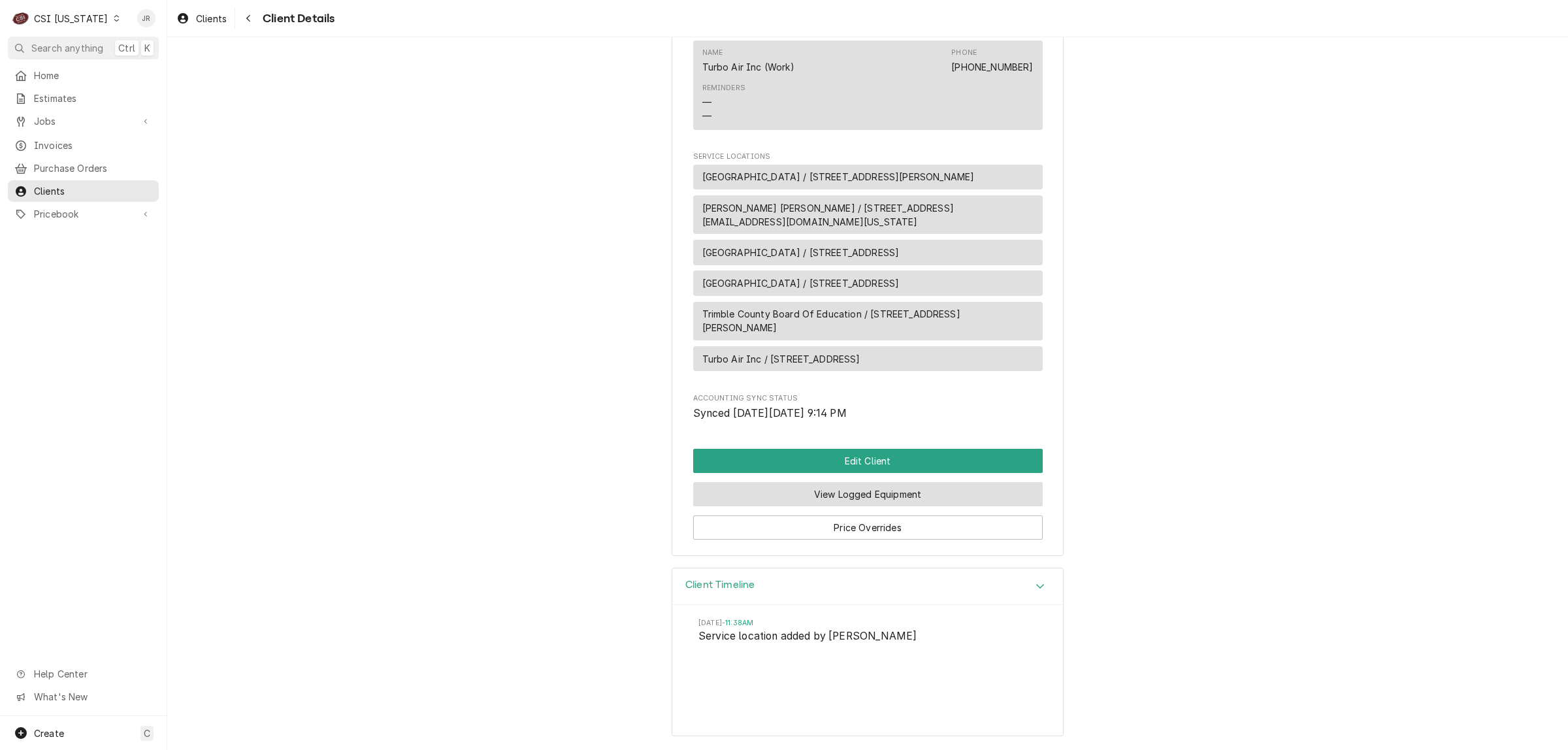
click at [900, 495] on button "View Logged Equipment" at bounding box center [867, 494] width 350 height 24
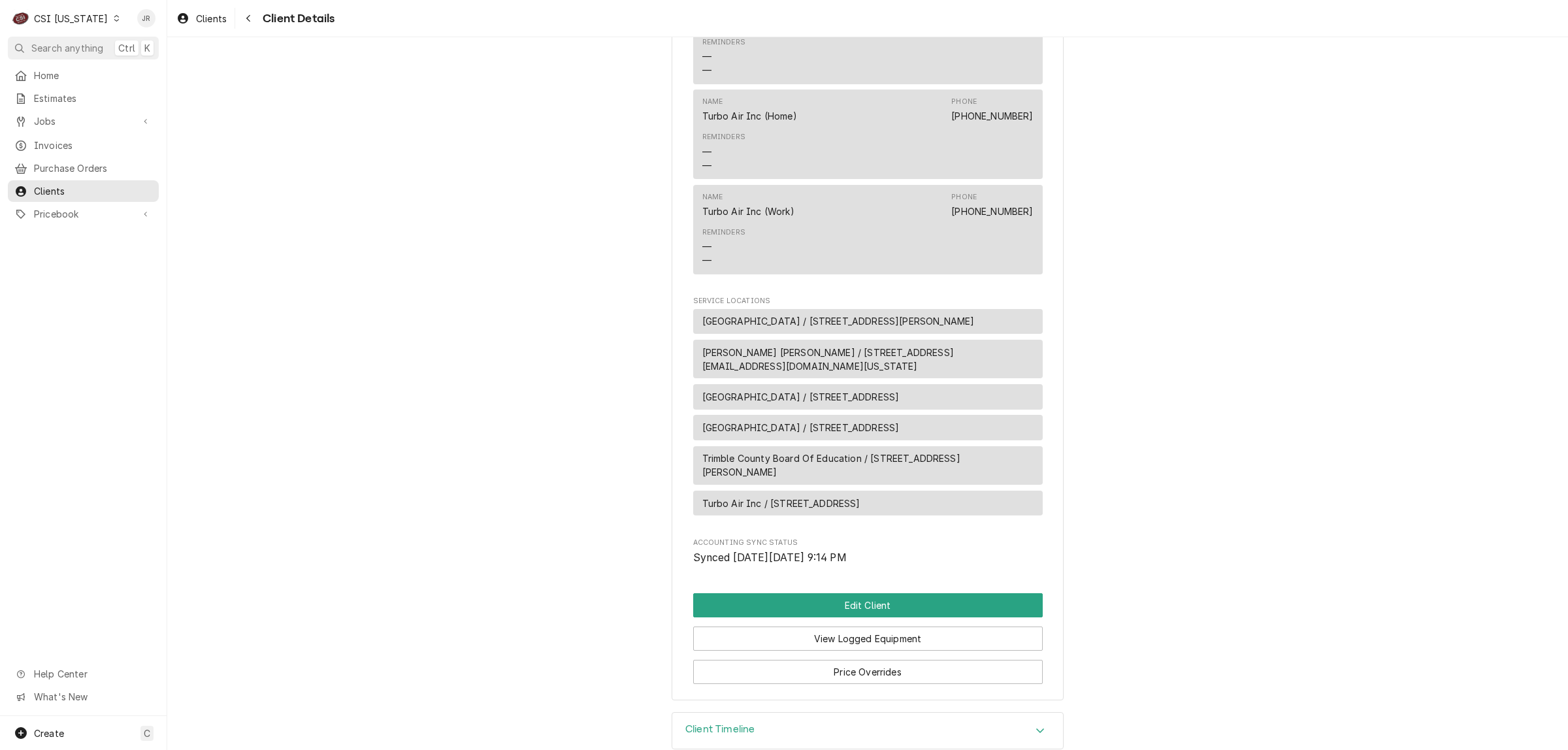
scroll to position [642, 0]
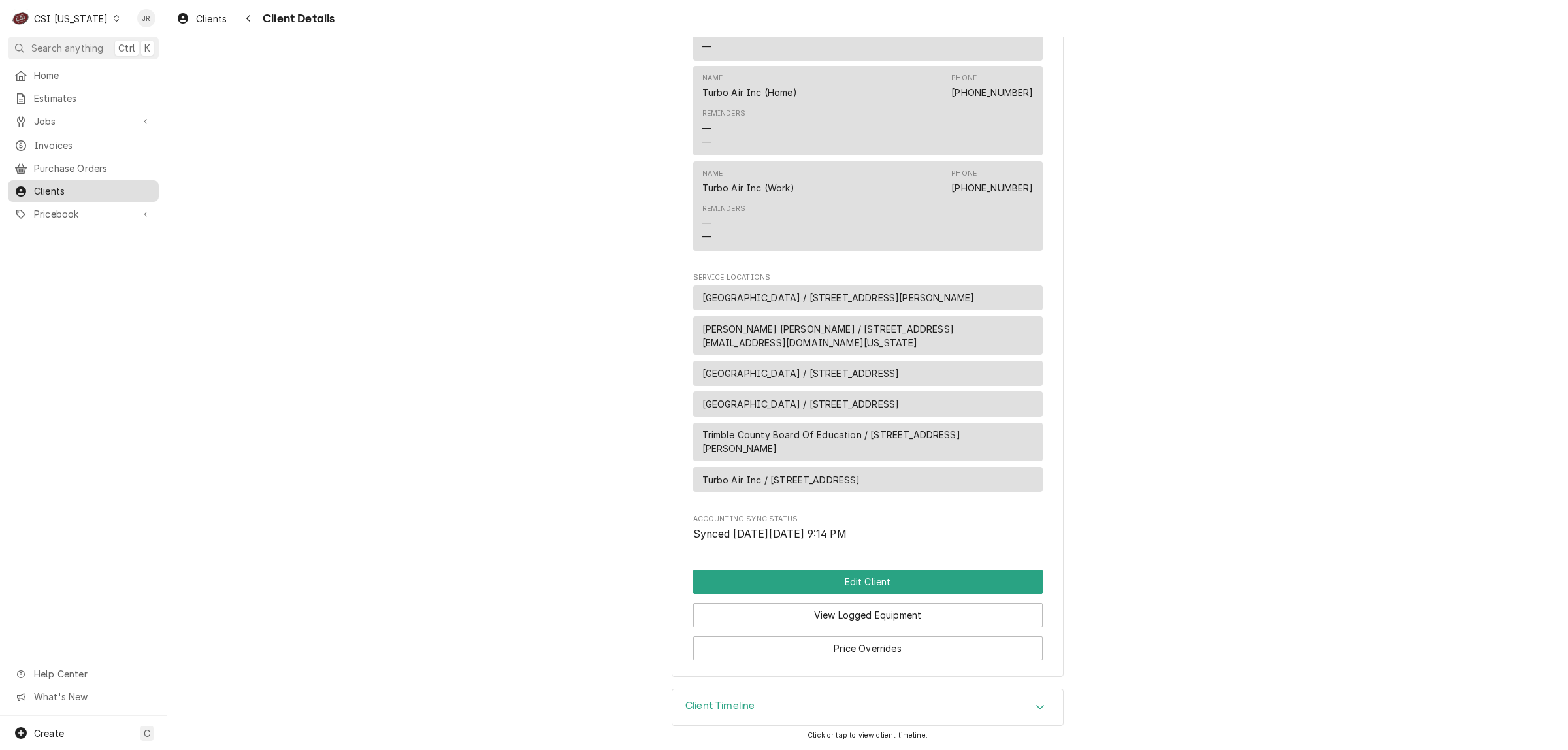
click at [56, 185] on span "Clients" at bounding box center [92, 191] width 118 height 13
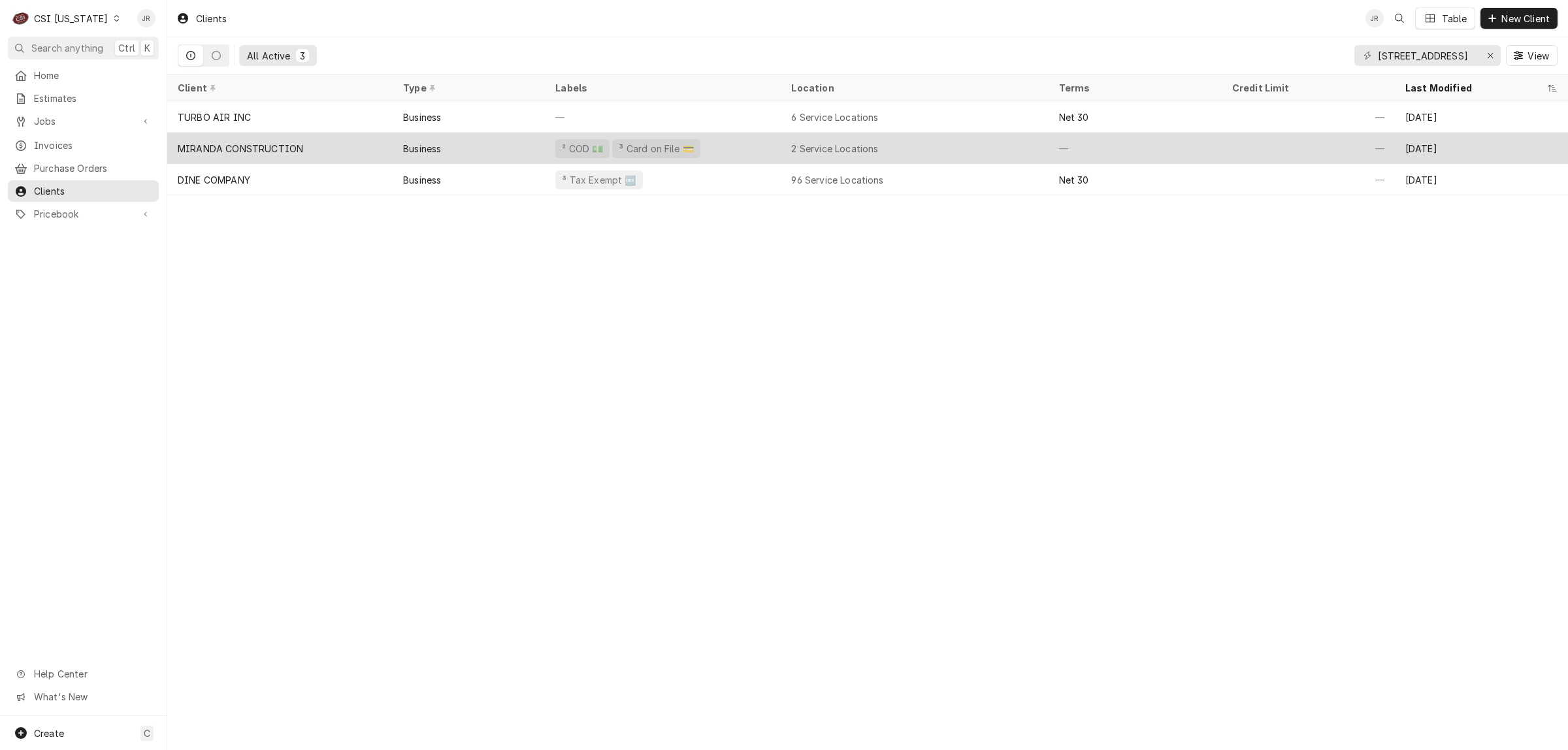
click at [347, 143] on div "MIRANDA CONSTRUCTION" at bounding box center [279, 148] width 226 height 31
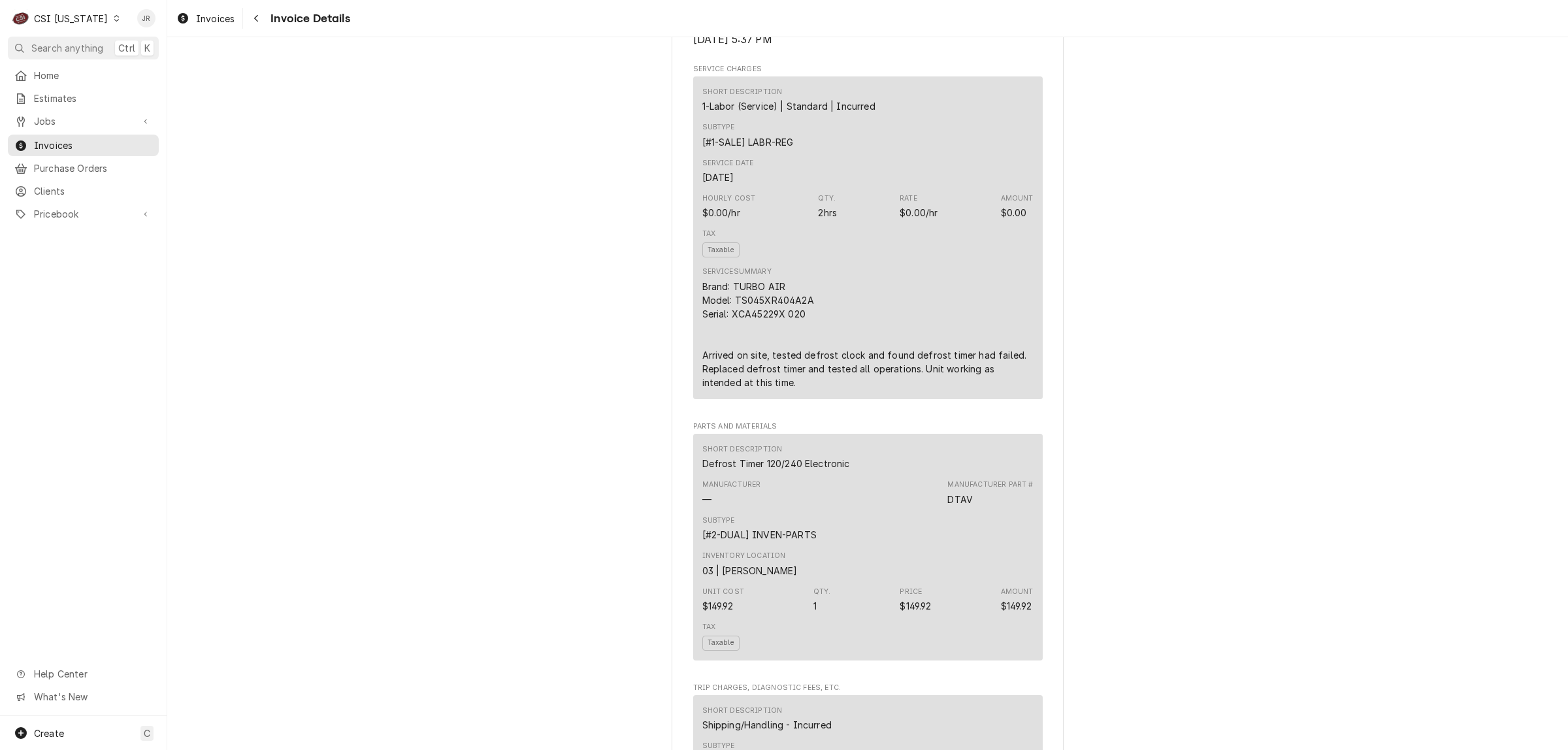
scroll to position [980, 0]
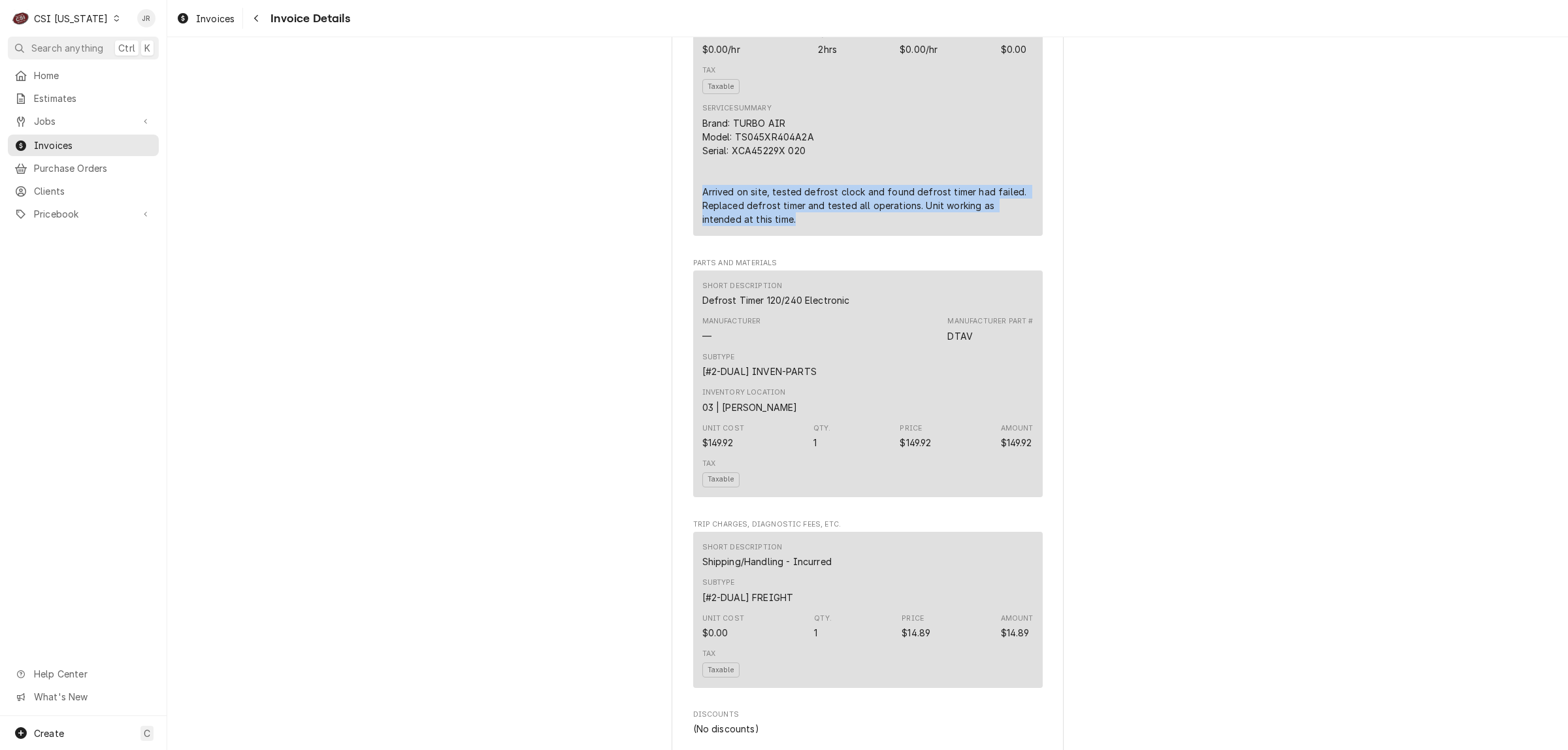
drag, startPoint x: 698, startPoint y: 231, endPoint x: 743, endPoint y: 245, distance: 47.1
click at [757, 226] on div "Brand: TURBO AIR Model: TS045XR404A2A Serial: XCA45229X 020 Arrived on site, te…" at bounding box center [867, 171] width 331 height 110
copy div "Arrived on site, tested defrost clock and found defrost timer had failed. Repla…"
click at [1168, 364] on div "Outstanding Sender CSI [US_STATE] CSI Commercial Services [STREET_ADDRESS] (502…" at bounding box center [867, 467] width 1401 height 2821
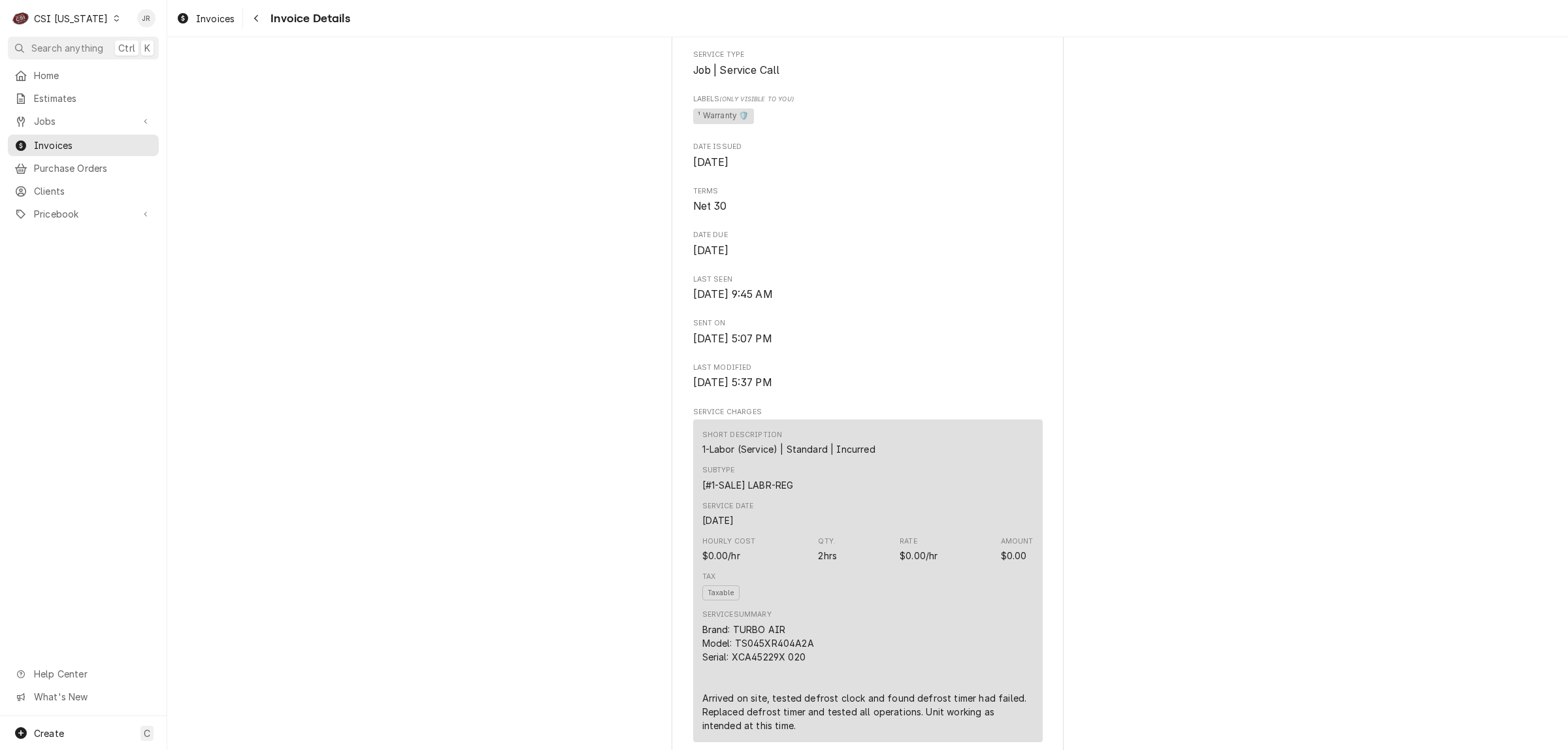
scroll to position [0, 0]
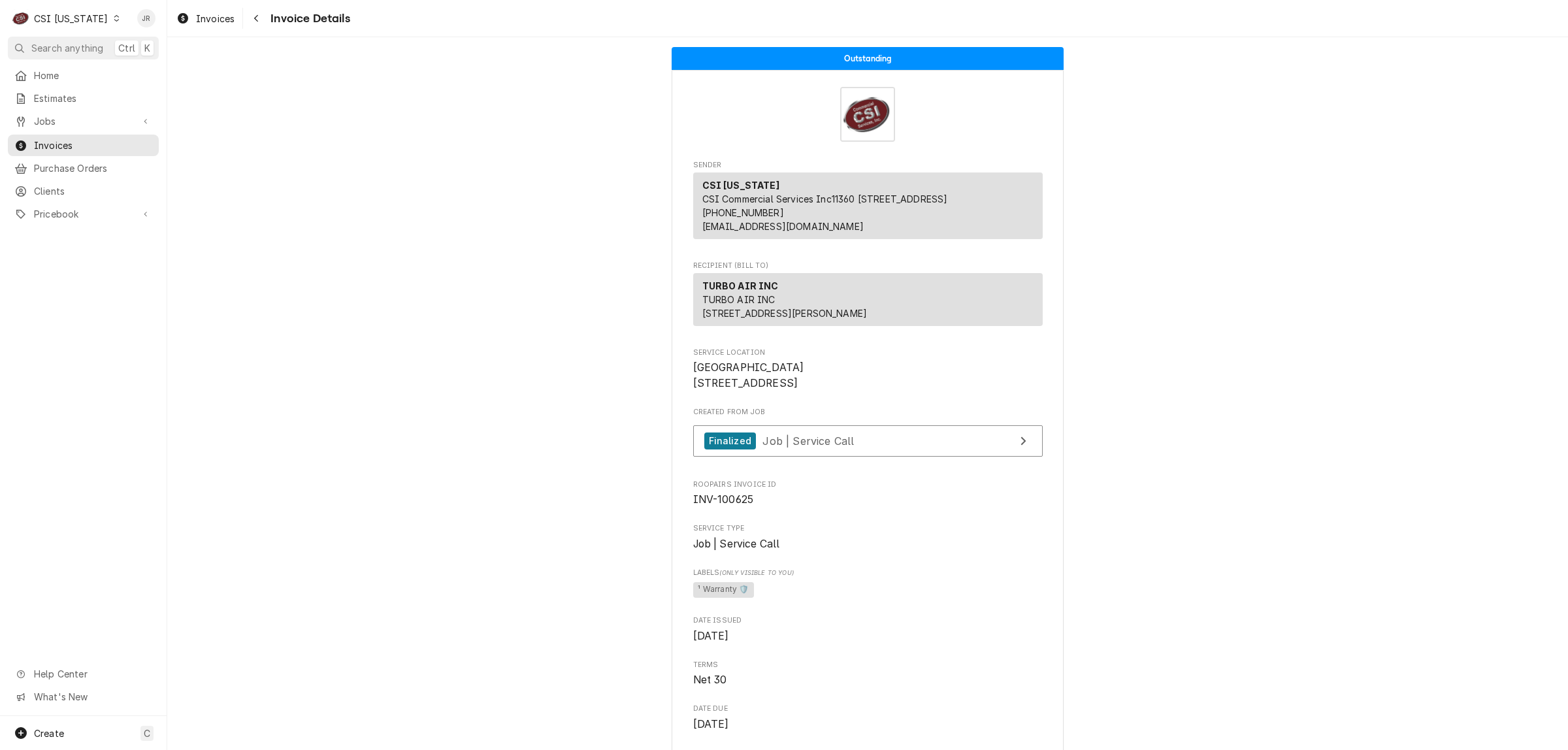
click at [726, 506] on span "INV-100625" at bounding box center [723, 499] width 60 height 13
copy span "100625"
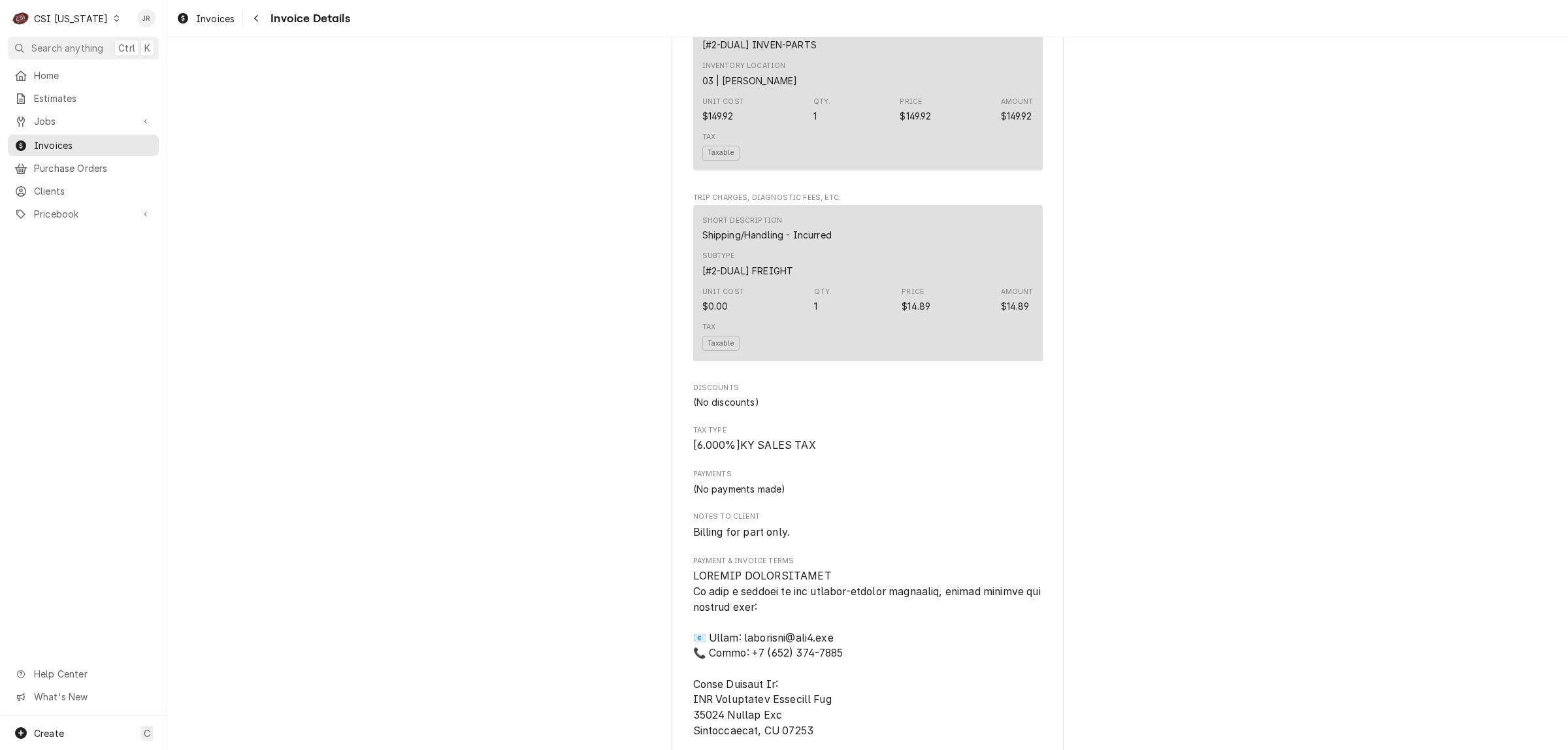
scroll to position [1878, 0]
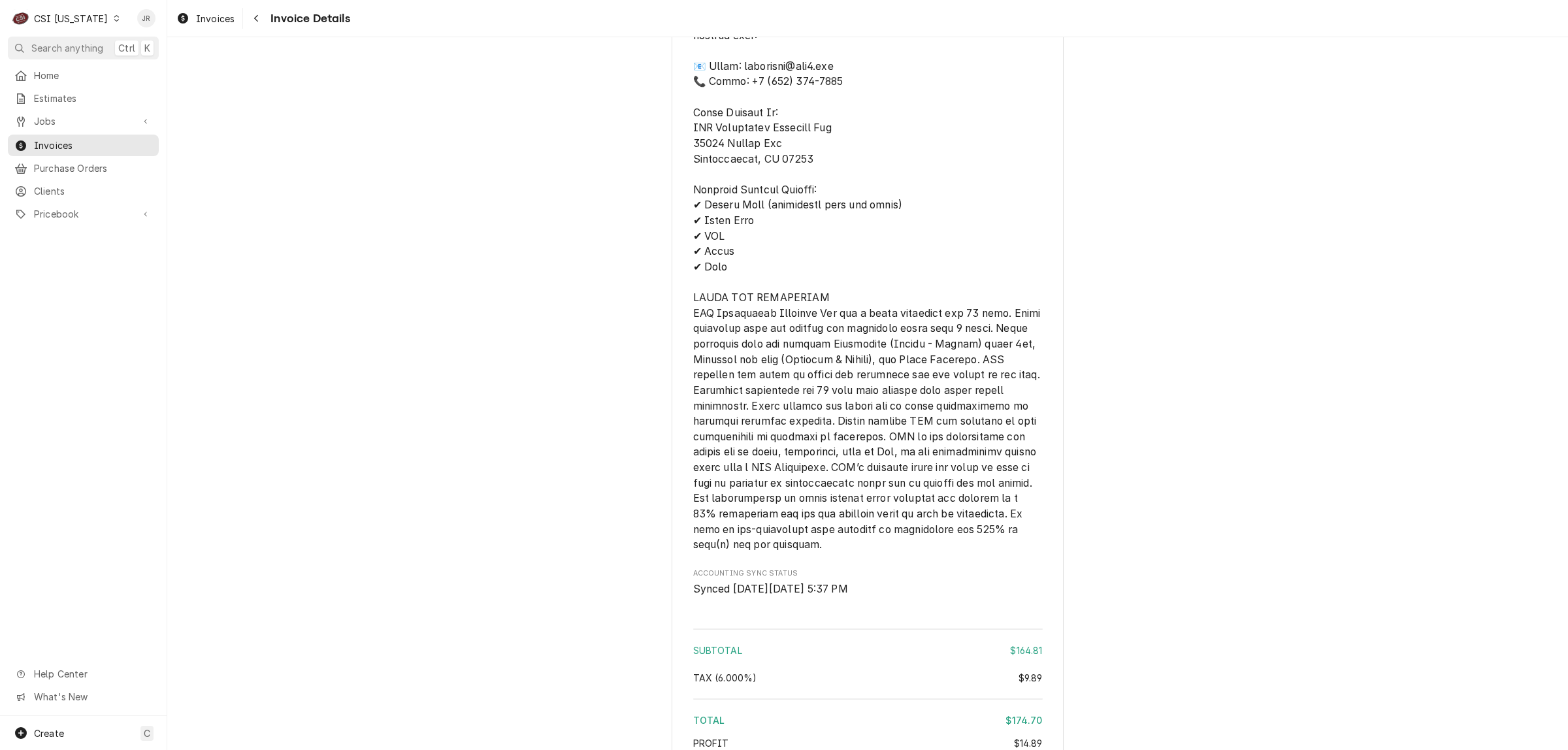
click at [693, 168] on span "Payment & Invoice Terms" at bounding box center [867, 274] width 350 height 553
drag, startPoint x: 688, startPoint y: 164, endPoint x: 834, endPoint y: 169, distance: 146.1
click at [834, 169] on span "Payment & Invoice Terms" at bounding box center [867, 274] width 350 height 553
copy span "Chesterfield, MO 63005"
click at [712, 176] on span "Payment & Invoice Terms" at bounding box center [867, 274] width 350 height 556
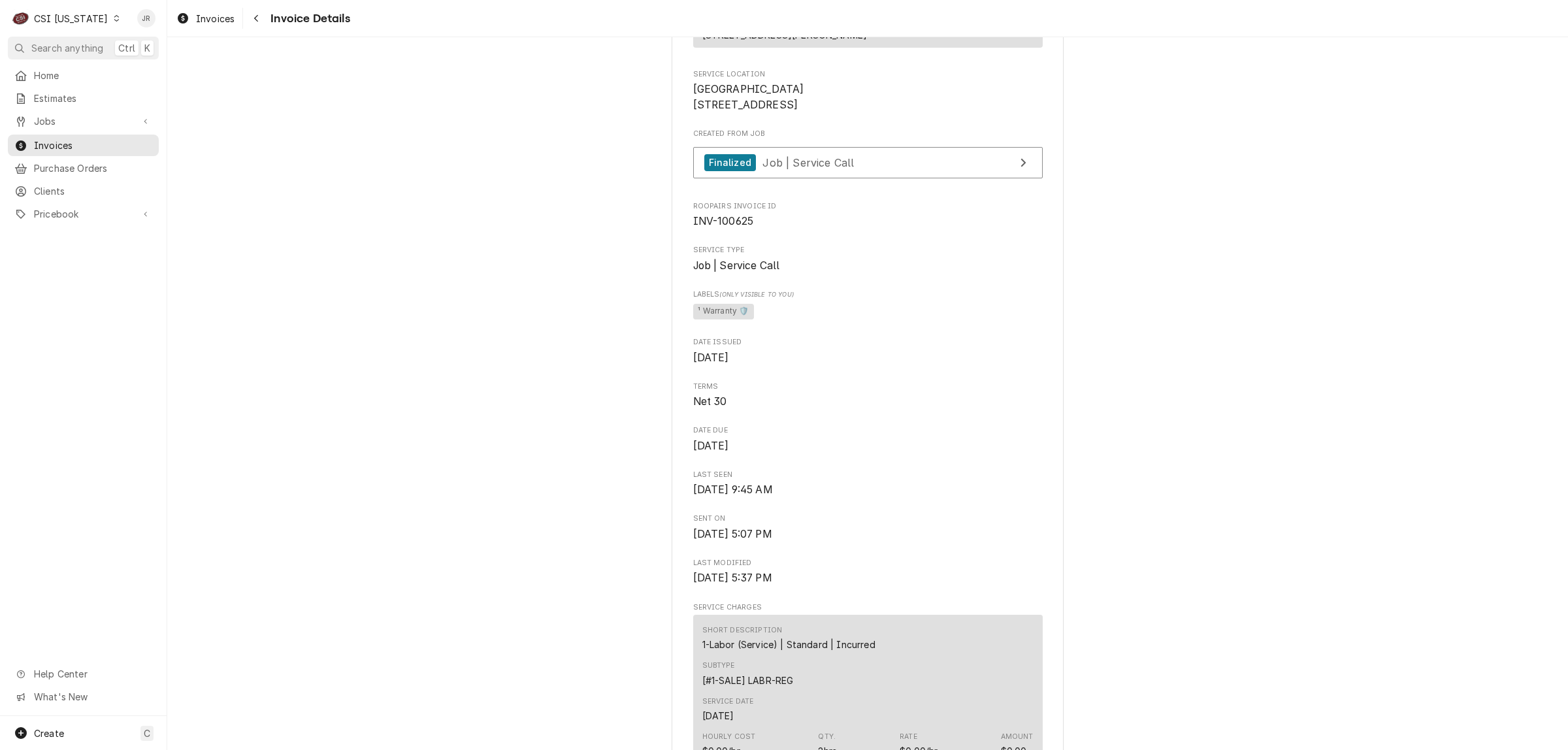
scroll to position [0, 0]
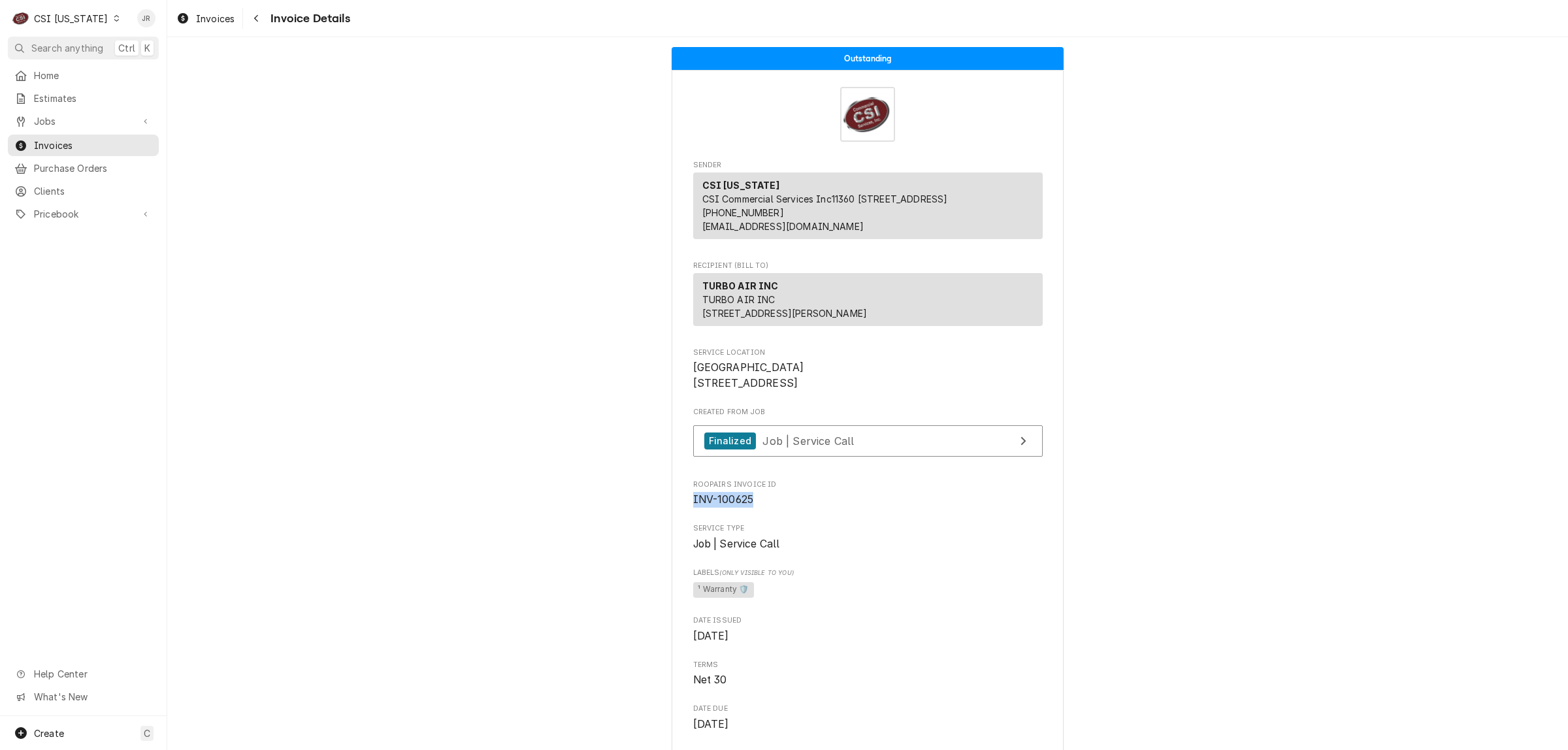
drag, startPoint x: 713, startPoint y: 538, endPoint x: 1263, endPoint y: 415, distance: 563.6
copy span "INV-100625"
